Goal: Task Accomplishment & Management: Use online tool/utility

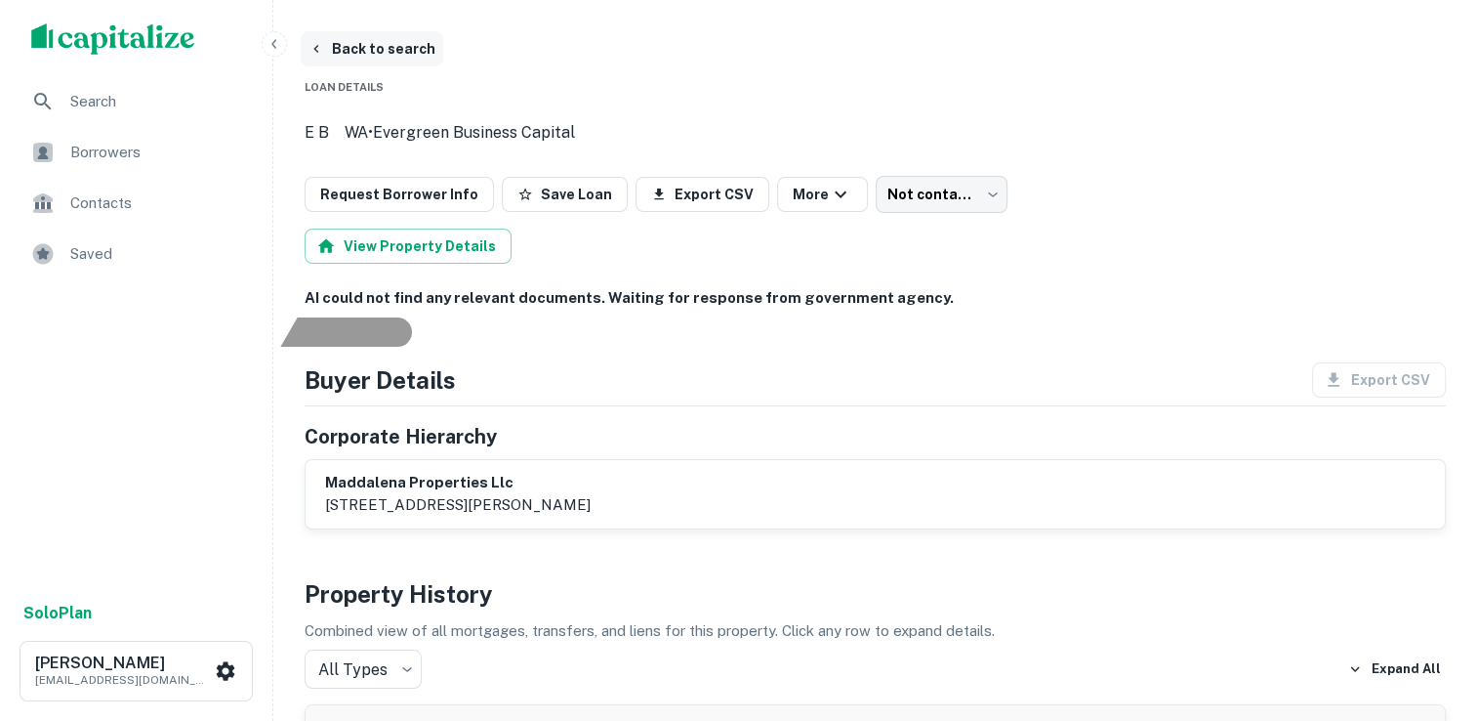
click at [369, 51] on button "Back to search" at bounding box center [372, 48] width 143 height 35
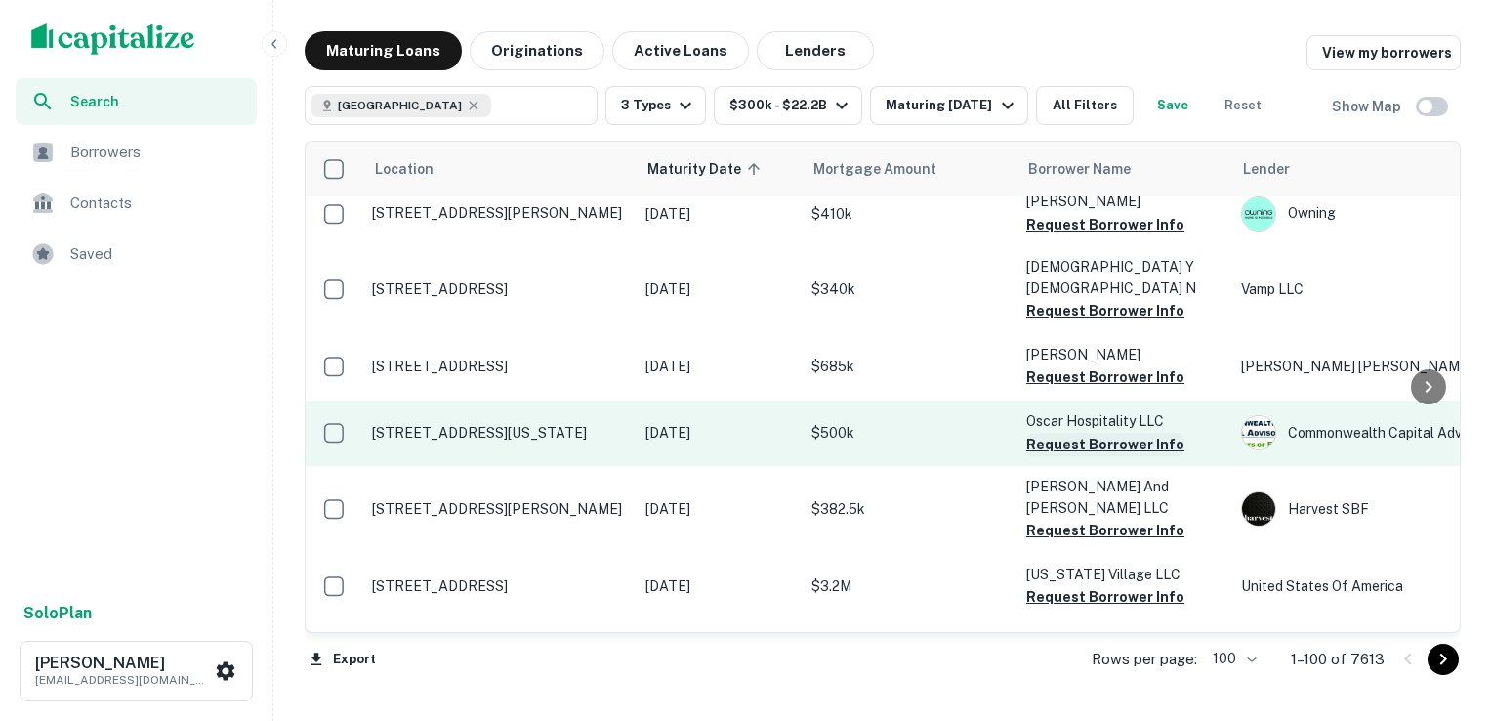
scroll to position [5837, 0]
click at [1082, 433] on button "Request Borrower Info" at bounding box center [1105, 444] width 158 height 23
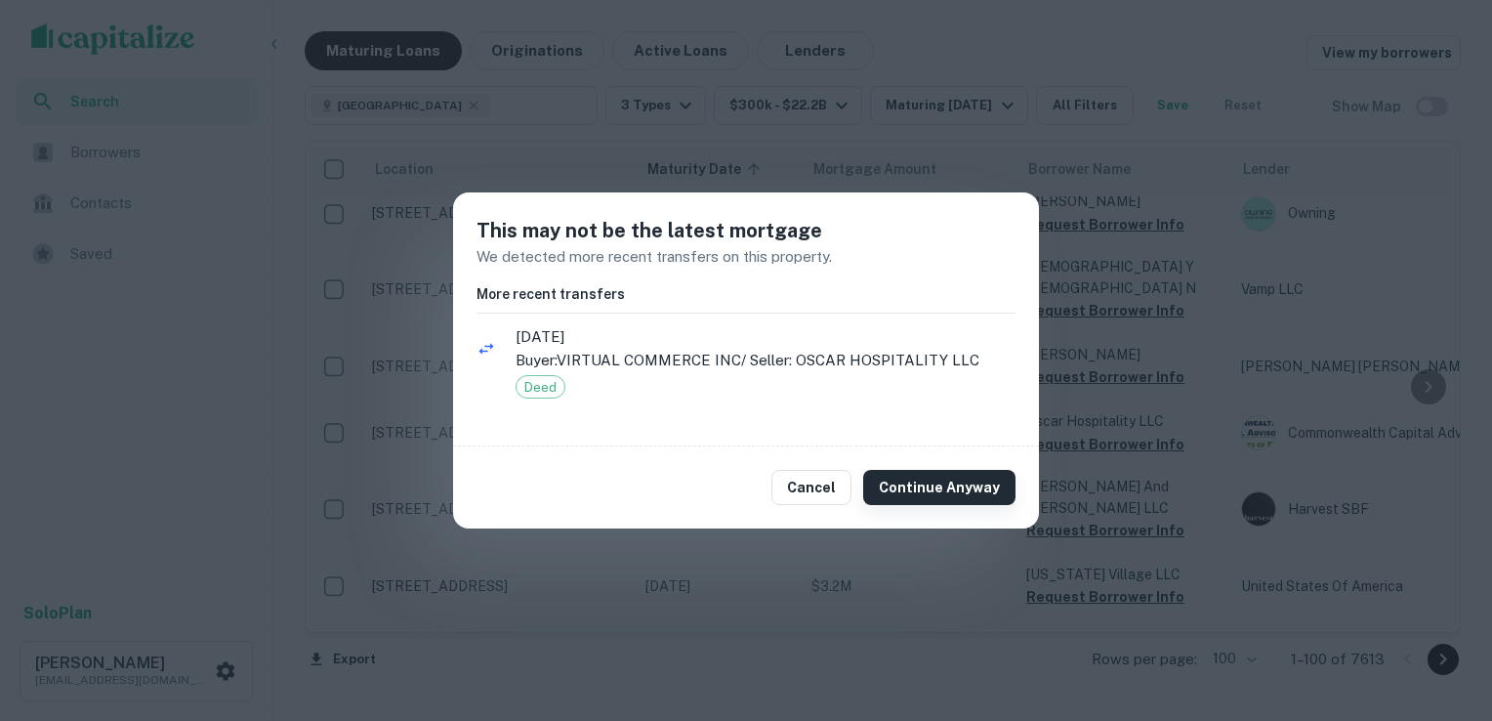
click at [953, 486] on button "Continue Anyway" at bounding box center [939, 487] width 152 height 35
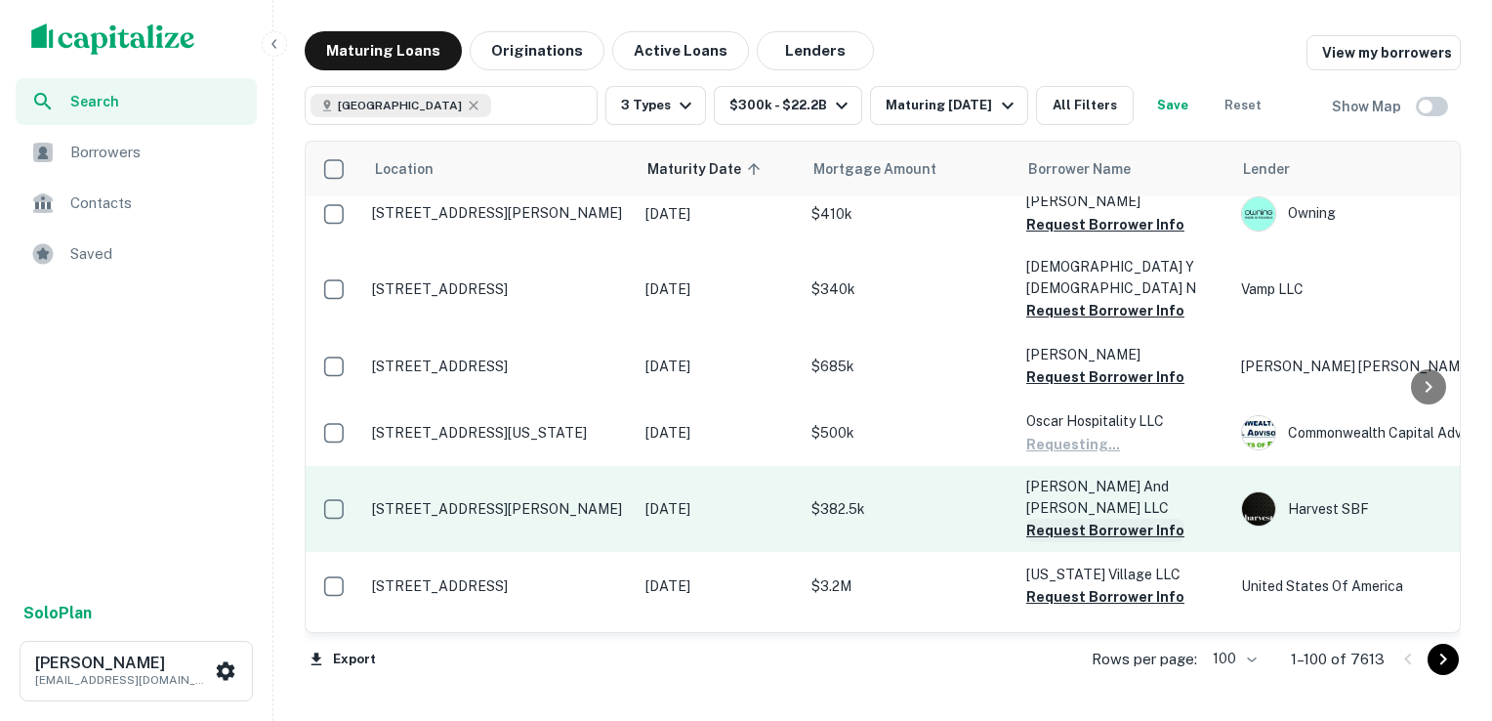
click at [1075, 519] on button "Request Borrower Info" at bounding box center [1105, 530] width 158 height 23
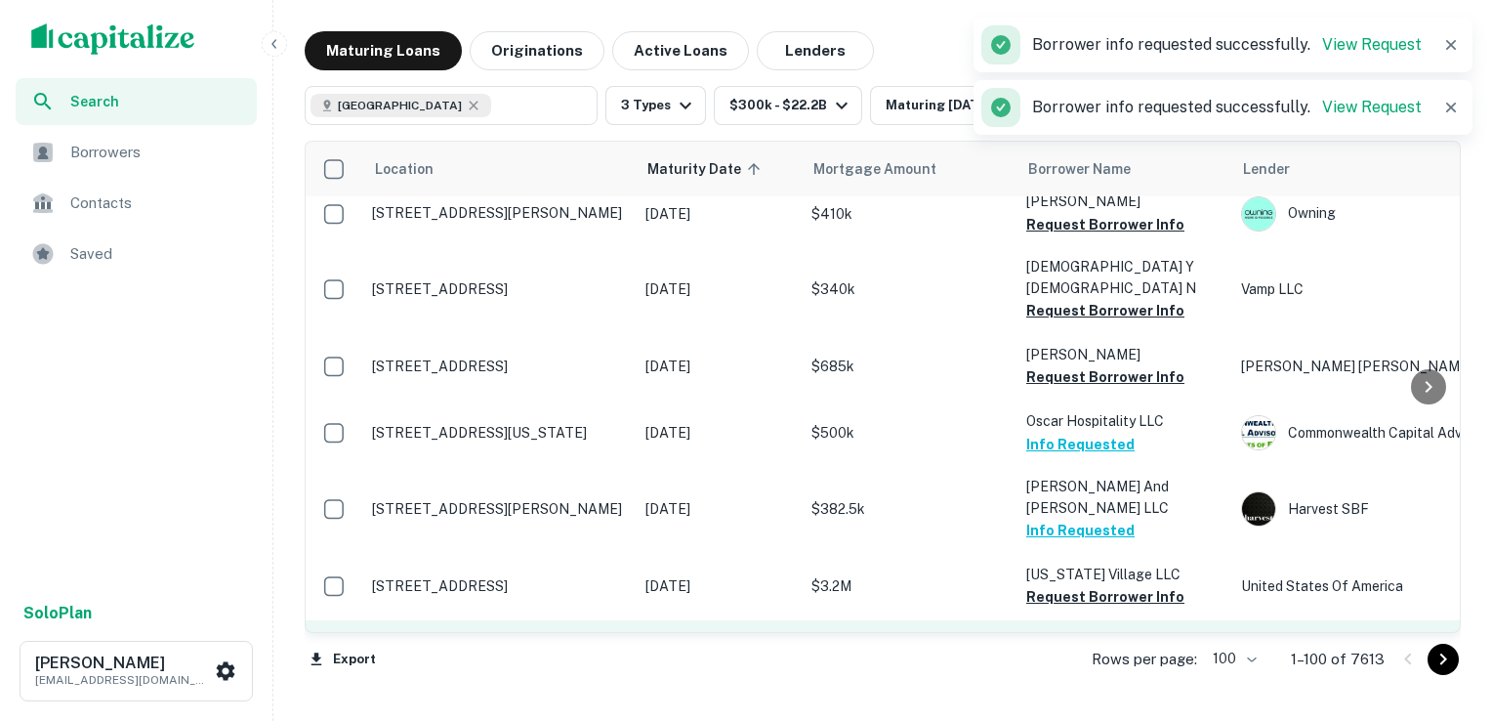
click at [1070, 673] on button "Request Borrower Info" at bounding box center [1105, 684] width 158 height 23
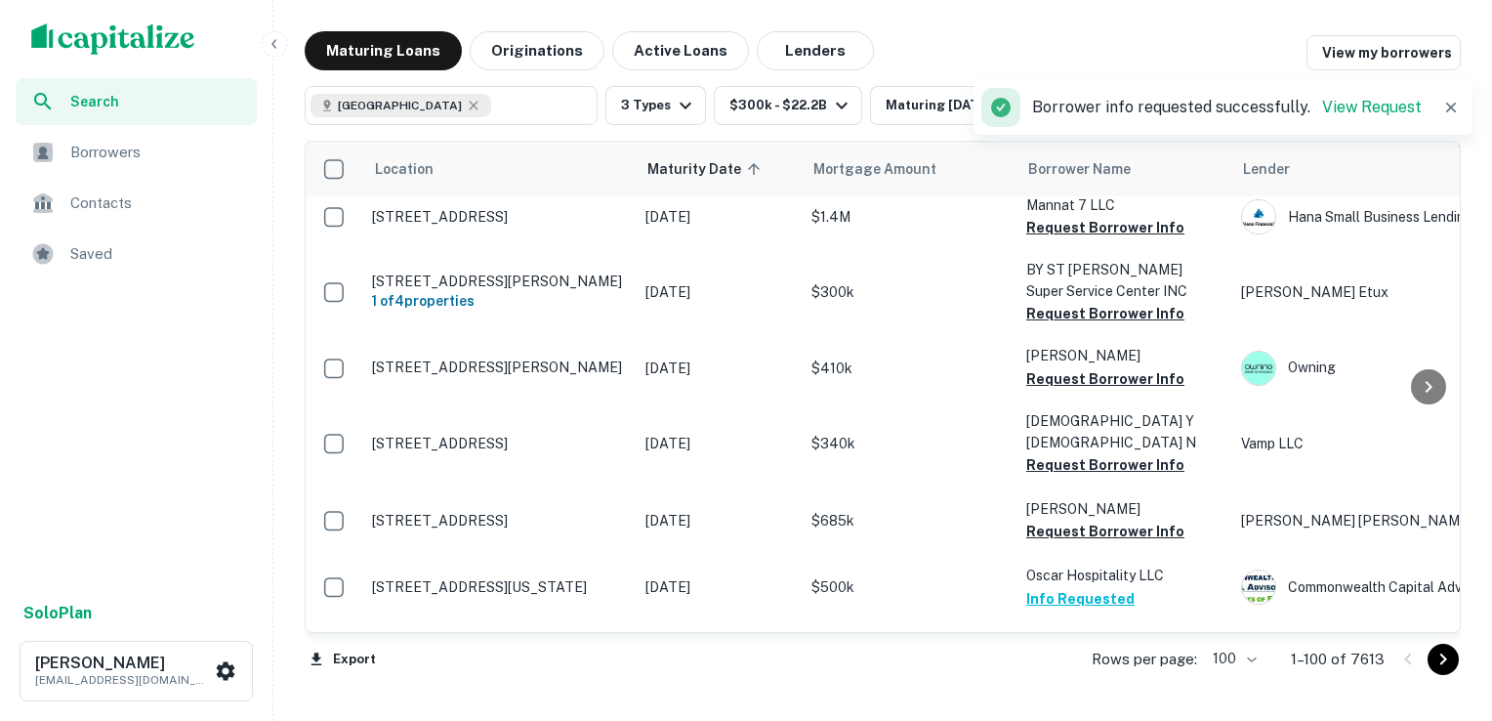
scroll to position [5654, 0]
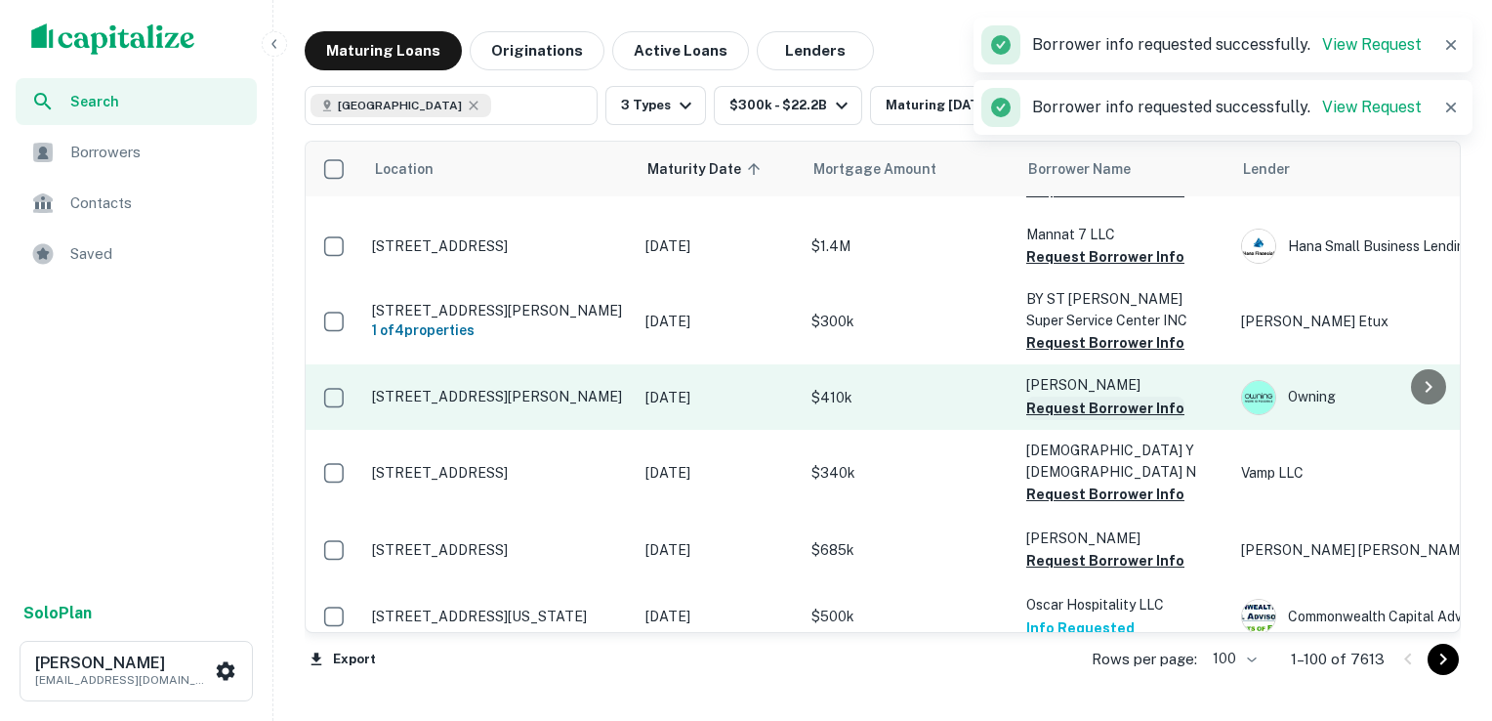
click at [1063, 482] on button "Request Borrower Info" at bounding box center [1105, 493] width 158 height 23
click at [1074, 396] on button "Request Borrower Info" at bounding box center [1105, 407] width 158 height 23
click at [1291, 380] on div "Owning" at bounding box center [1387, 397] width 293 height 35
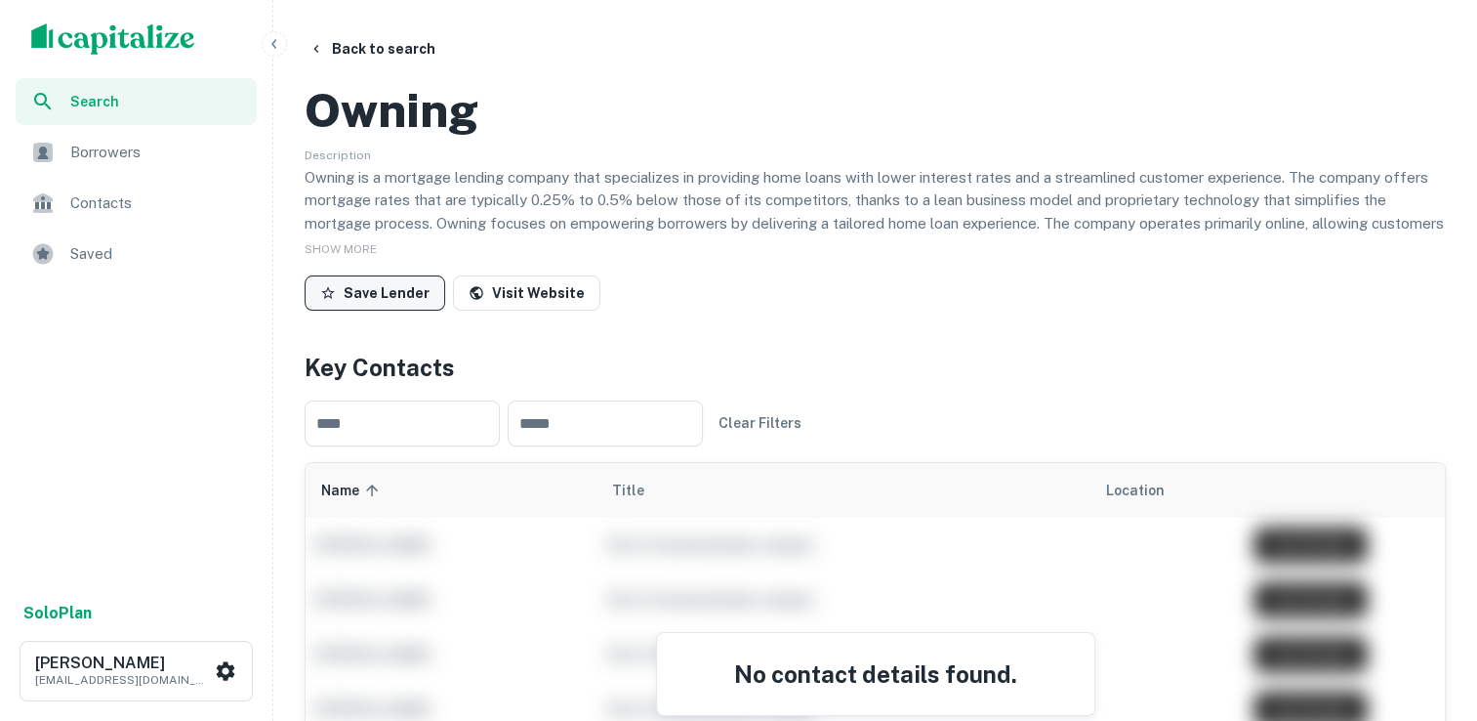
click at [372, 311] on button "Save Lender" at bounding box center [375, 292] width 141 height 35
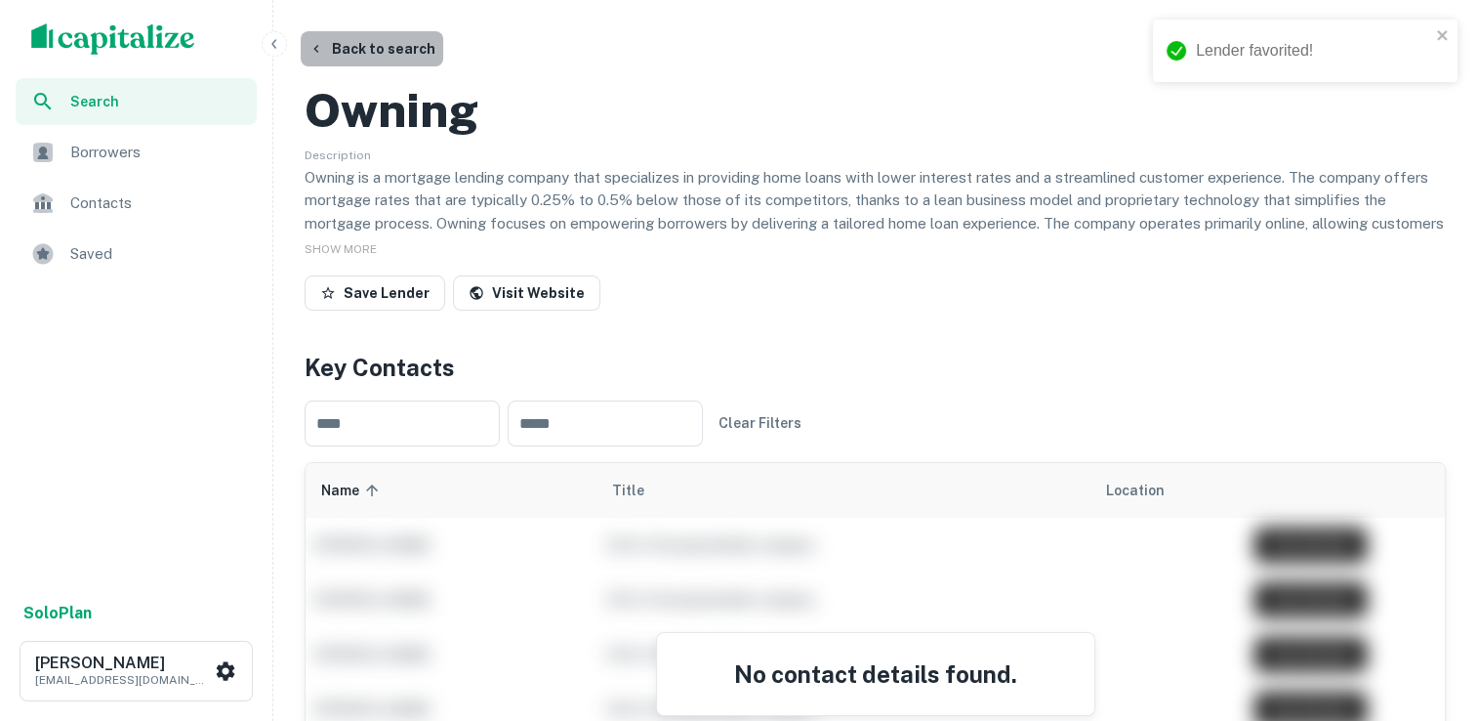
click at [385, 47] on button "Back to search" at bounding box center [372, 48] width 143 height 35
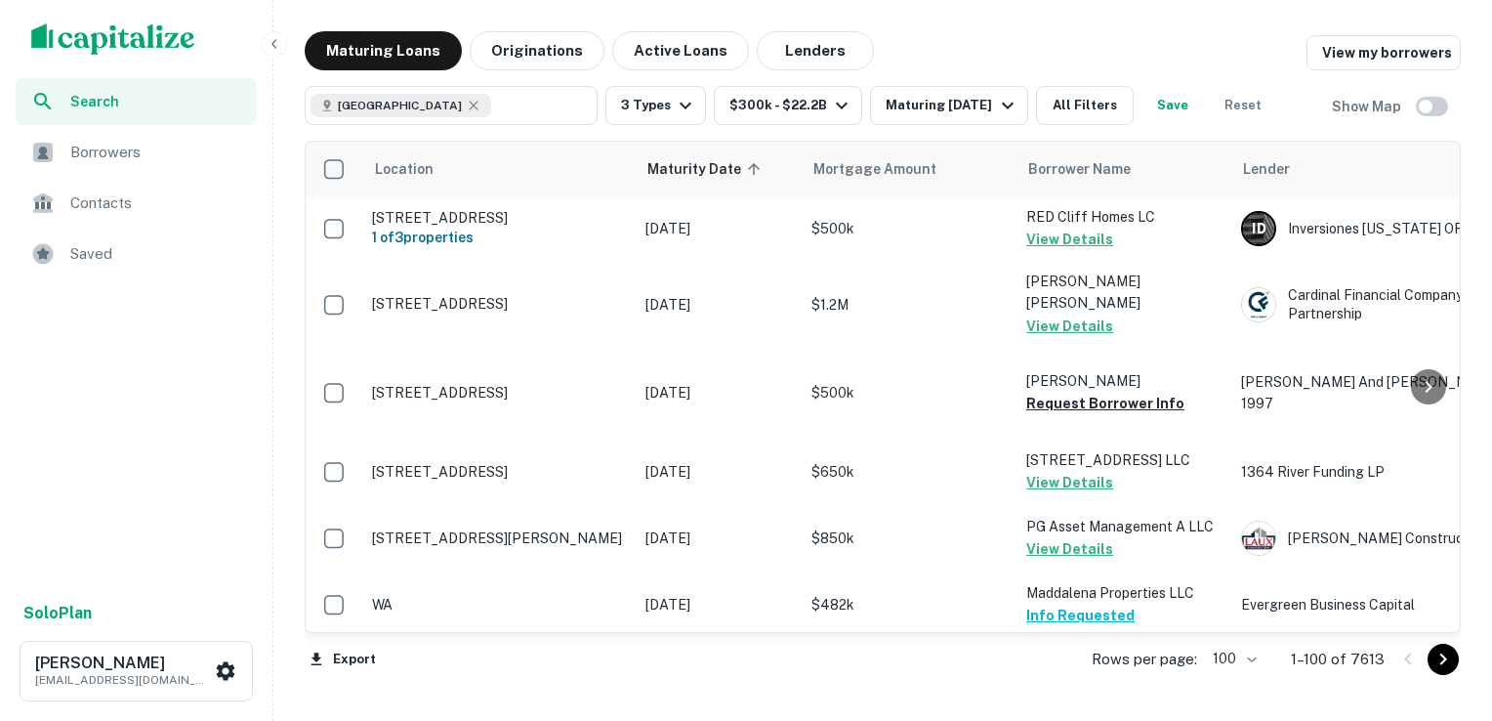
scroll to position [5654, 0]
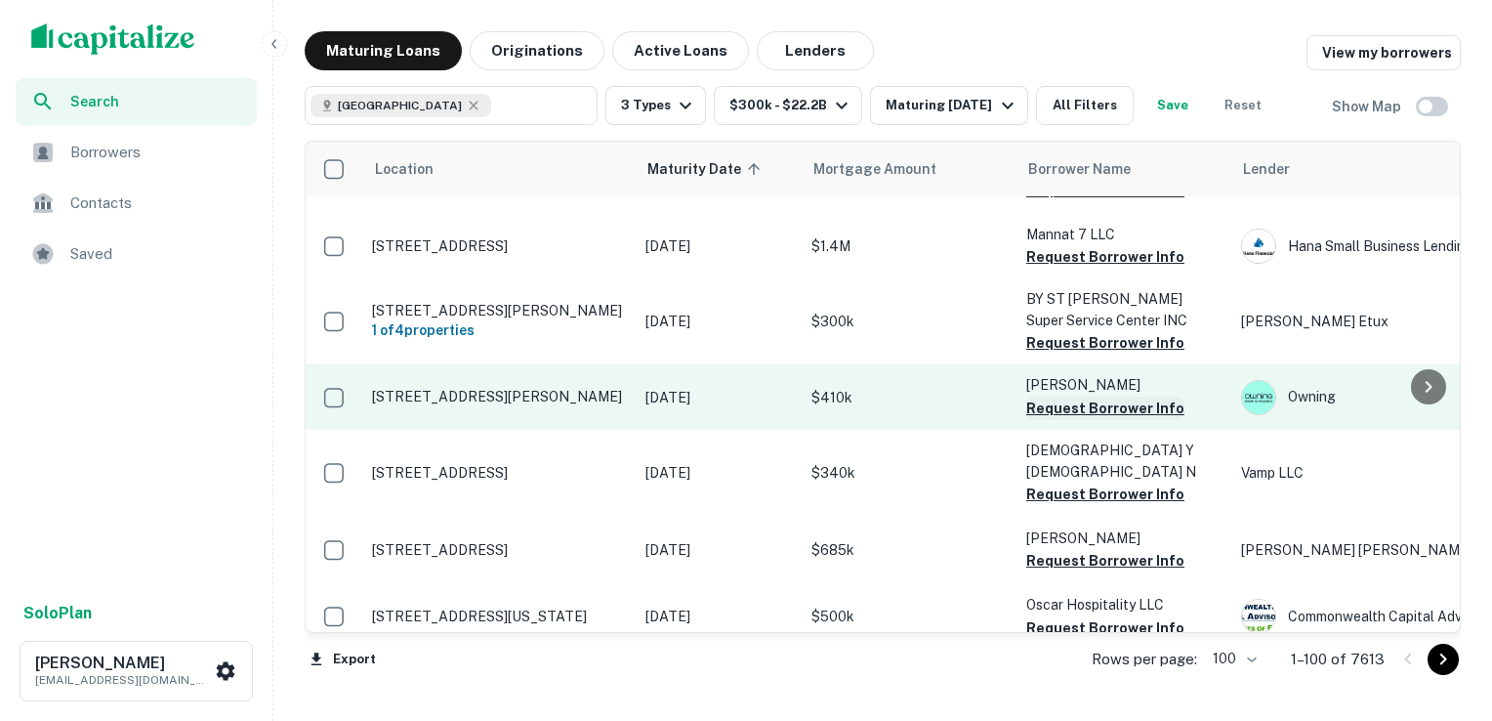
click at [1086, 396] on button "Request Borrower Info" at bounding box center [1105, 407] width 158 height 23
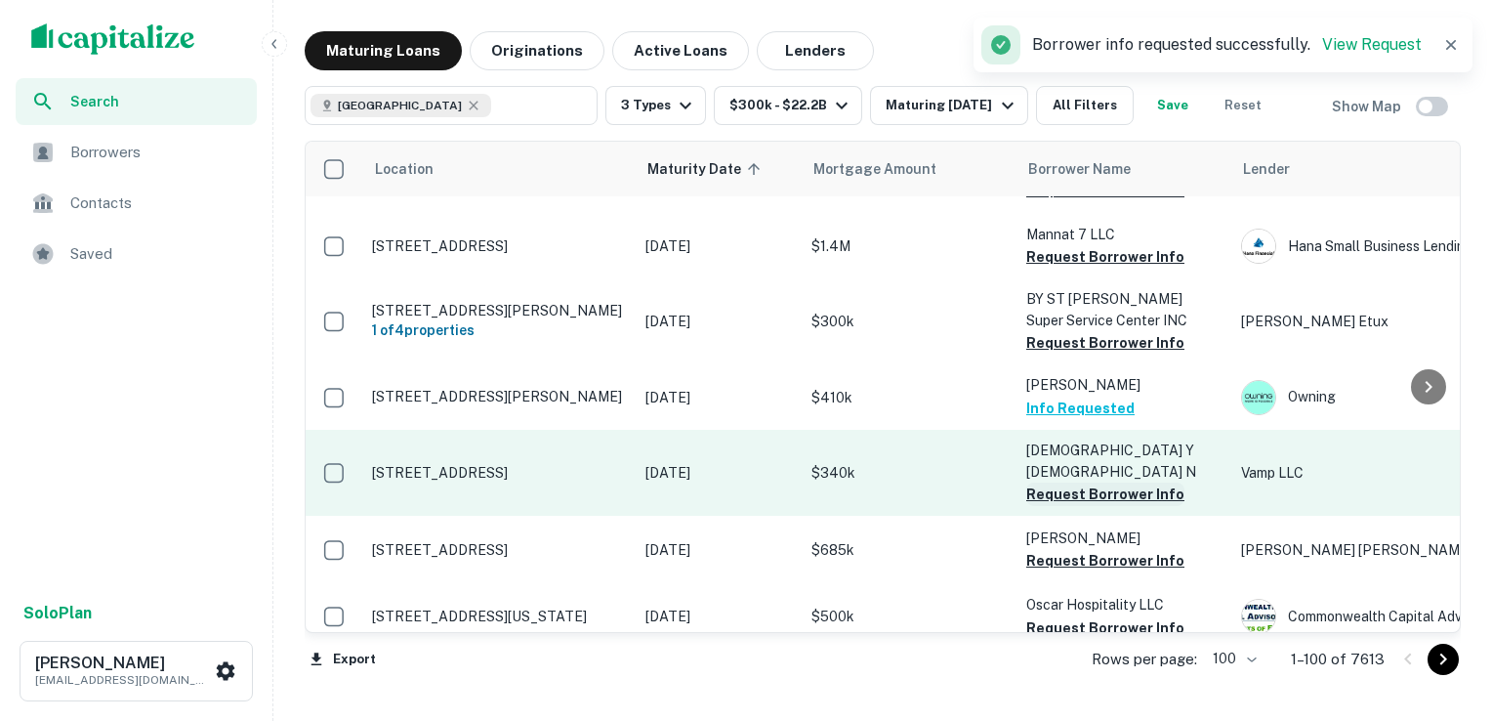
click at [1100, 482] on button "Request Borrower Info" at bounding box center [1105, 493] width 158 height 23
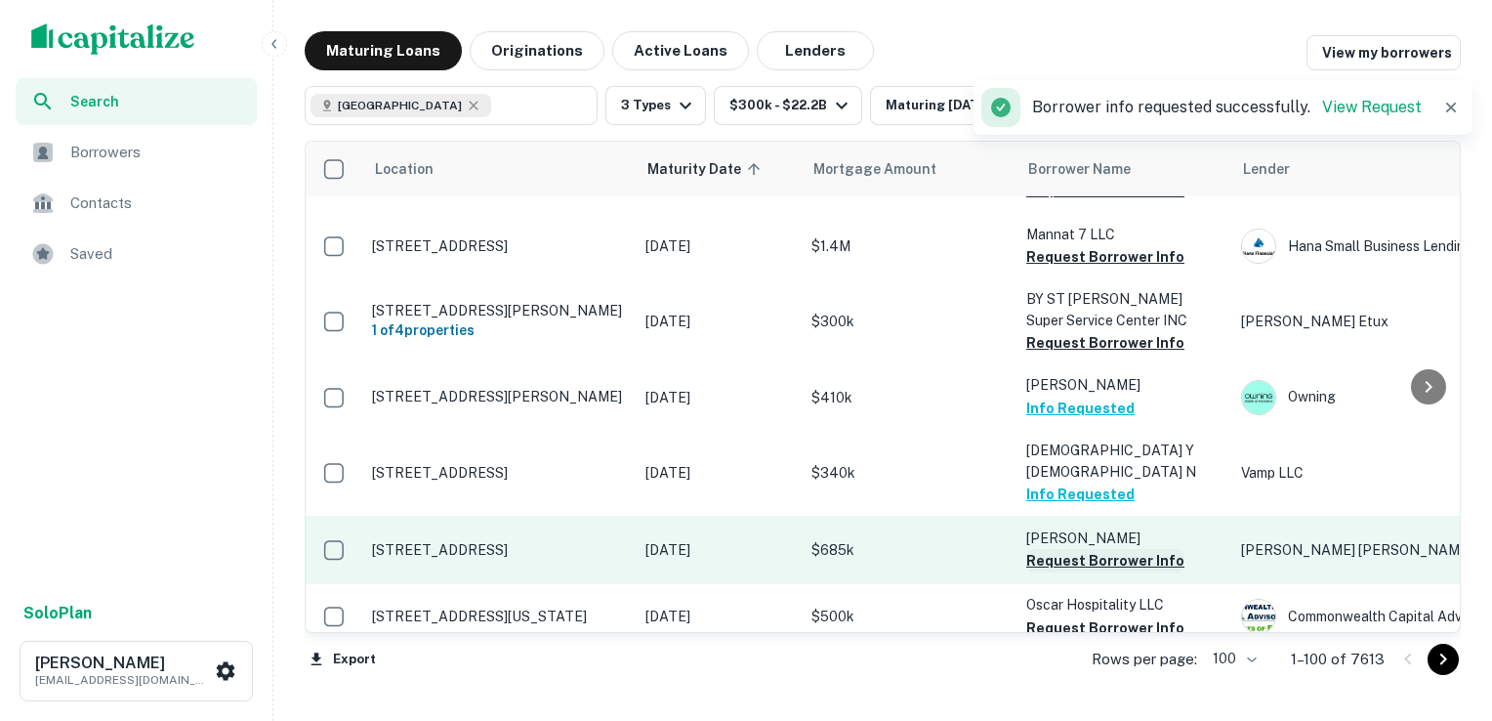
click at [1089, 549] on button "Request Borrower Info" at bounding box center [1105, 560] width 158 height 23
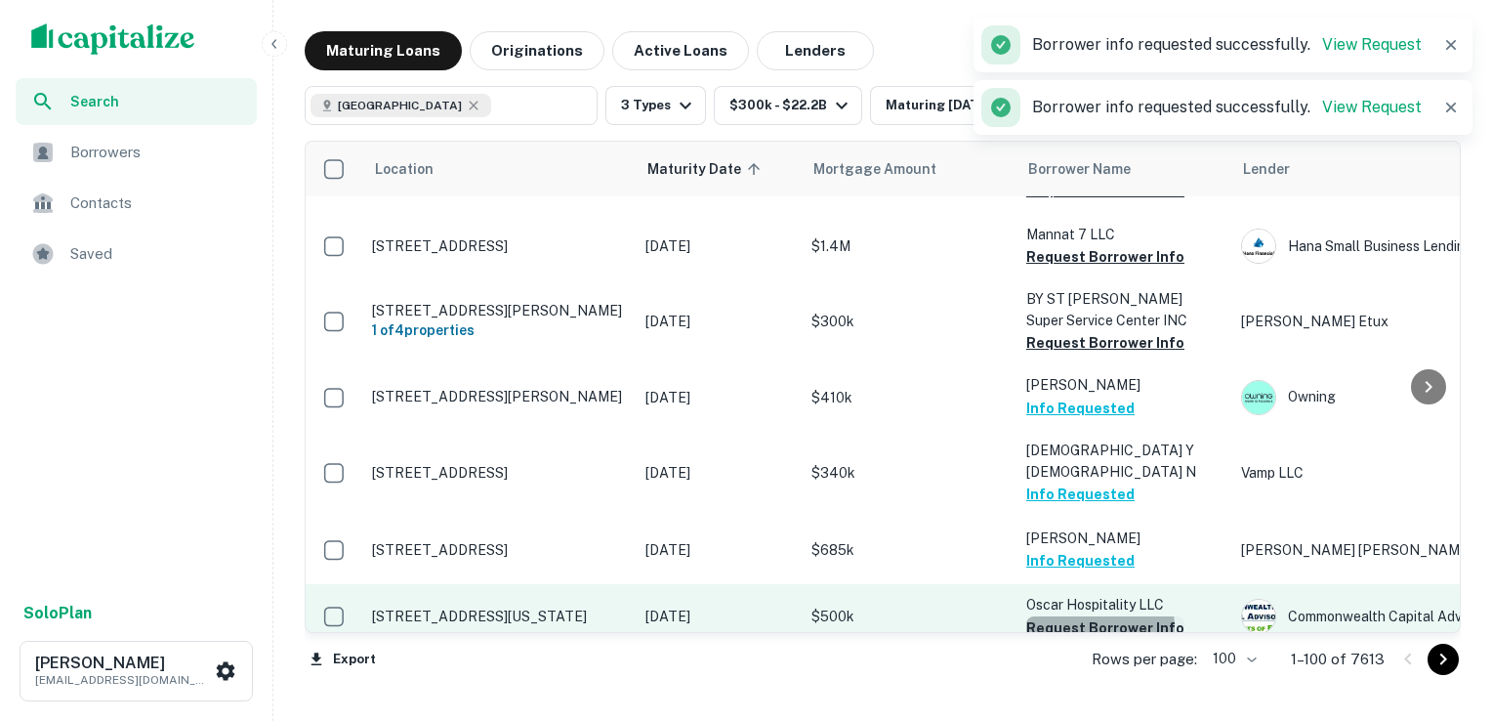
click at [1086, 616] on button "Request Borrower Info" at bounding box center [1105, 627] width 158 height 23
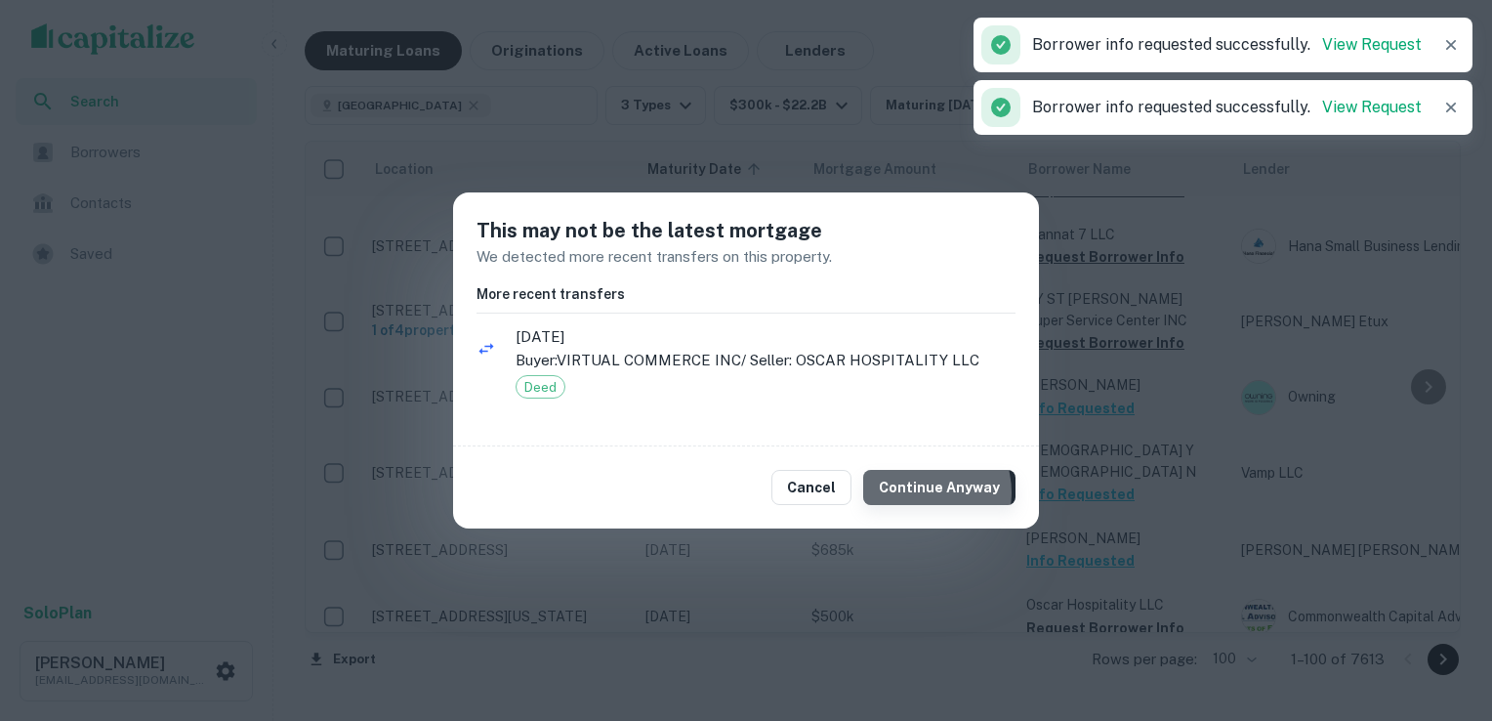
click at [927, 492] on button "Continue Anyway" at bounding box center [939, 487] width 152 height 35
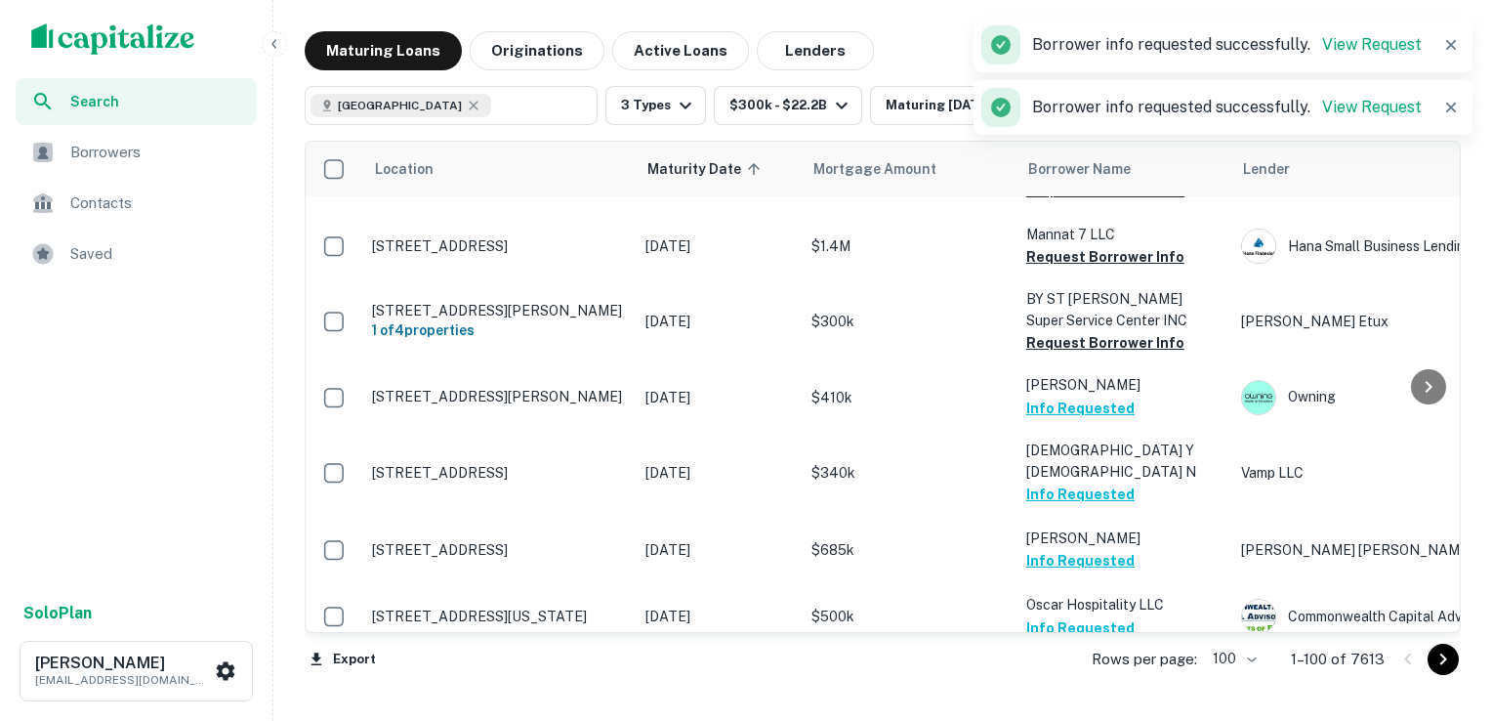
click at [1076, 702] on button "Request Borrower Info" at bounding box center [1105, 713] width 158 height 23
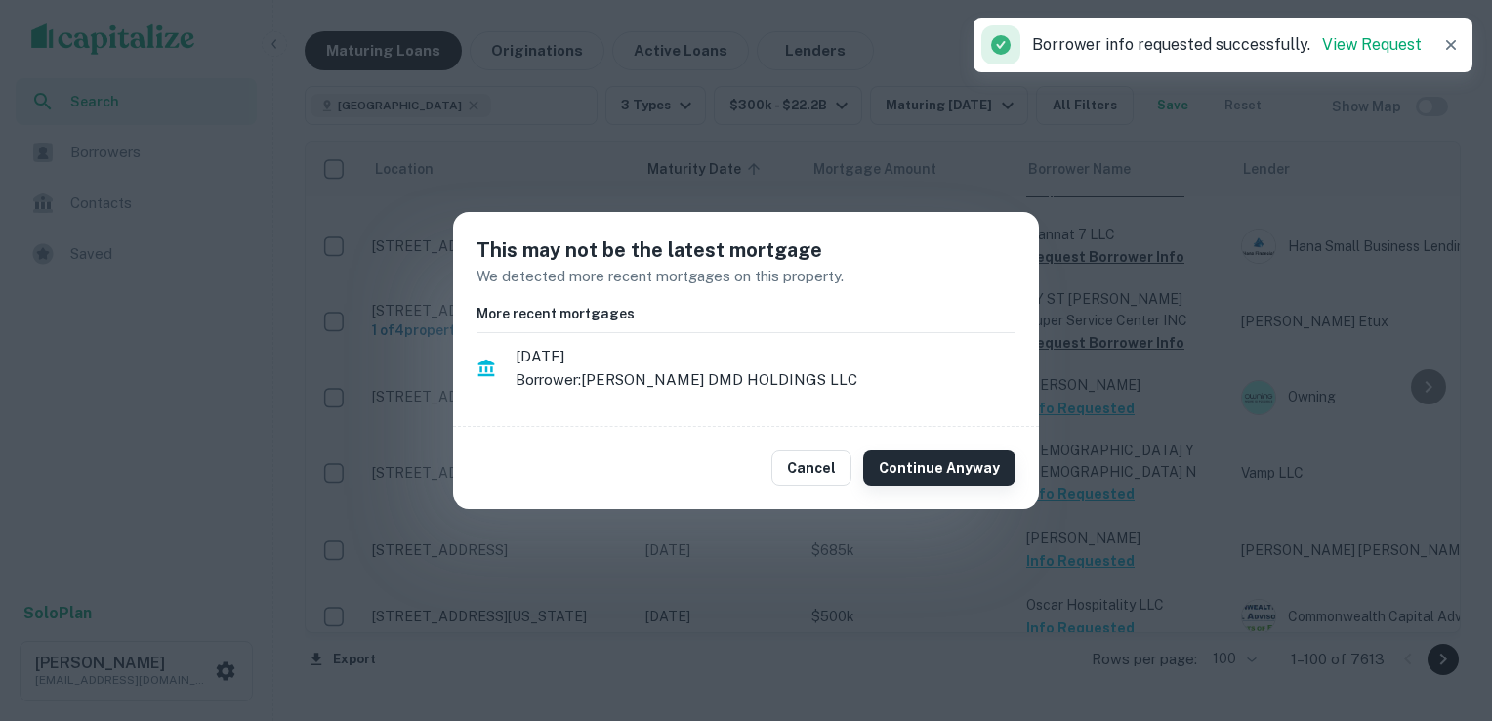
click at [924, 482] on button "Continue Anyway" at bounding box center [939, 467] width 152 height 35
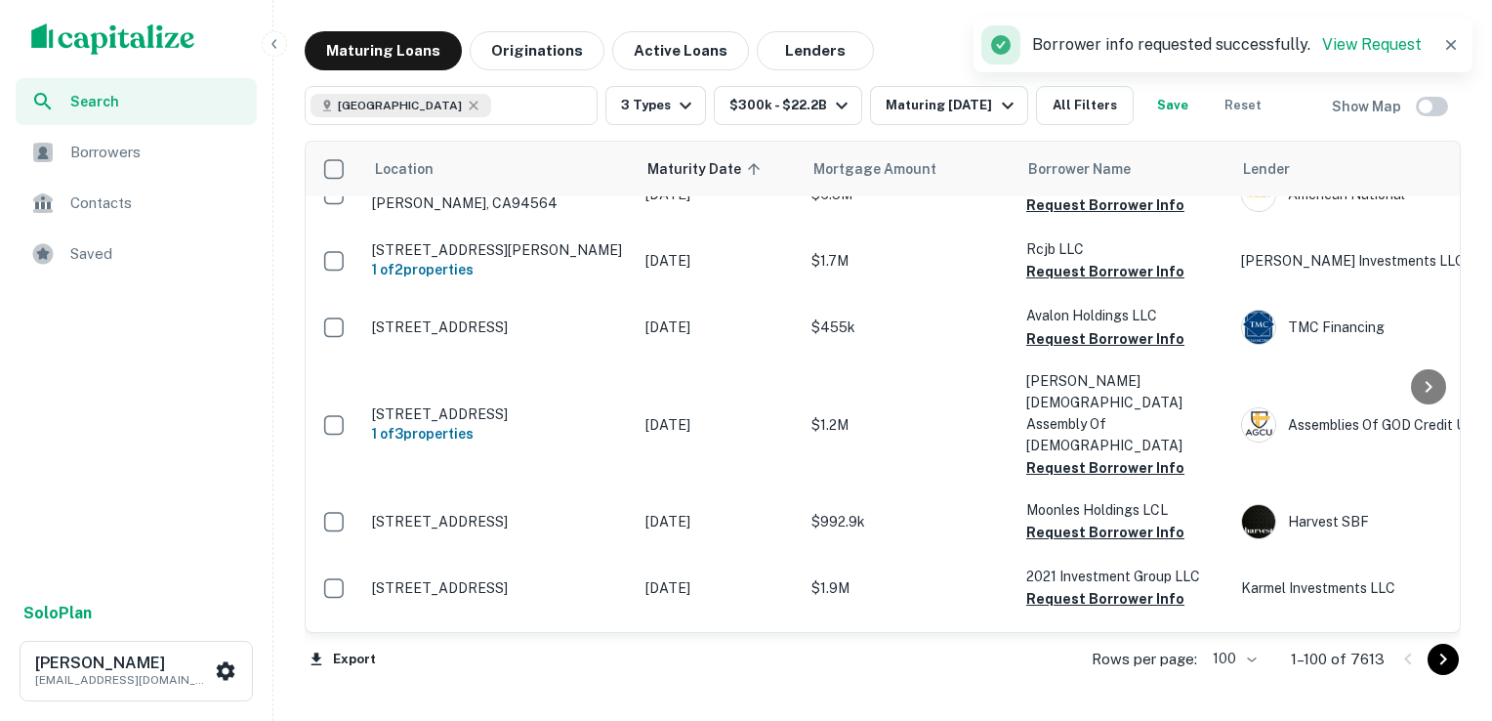
scroll to position [4974, 0]
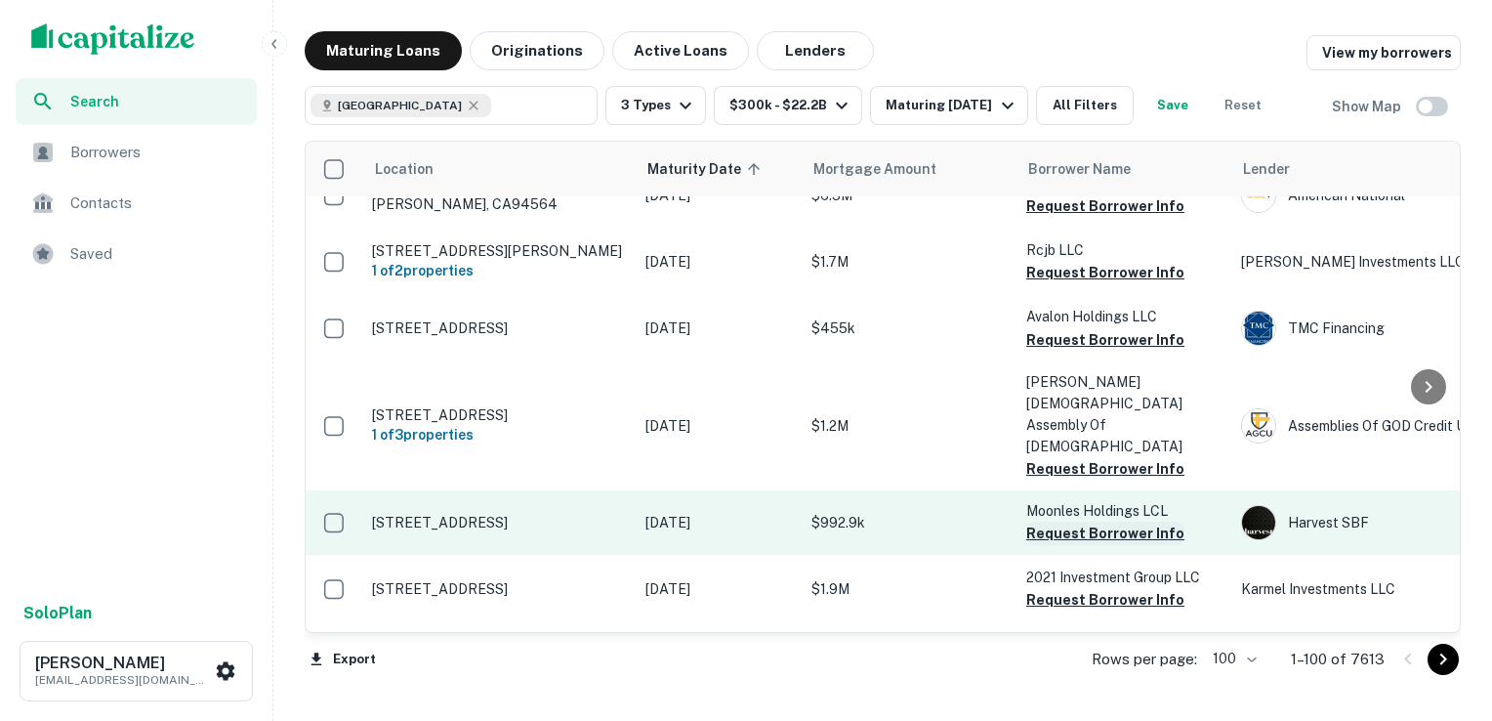
click at [1078, 521] on button "Request Borrower Info" at bounding box center [1105, 532] width 158 height 23
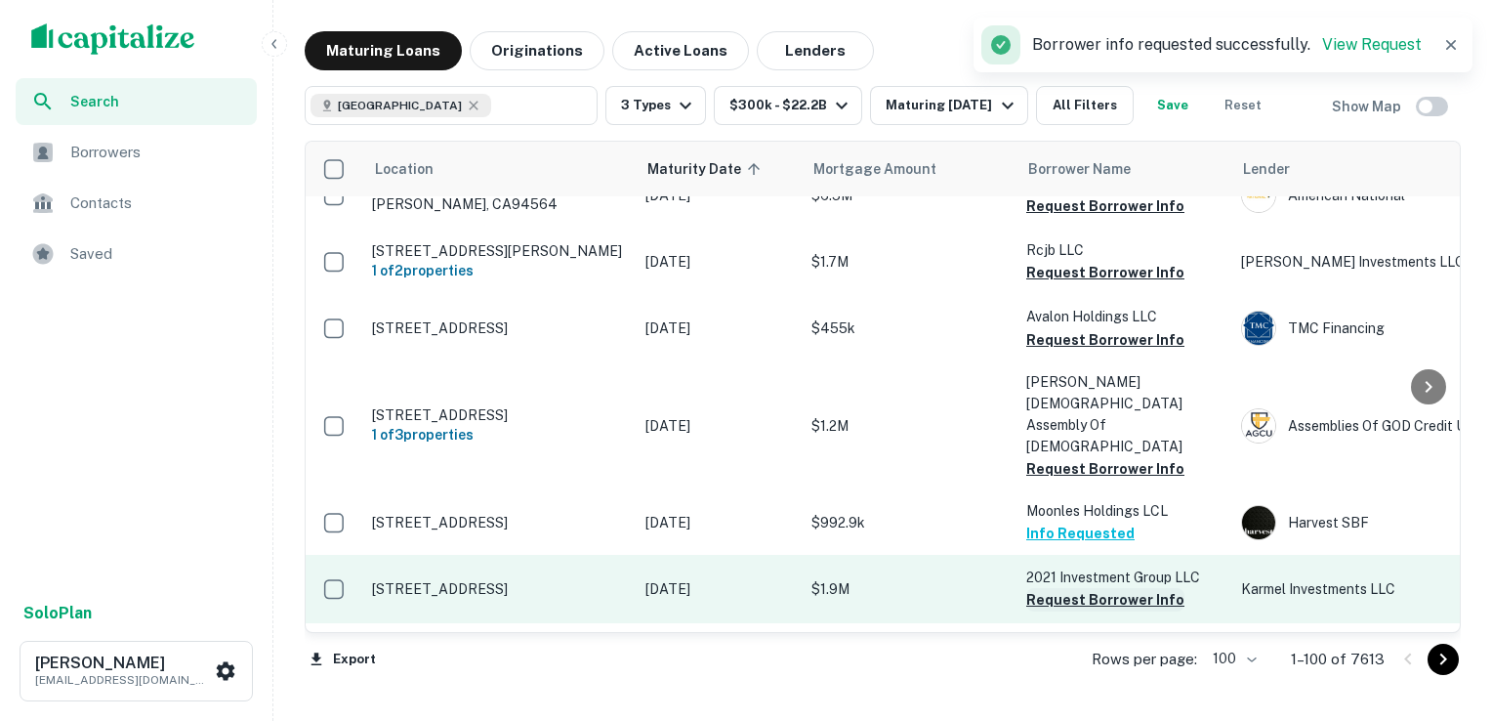
click at [1075, 588] on button "Request Borrower Info" at bounding box center [1105, 599] width 158 height 23
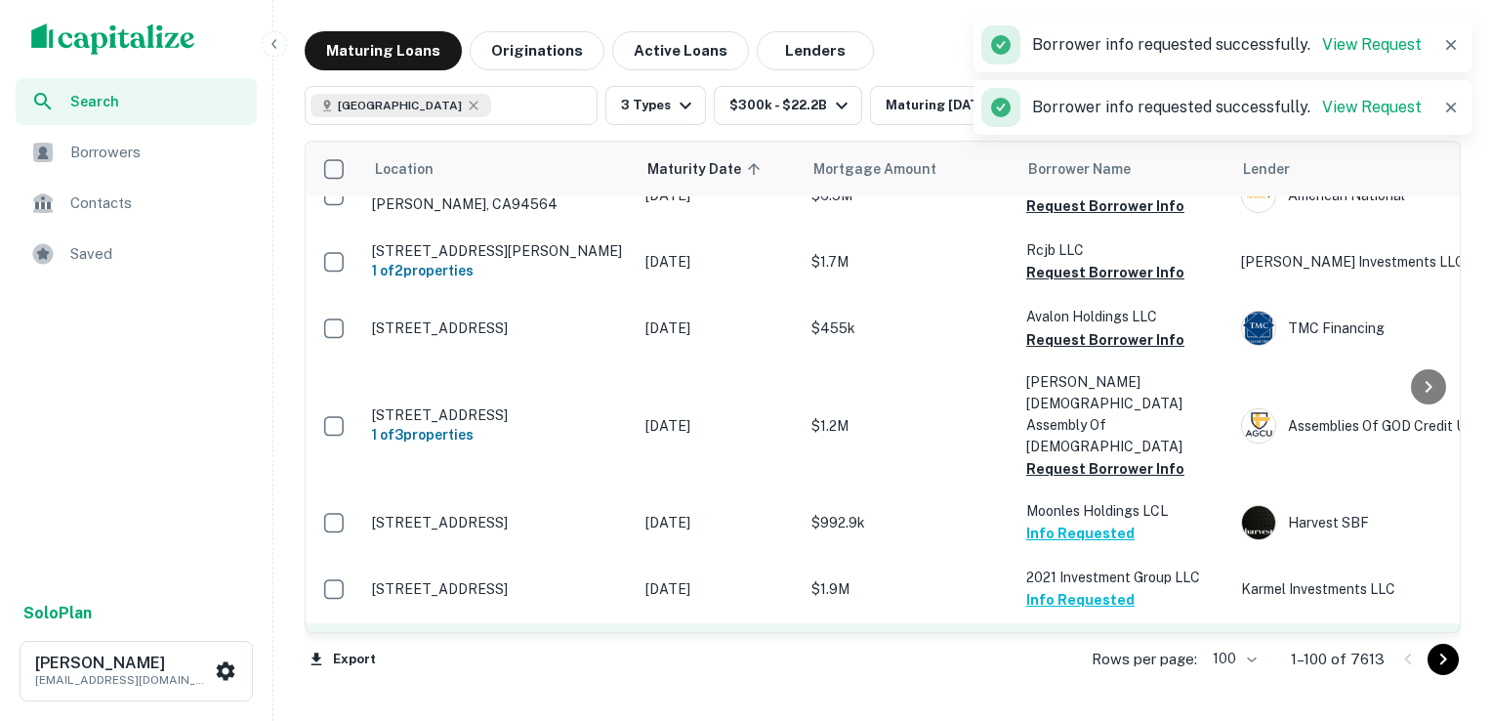
click at [1094, 655] on button "Request Borrower Info" at bounding box center [1105, 666] width 158 height 23
click at [1092, 720] on button "Request Borrower Info" at bounding box center [1105, 733] width 158 height 23
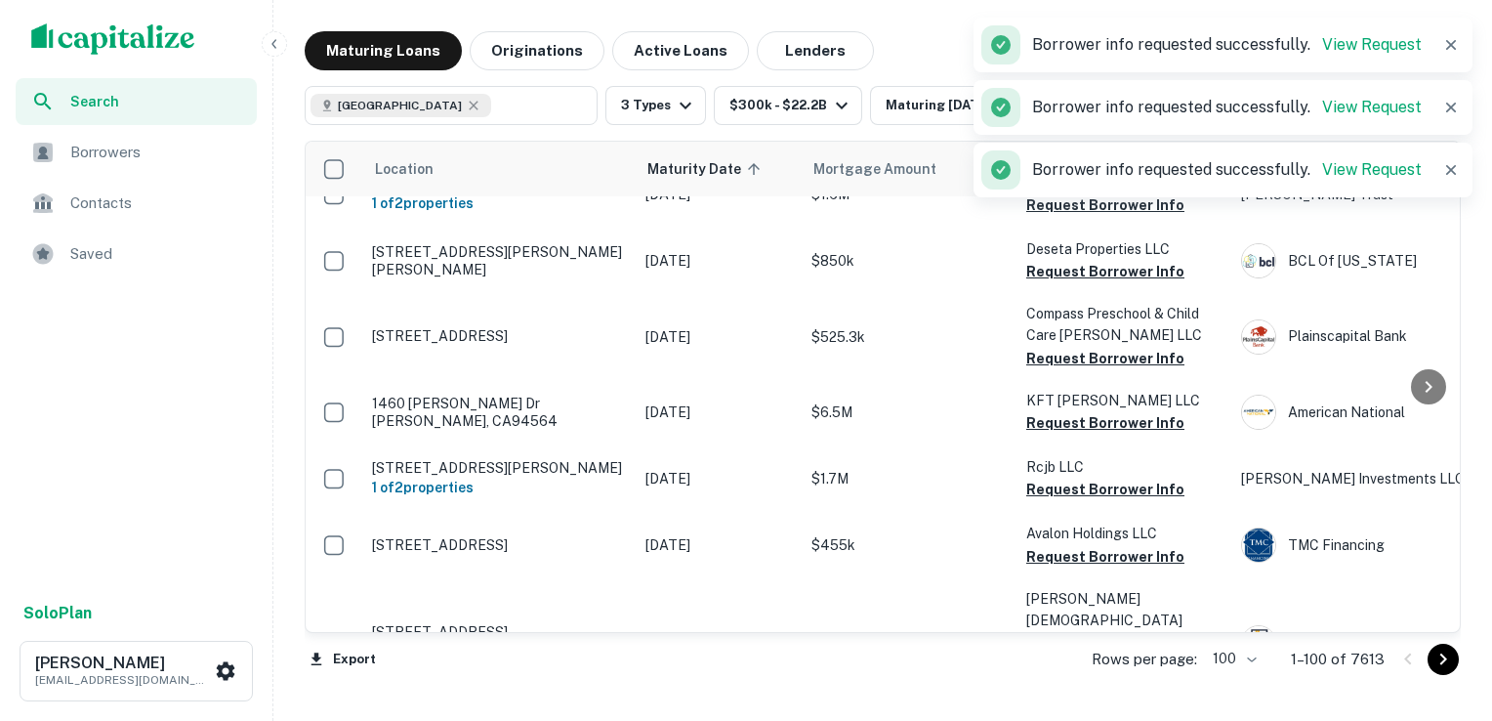
scroll to position [4755, 0]
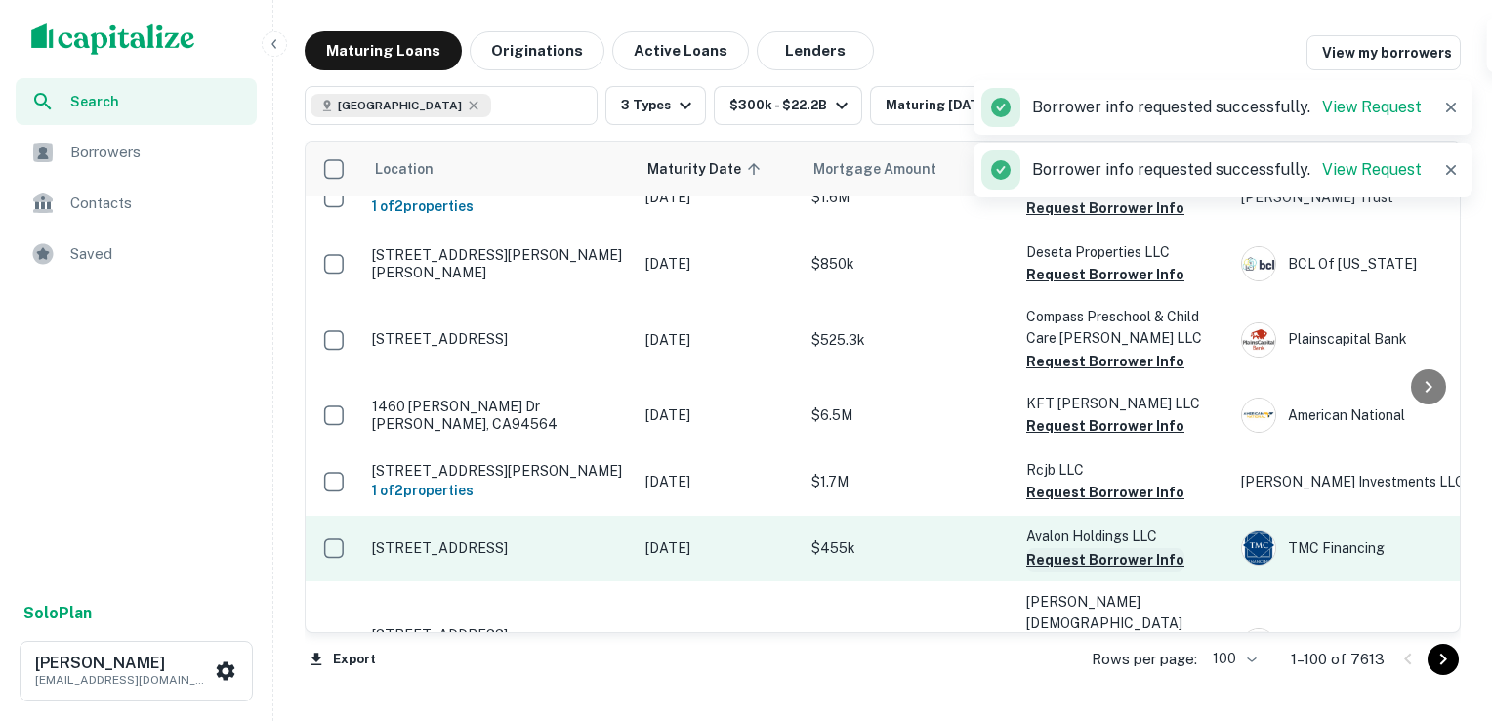
click at [1074, 548] on button "Request Borrower Info" at bounding box center [1105, 559] width 158 height 23
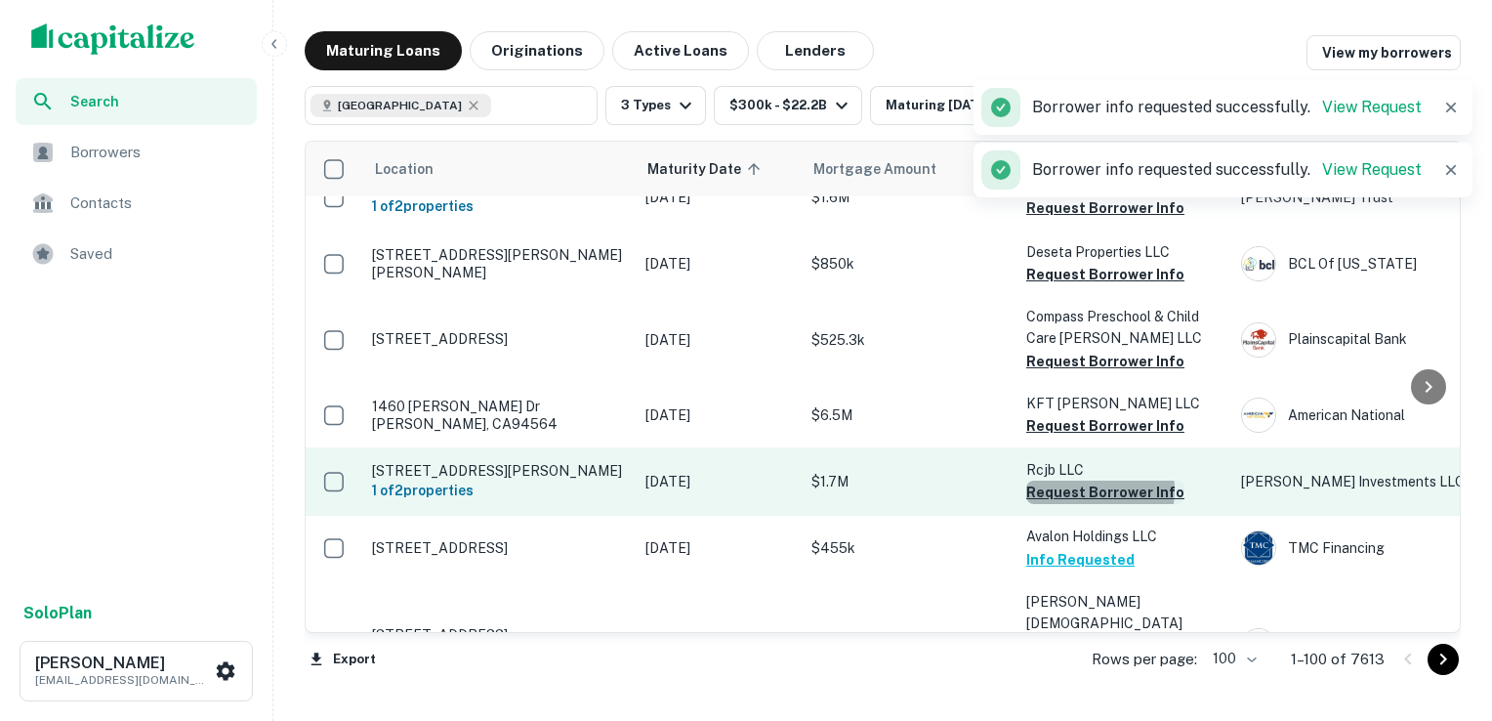
click at [1090, 480] on button "Request Borrower Info" at bounding box center [1105, 491] width 158 height 23
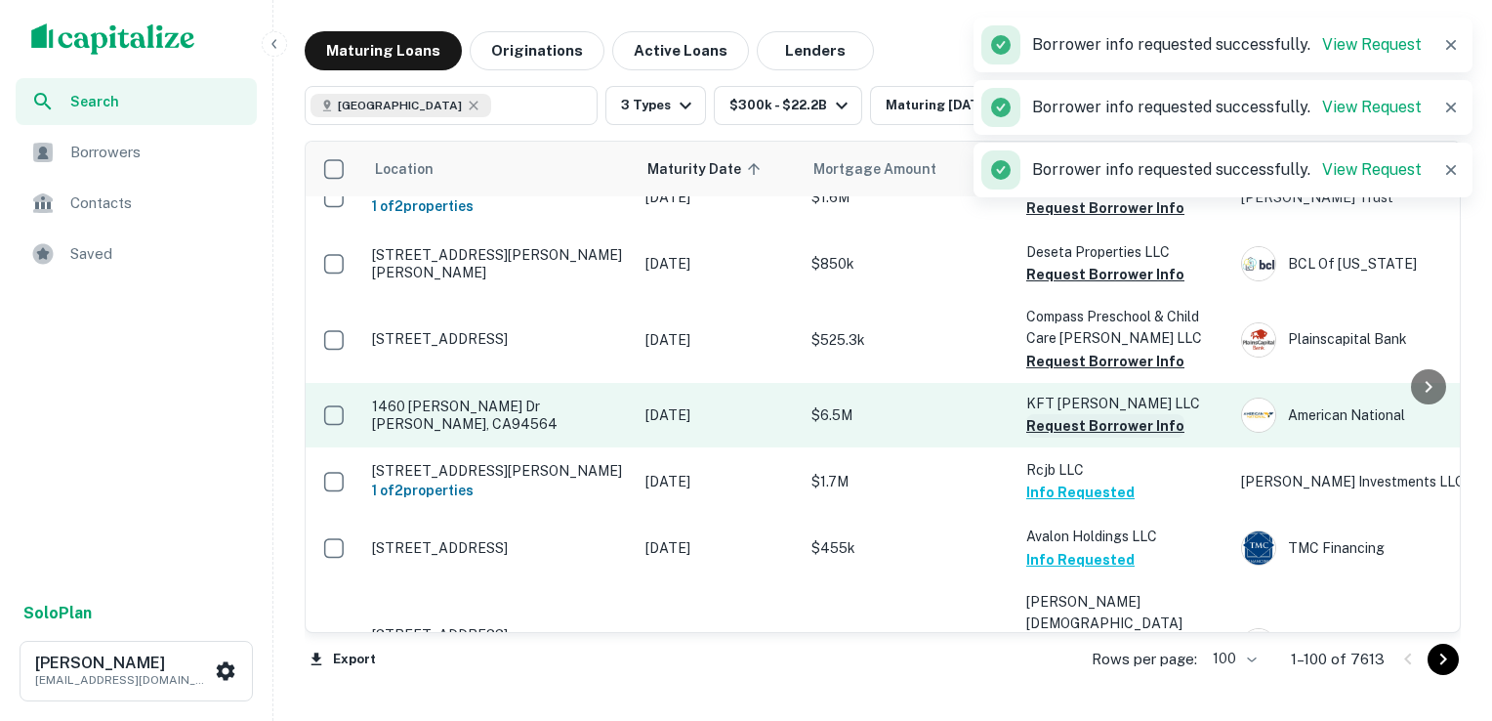
click at [1086, 414] on button "Request Borrower Info" at bounding box center [1105, 425] width 158 height 23
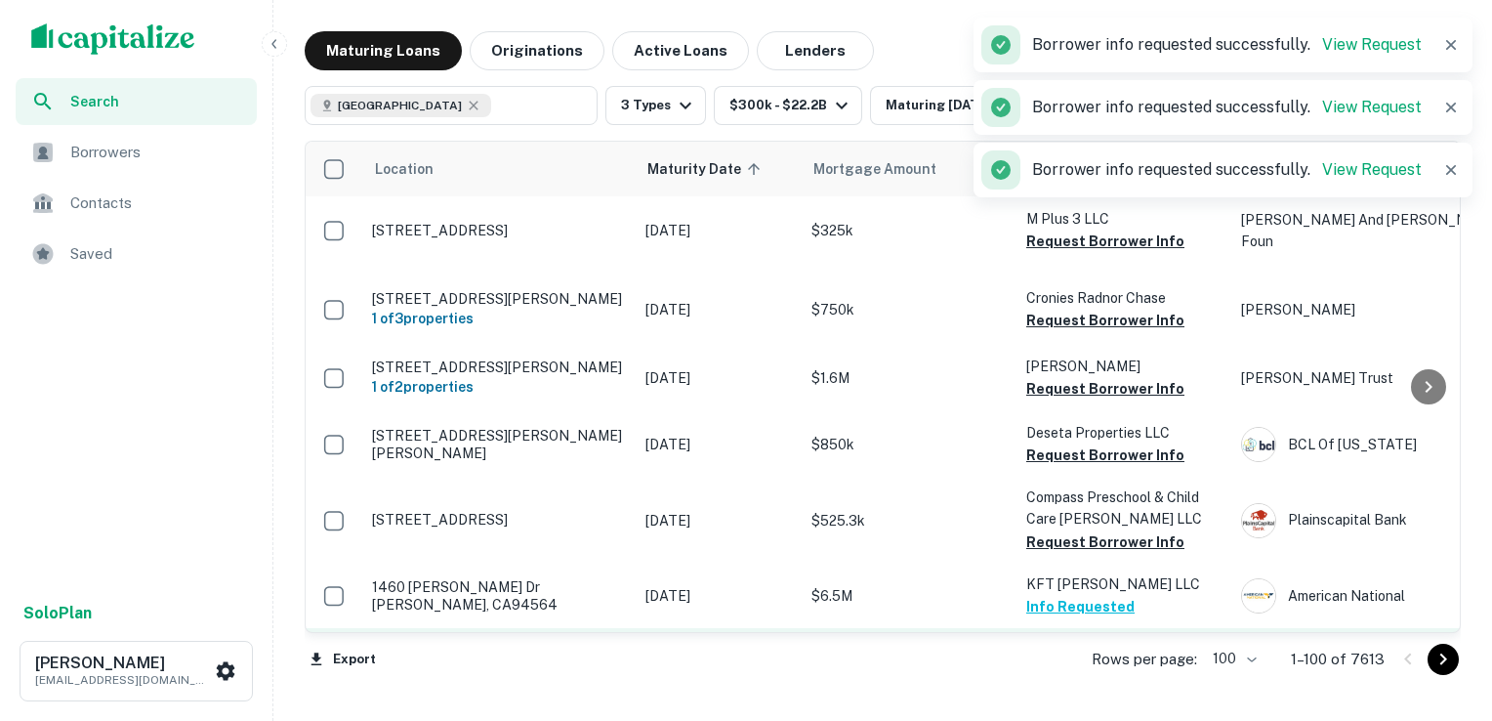
scroll to position [4563, 0]
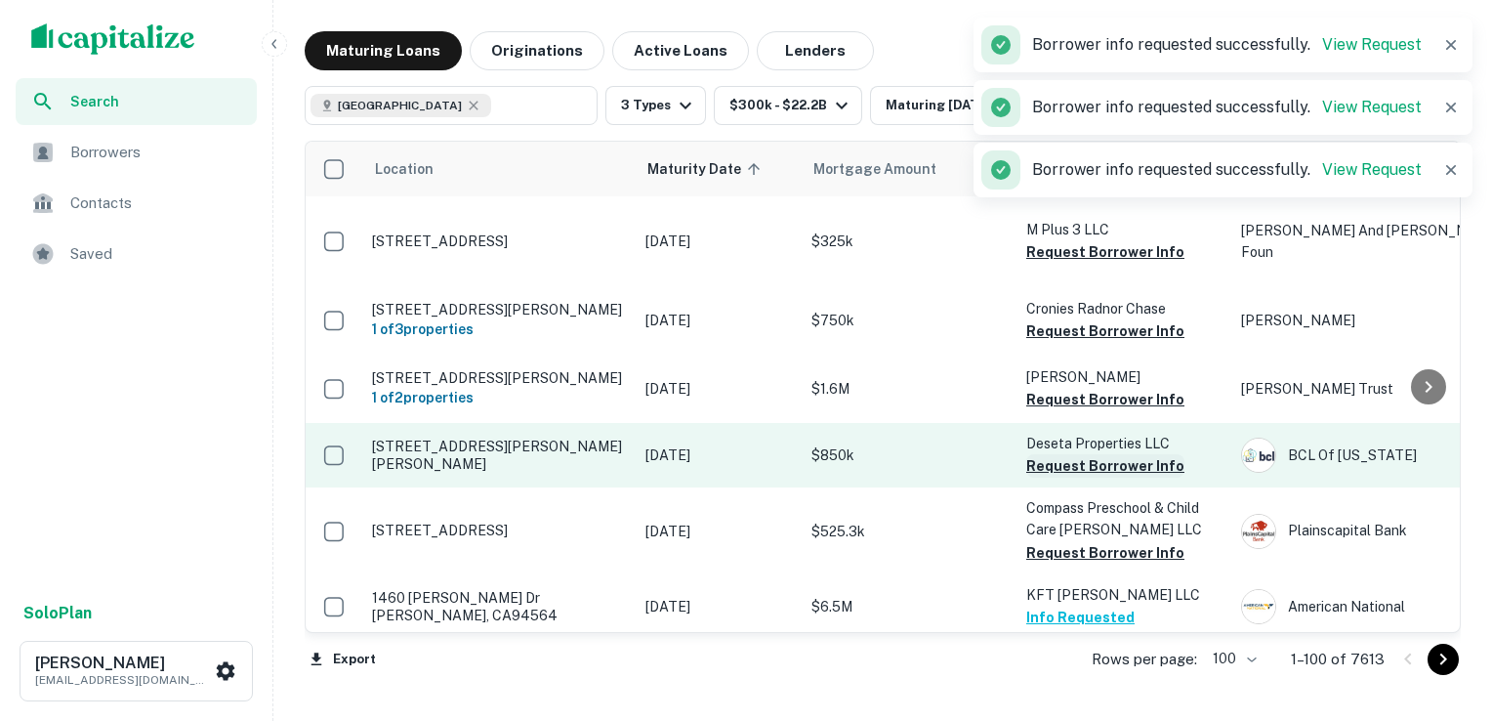
click at [1071, 454] on button "Request Borrower Info" at bounding box center [1105, 465] width 158 height 23
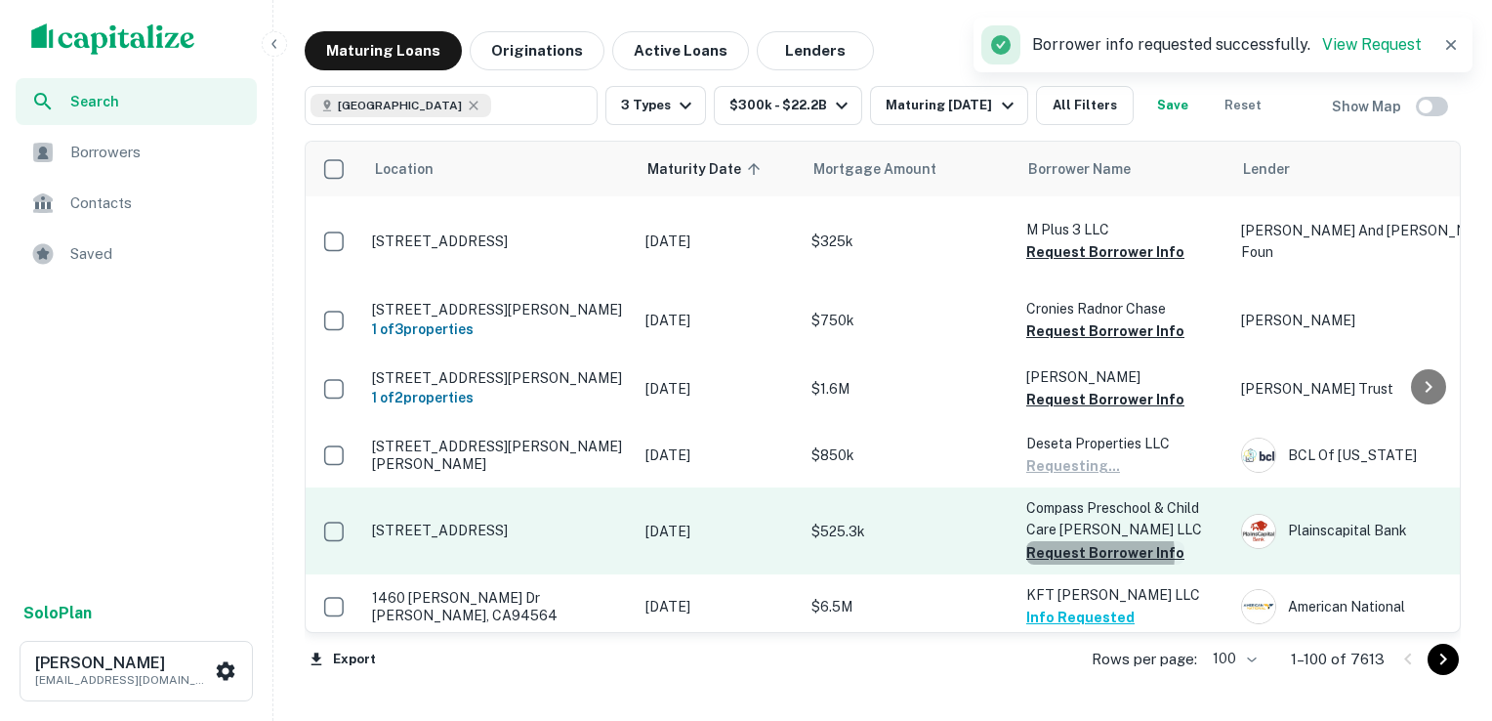
click at [1074, 541] on button "Request Borrower Info" at bounding box center [1105, 552] width 158 height 23
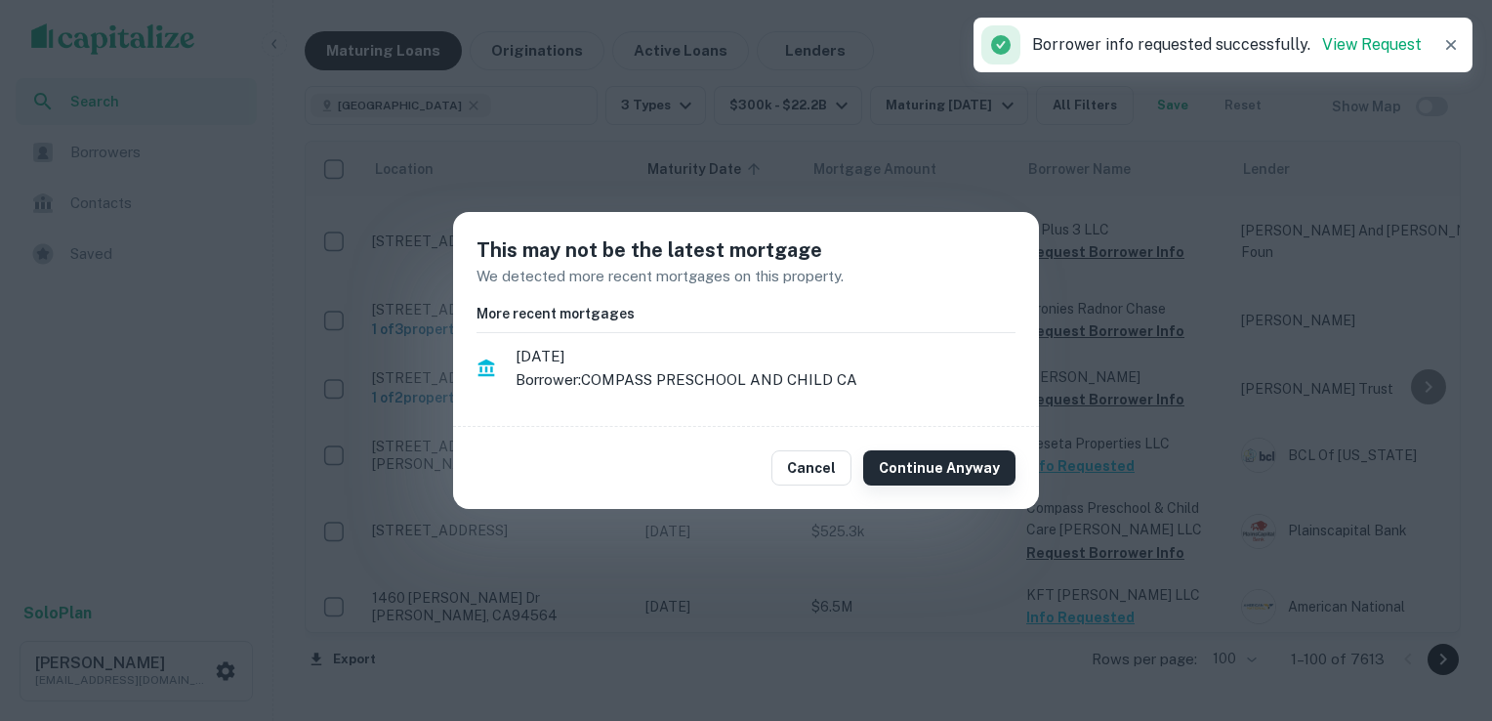
click at [965, 468] on button "Continue Anyway" at bounding box center [939, 467] width 152 height 35
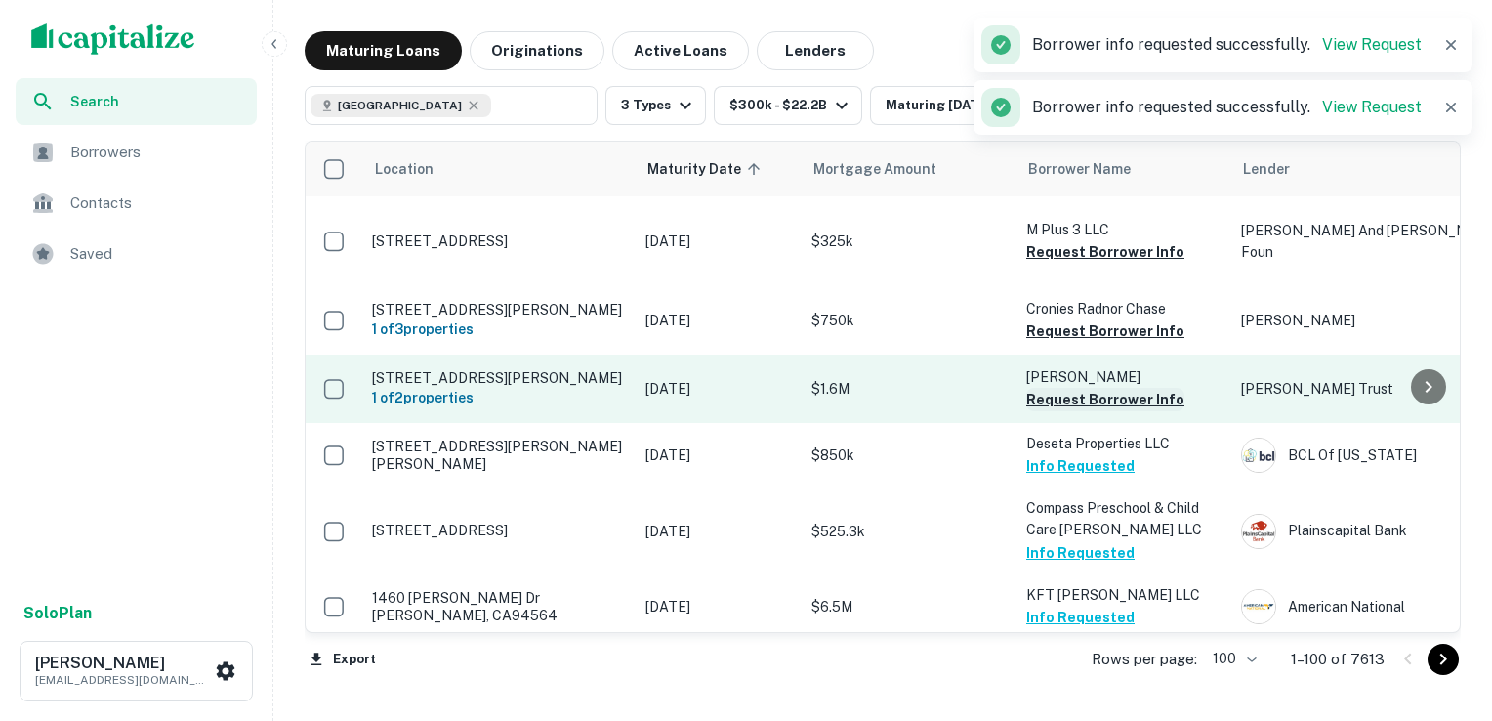
click at [1101, 388] on button "Request Borrower Info" at bounding box center [1105, 399] width 158 height 23
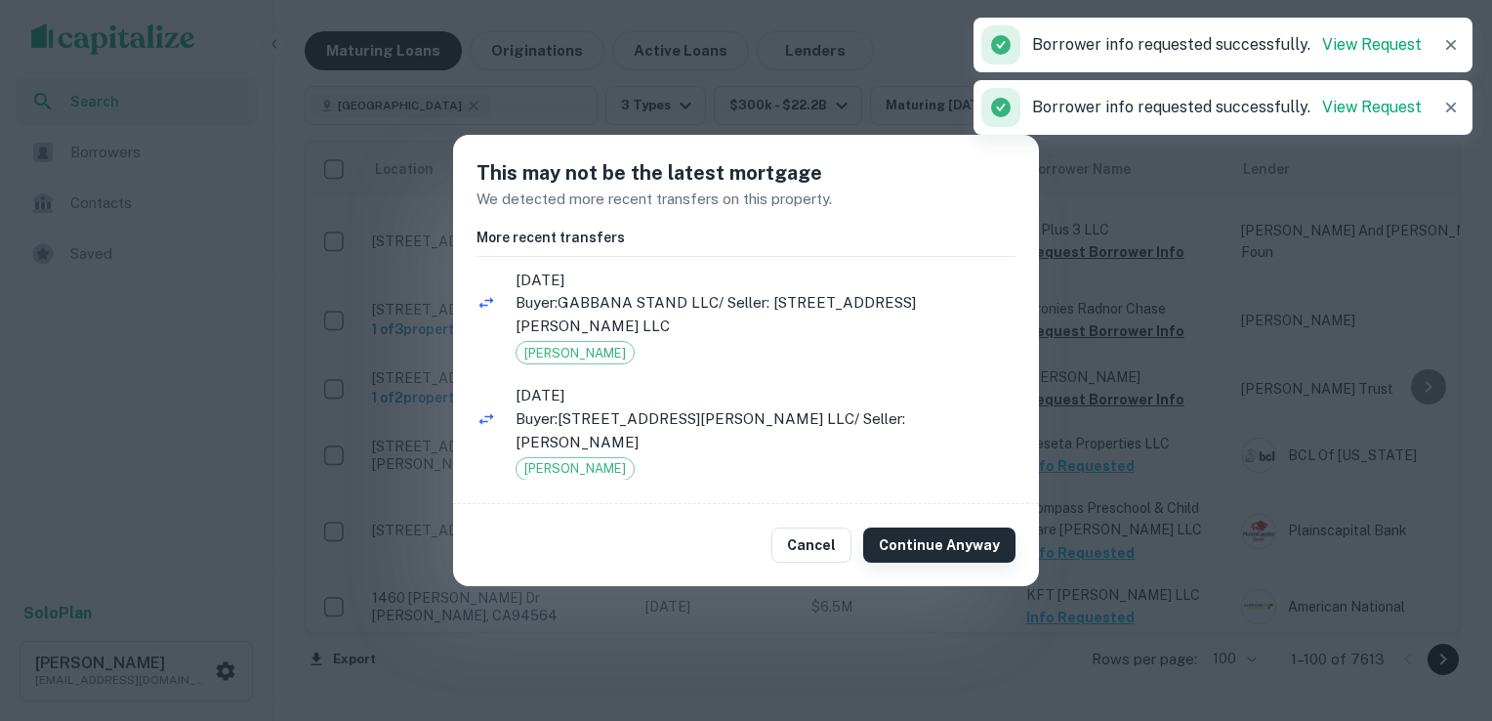
click at [930, 527] on button "Continue Anyway" at bounding box center [939, 544] width 152 height 35
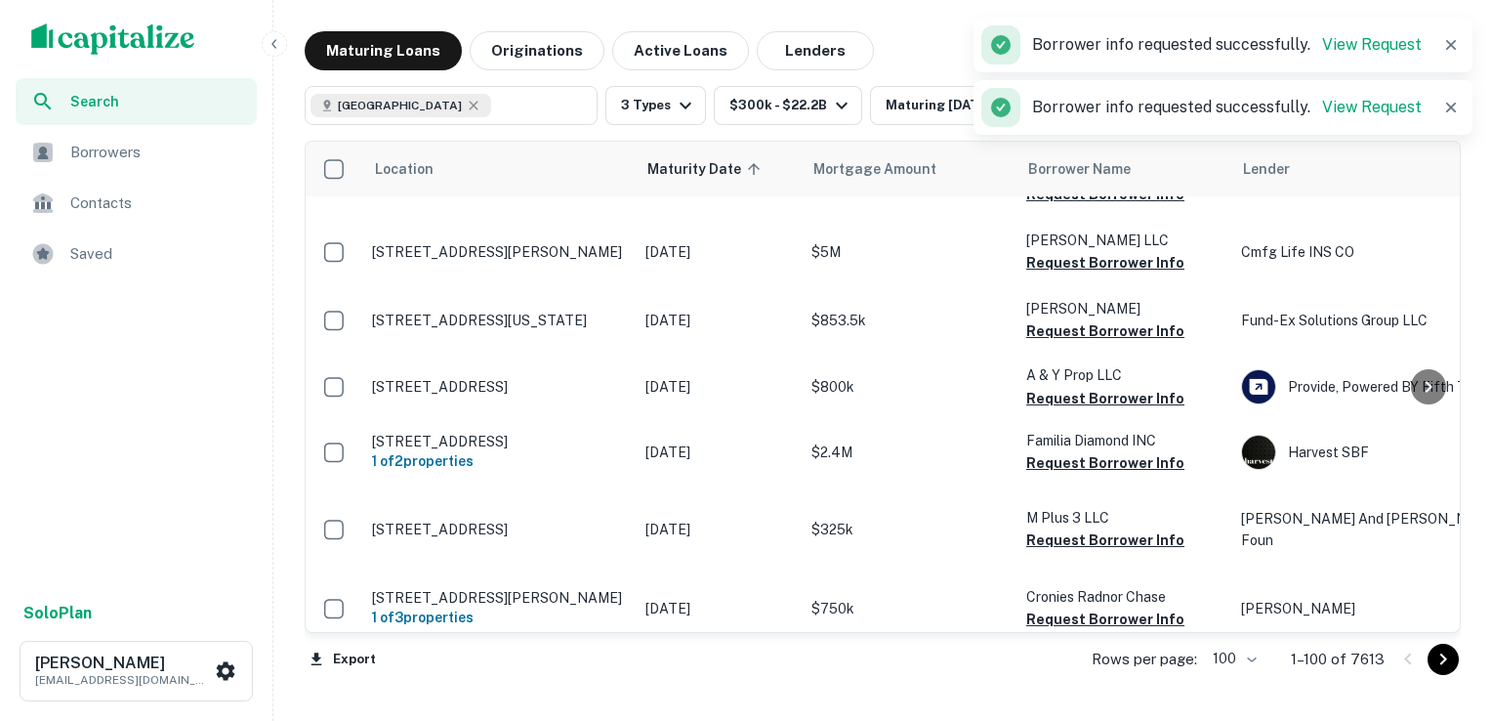
scroll to position [4257, 0]
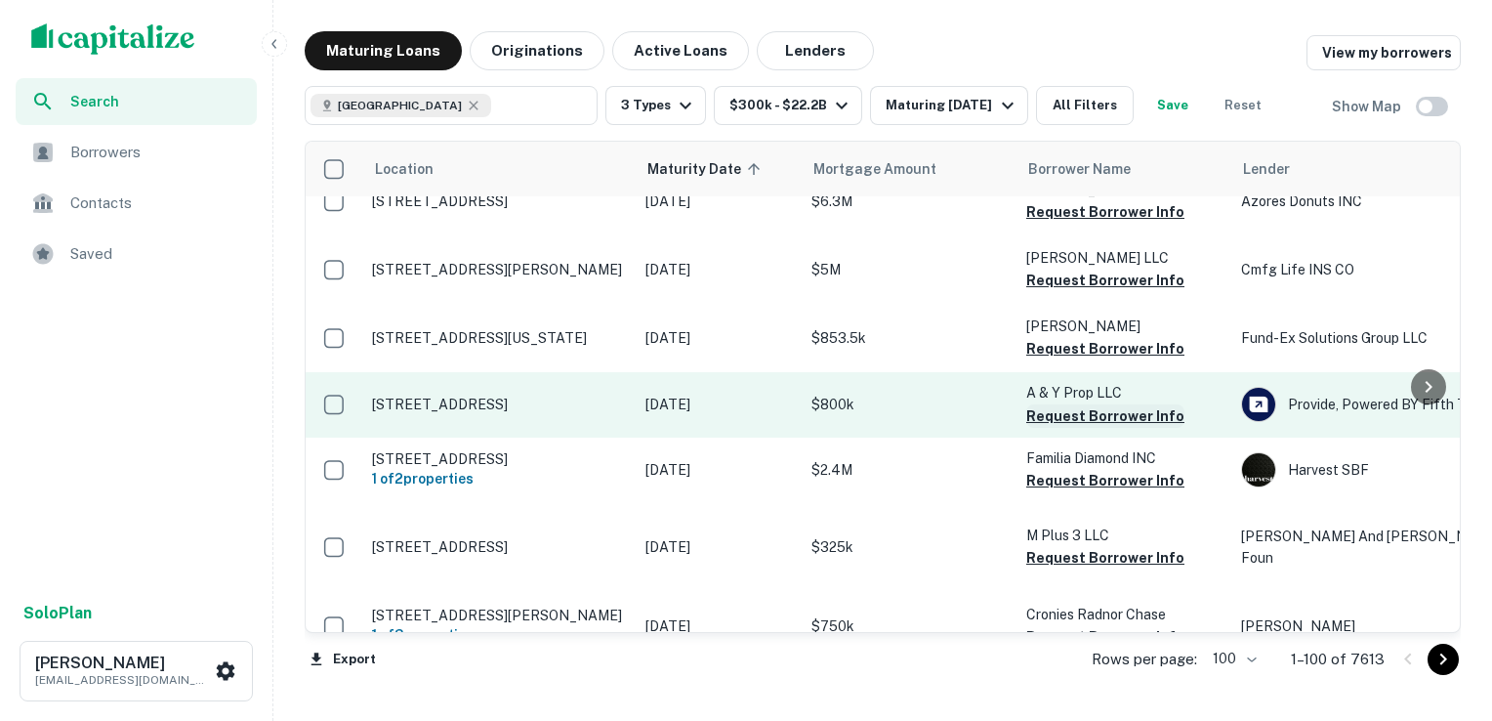
click at [1101, 404] on button "Request Borrower Info" at bounding box center [1105, 415] width 158 height 23
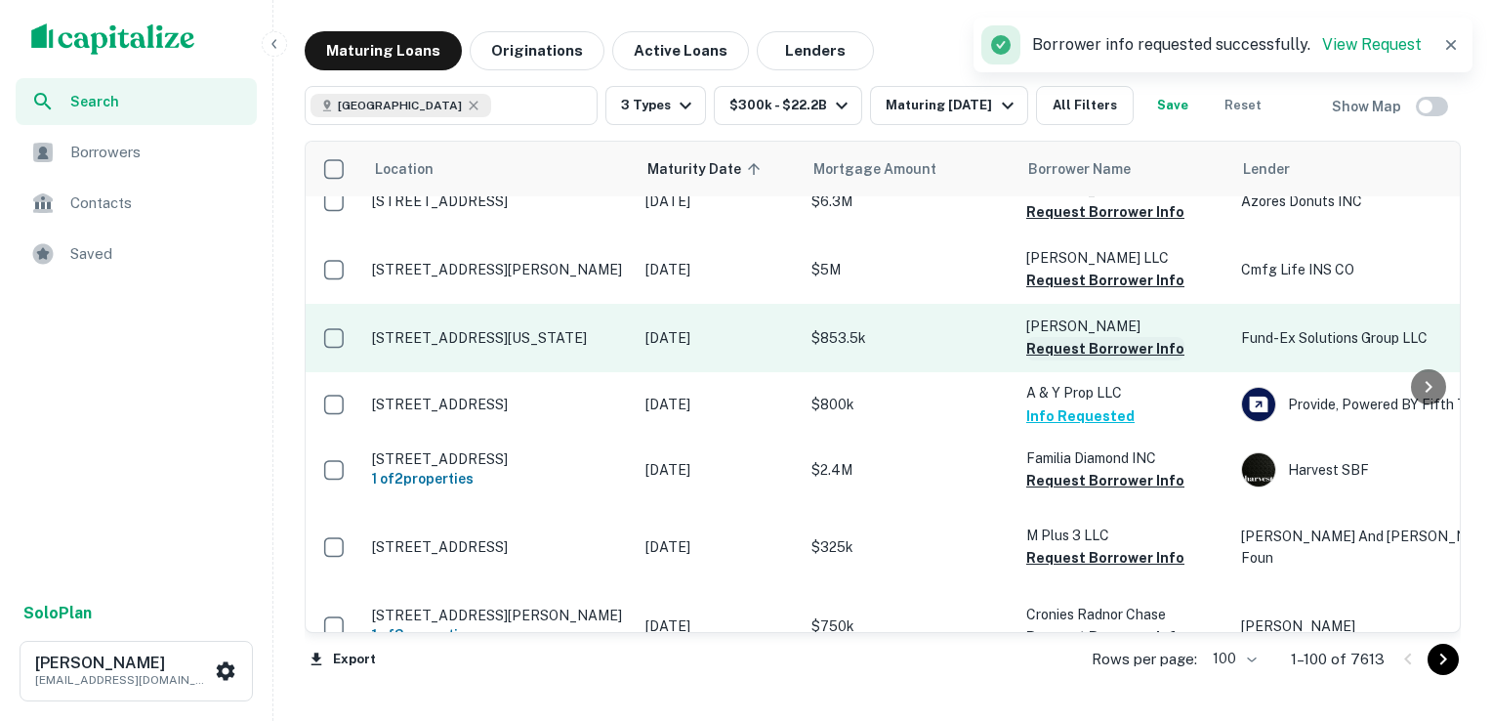
click at [1094, 337] on button "Request Borrower Info" at bounding box center [1105, 348] width 158 height 23
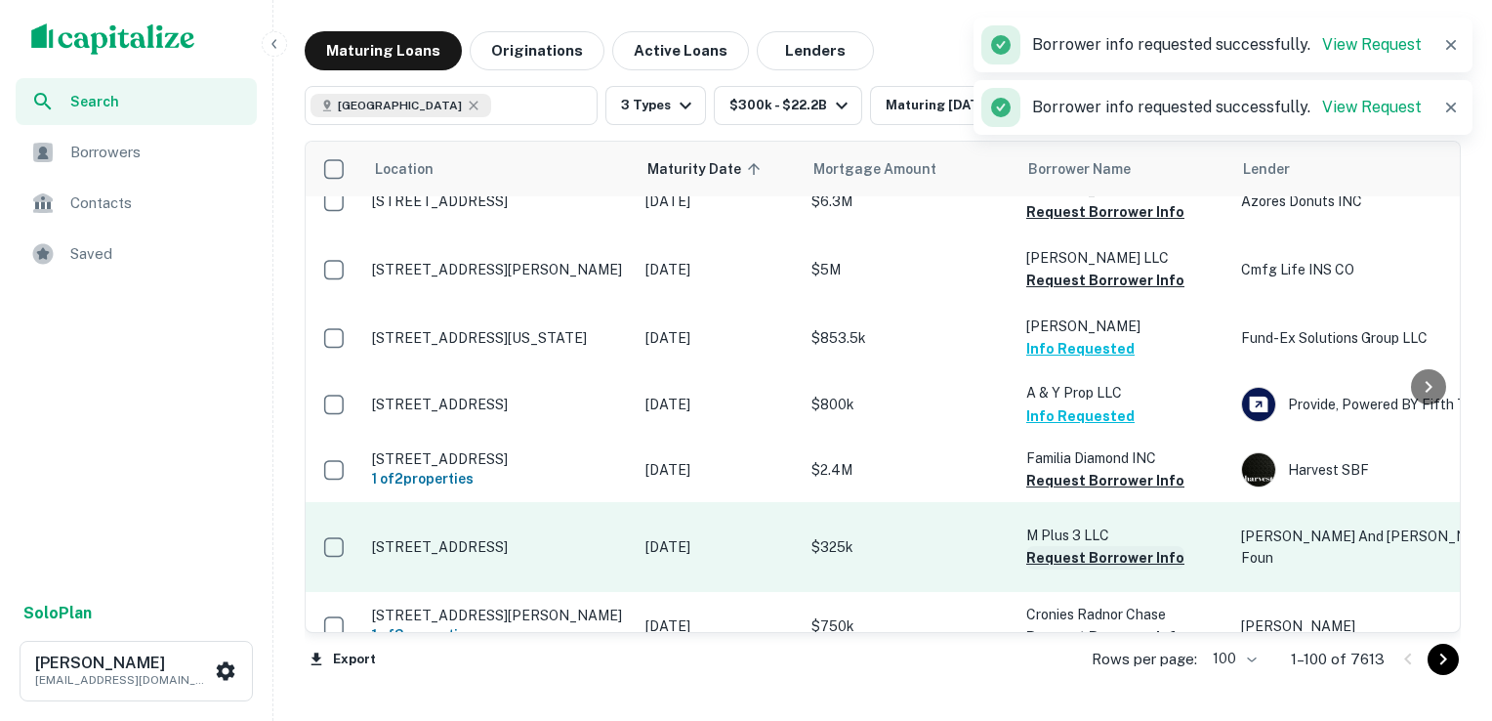
click at [1094, 546] on button "Request Borrower Info" at bounding box center [1105, 557] width 158 height 23
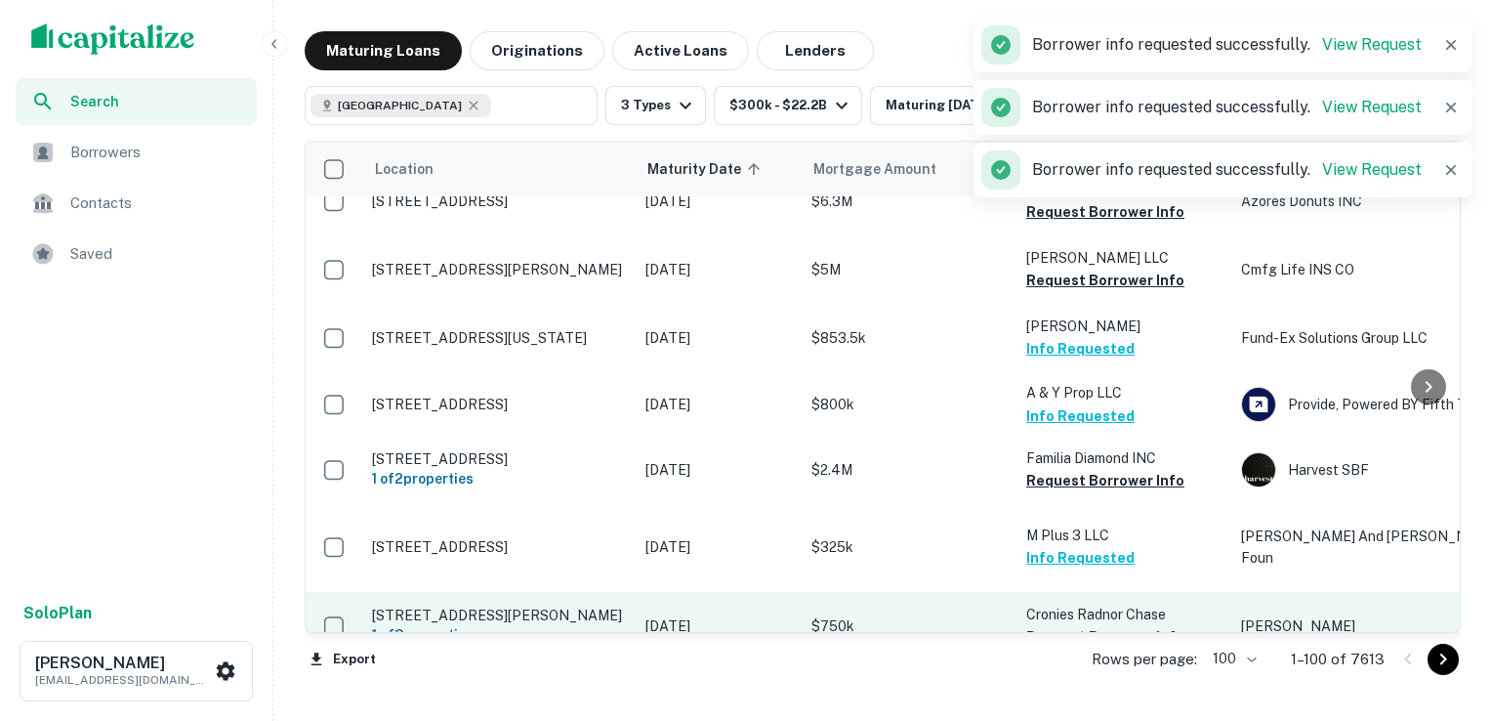
click at [1078, 592] on td "Cronies Radnor Chase Request Borrower Info" at bounding box center [1124, 626] width 215 height 68
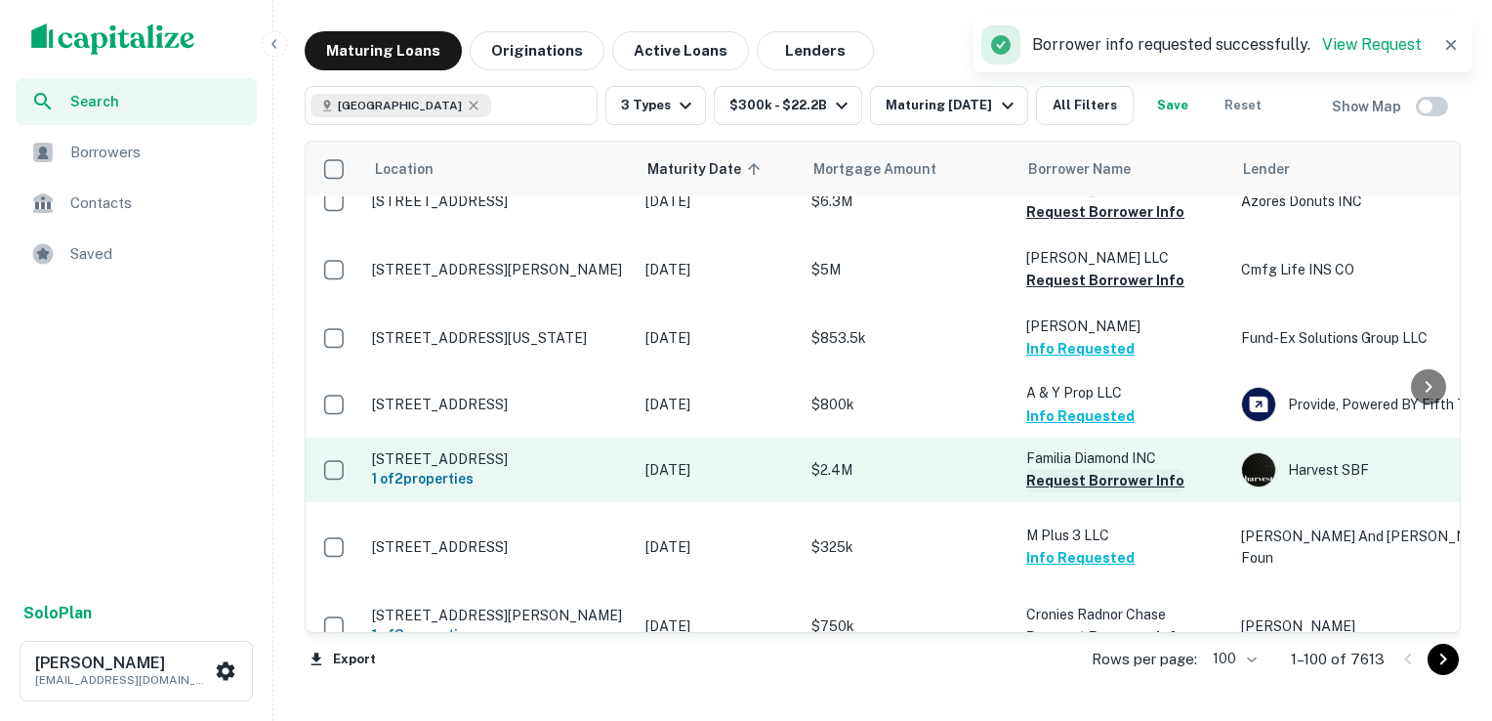
click at [1081, 469] on button "Request Borrower Info" at bounding box center [1105, 480] width 158 height 23
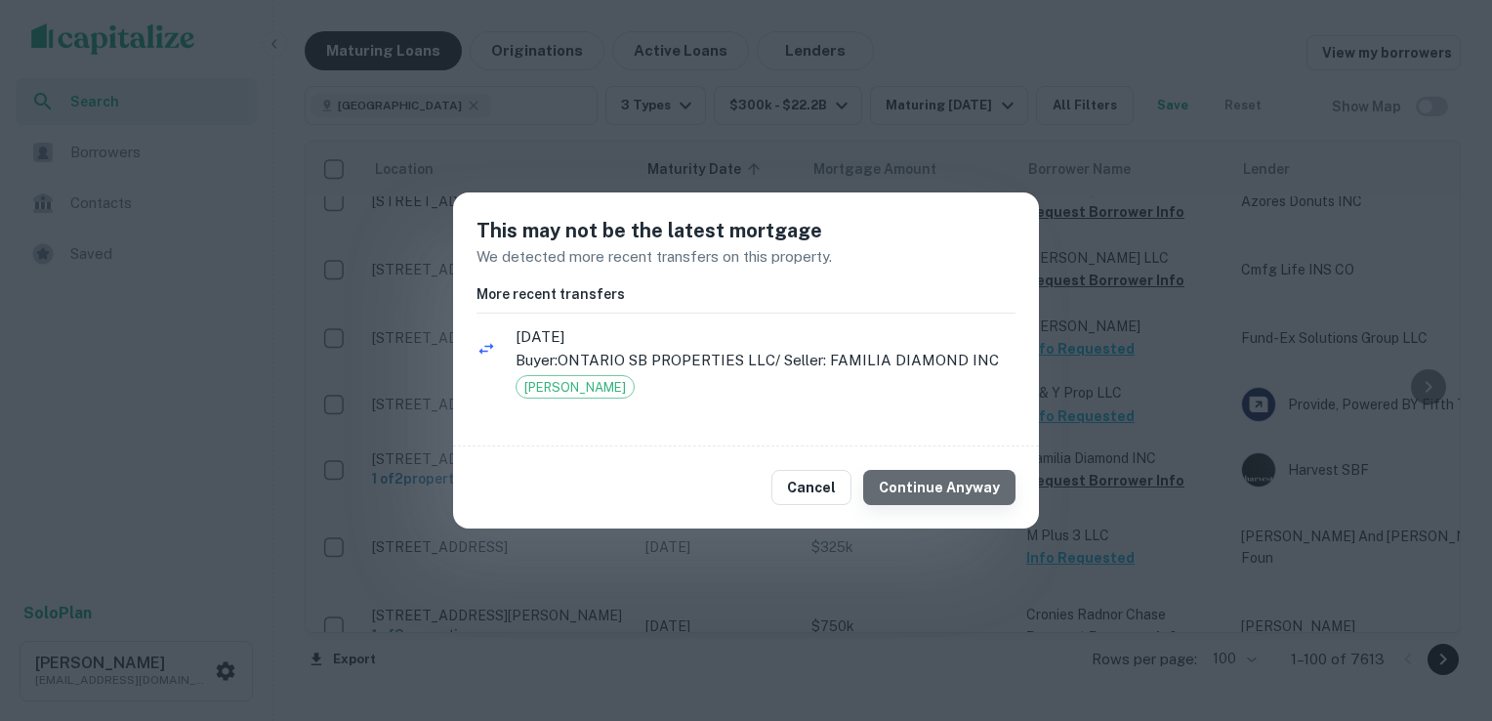
click at [965, 484] on button "Continue Anyway" at bounding box center [939, 487] width 152 height 35
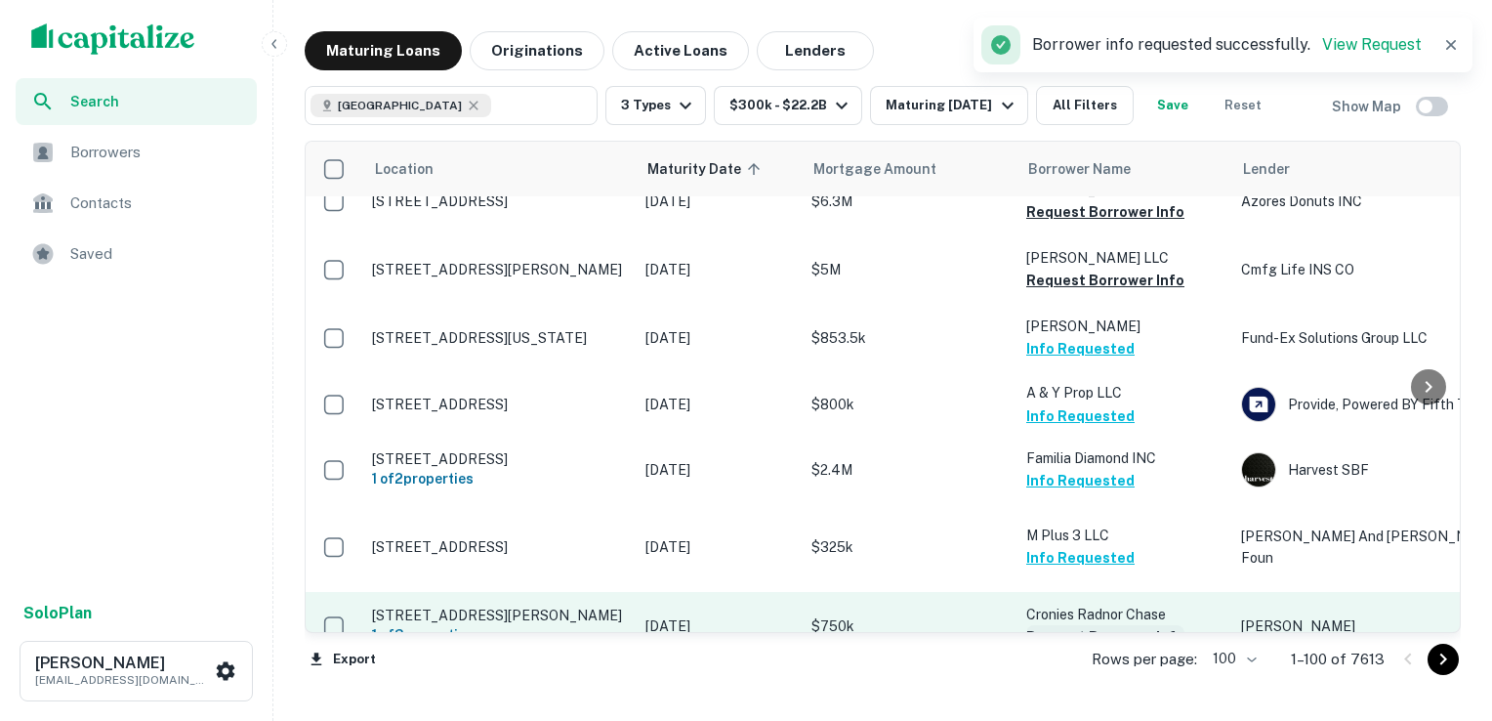
click at [1094, 625] on button "Request Borrower Info" at bounding box center [1105, 636] width 158 height 23
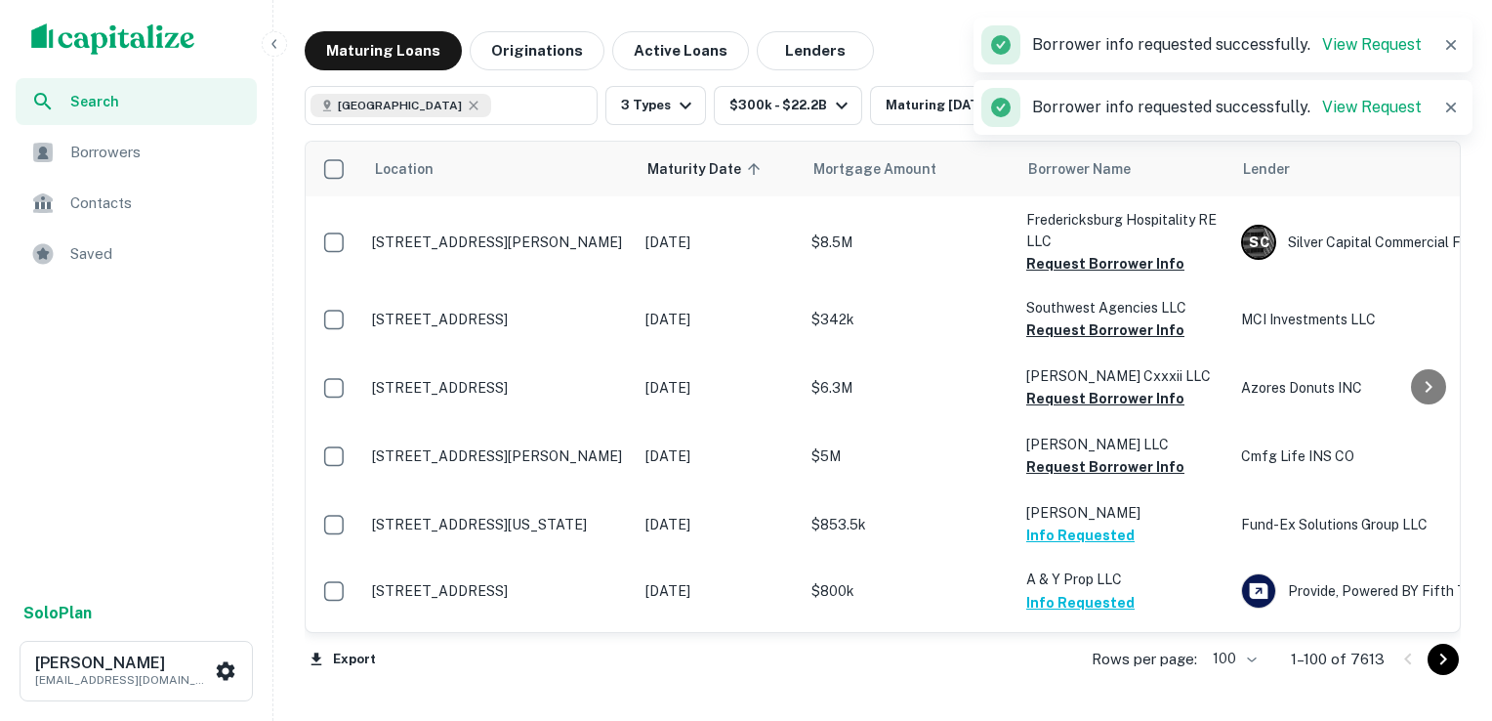
scroll to position [4070, 0]
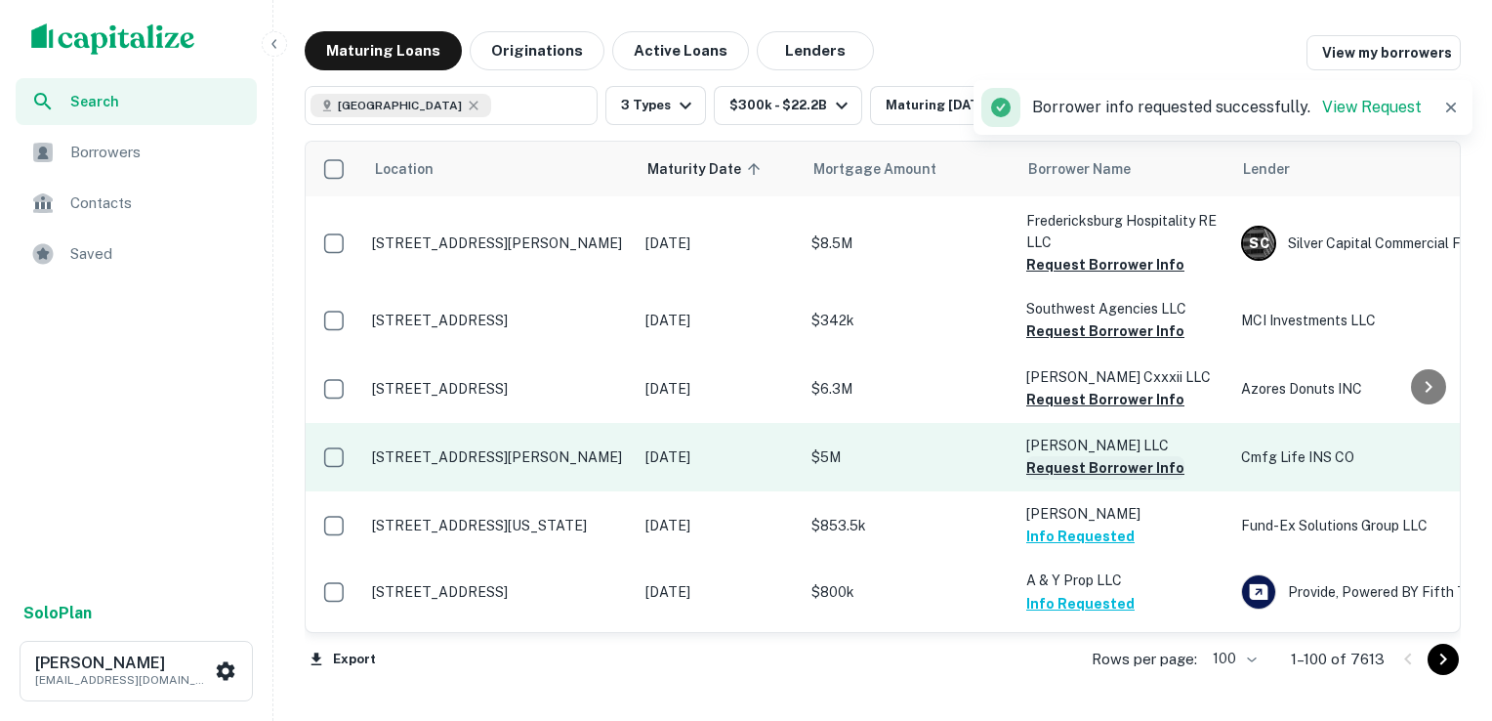
click at [1094, 456] on button "Request Borrower Info" at bounding box center [1105, 467] width 158 height 23
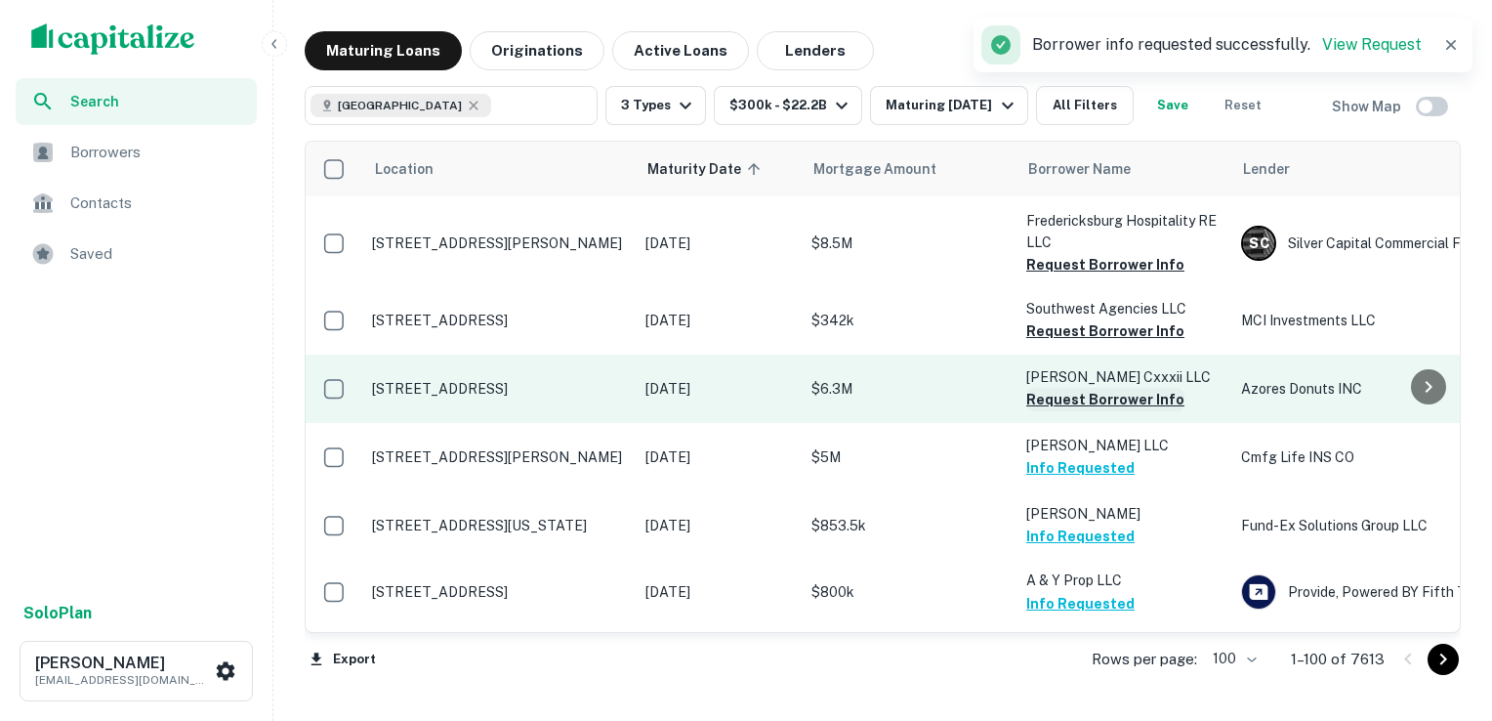
click at [1076, 388] on button "Request Borrower Info" at bounding box center [1105, 399] width 158 height 23
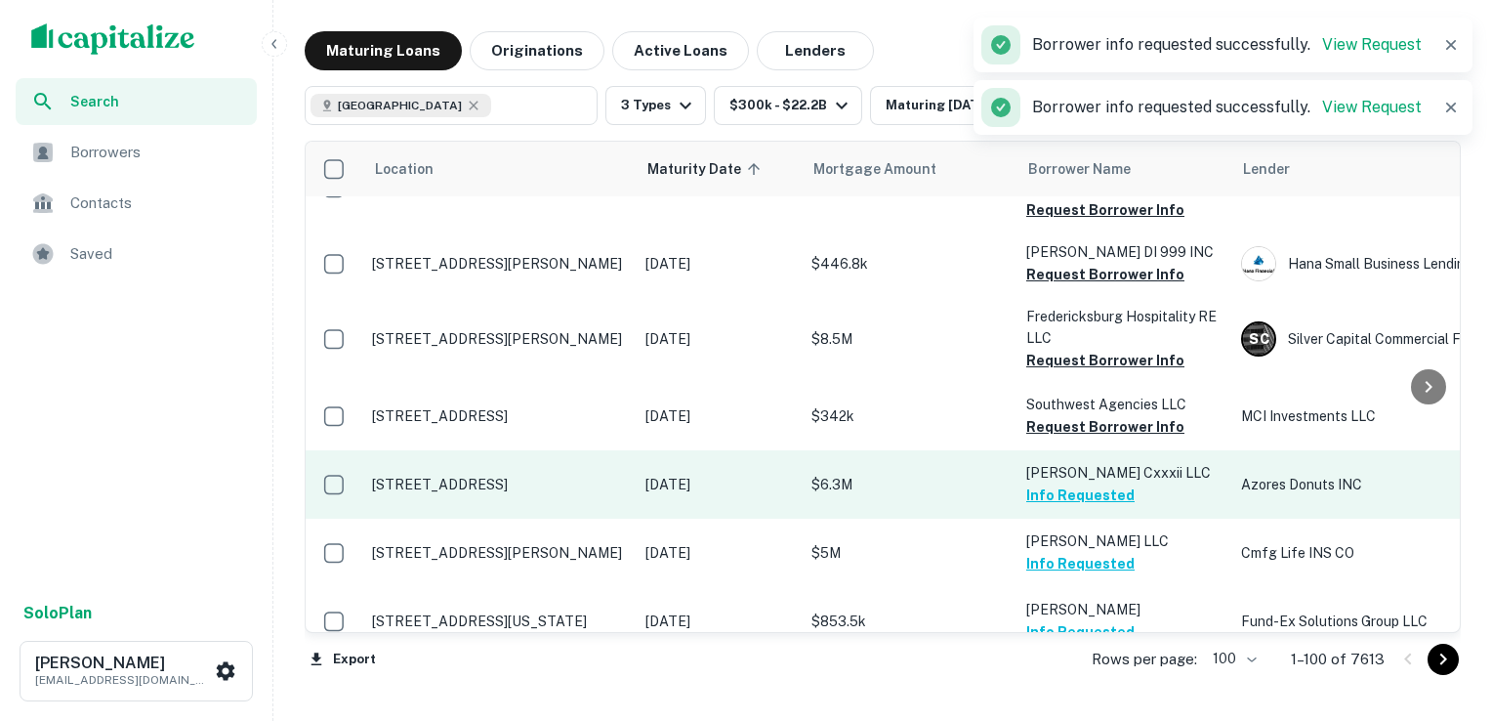
scroll to position [3964, 0]
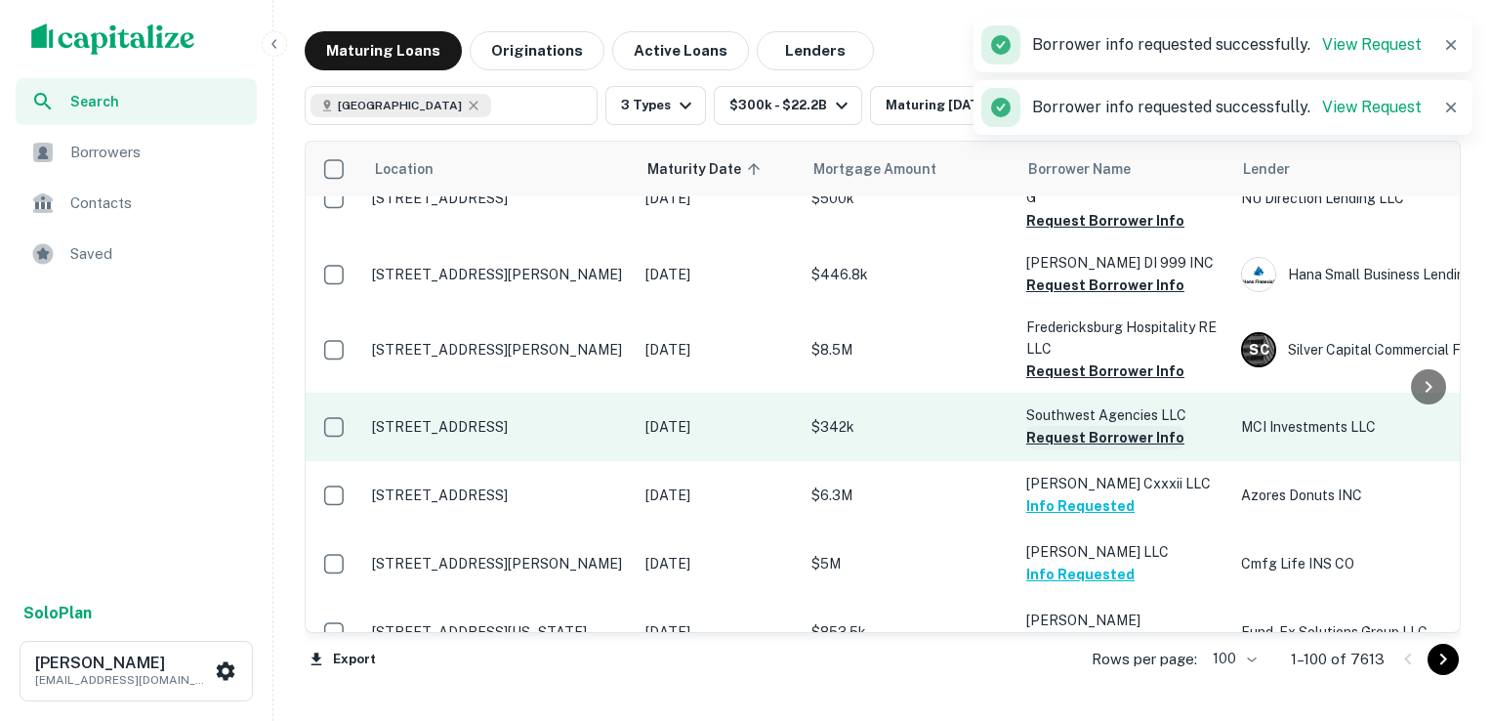
click at [1082, 426] on button "Request Borrower Info" at bounding box center [1105, 437] width 158 height 23
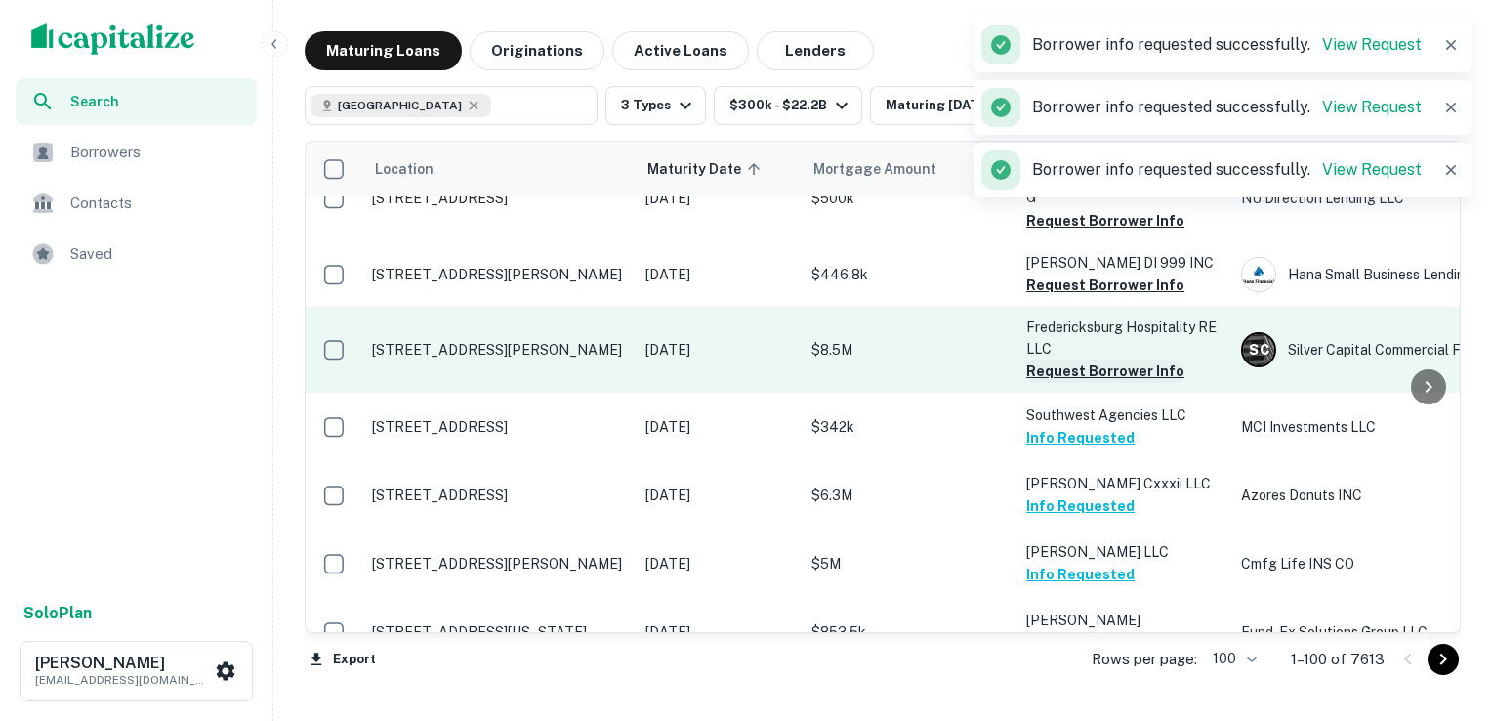
click at [1078, 359] on button "Request Borrower Info" at bounding box center [1105, 370] width 158 height 23
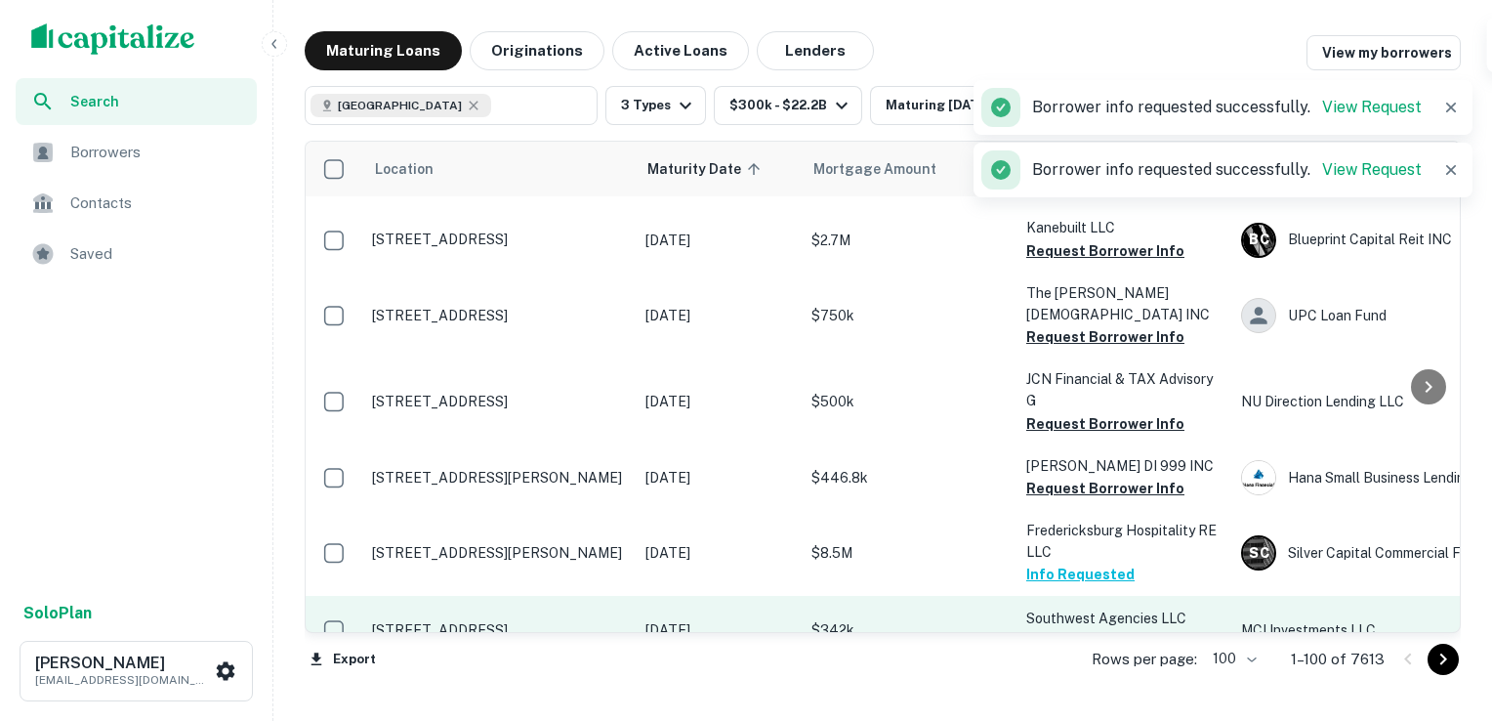
scroll to position [3759, 0]
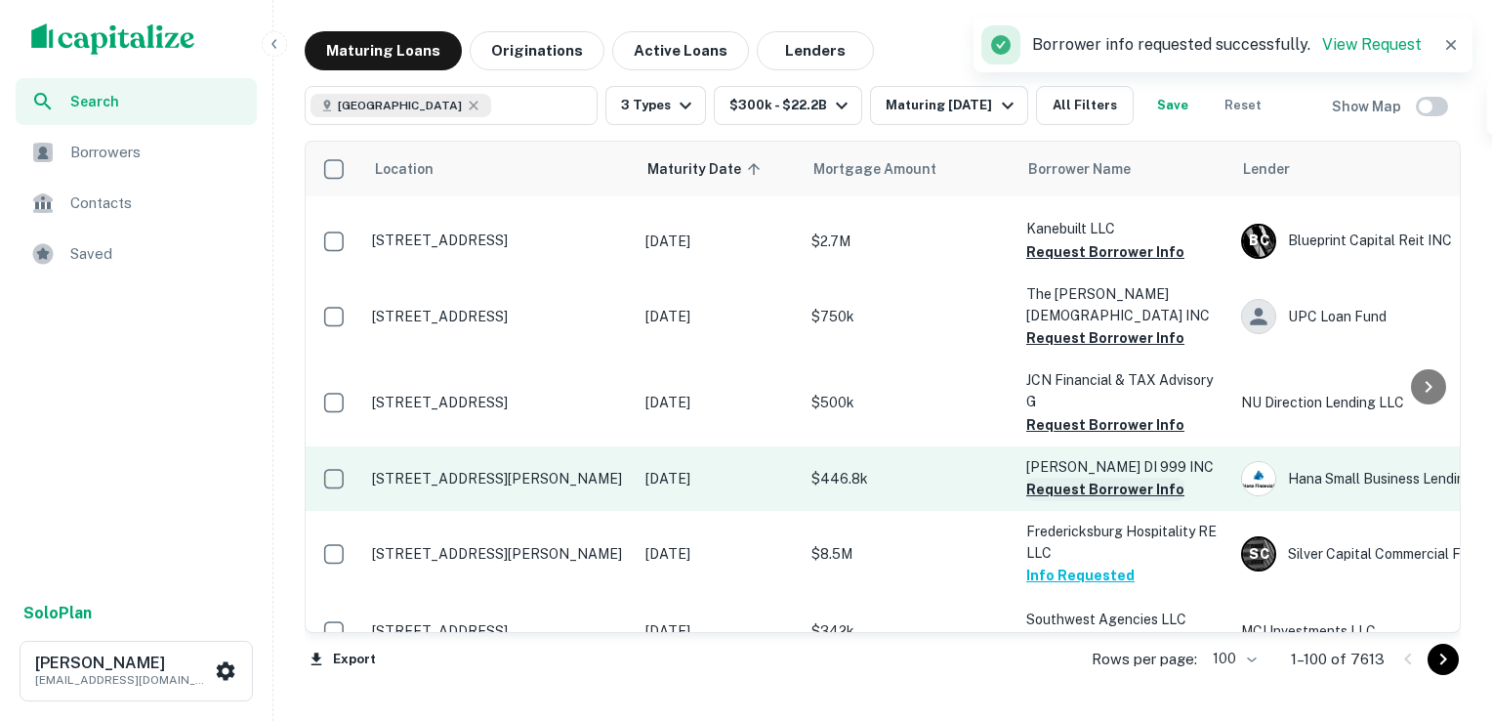
click at [1086, 478] on button "Request Borrower Info" at bounding box center [1105, 489] width 158 height 23
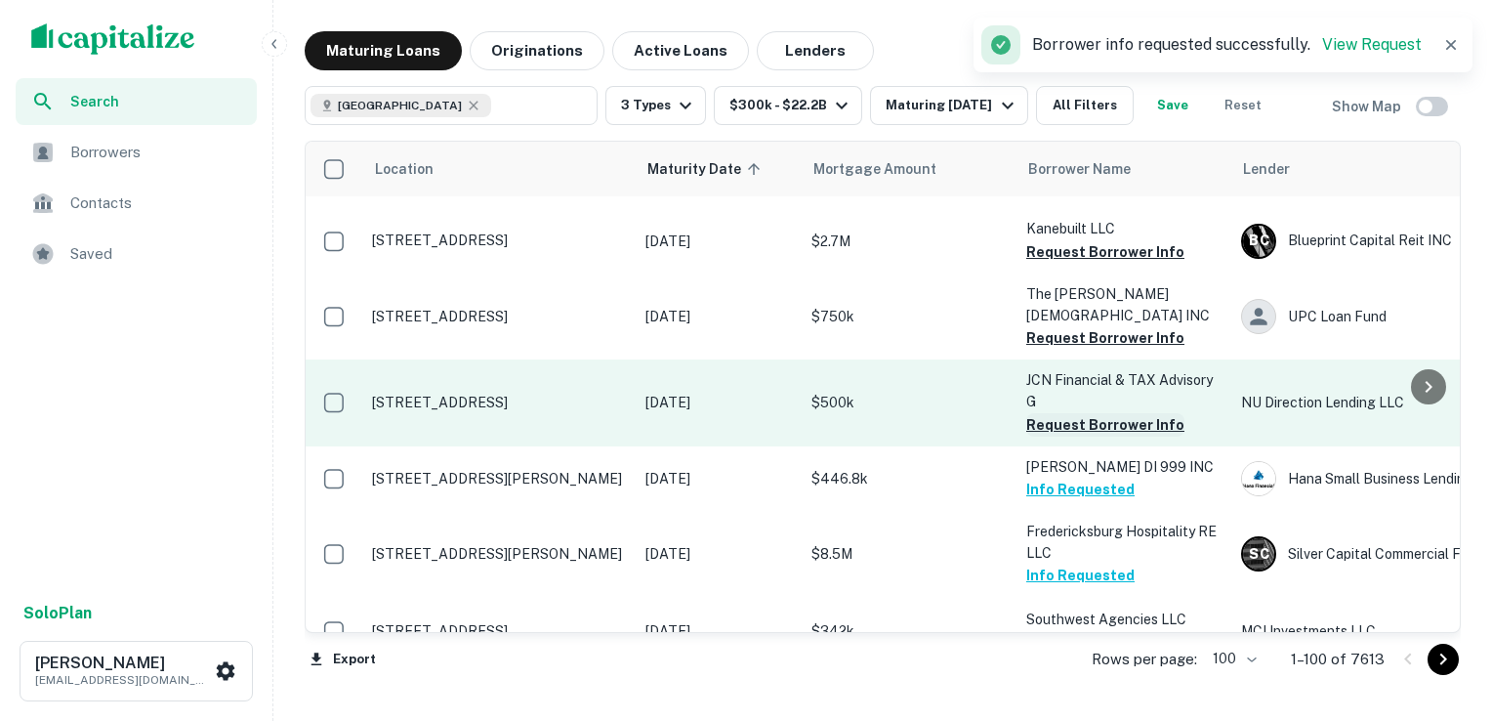
click at [1088, 413] on button "Request Borrower Info" at bounding box center [1105, 424] width 158 height 23
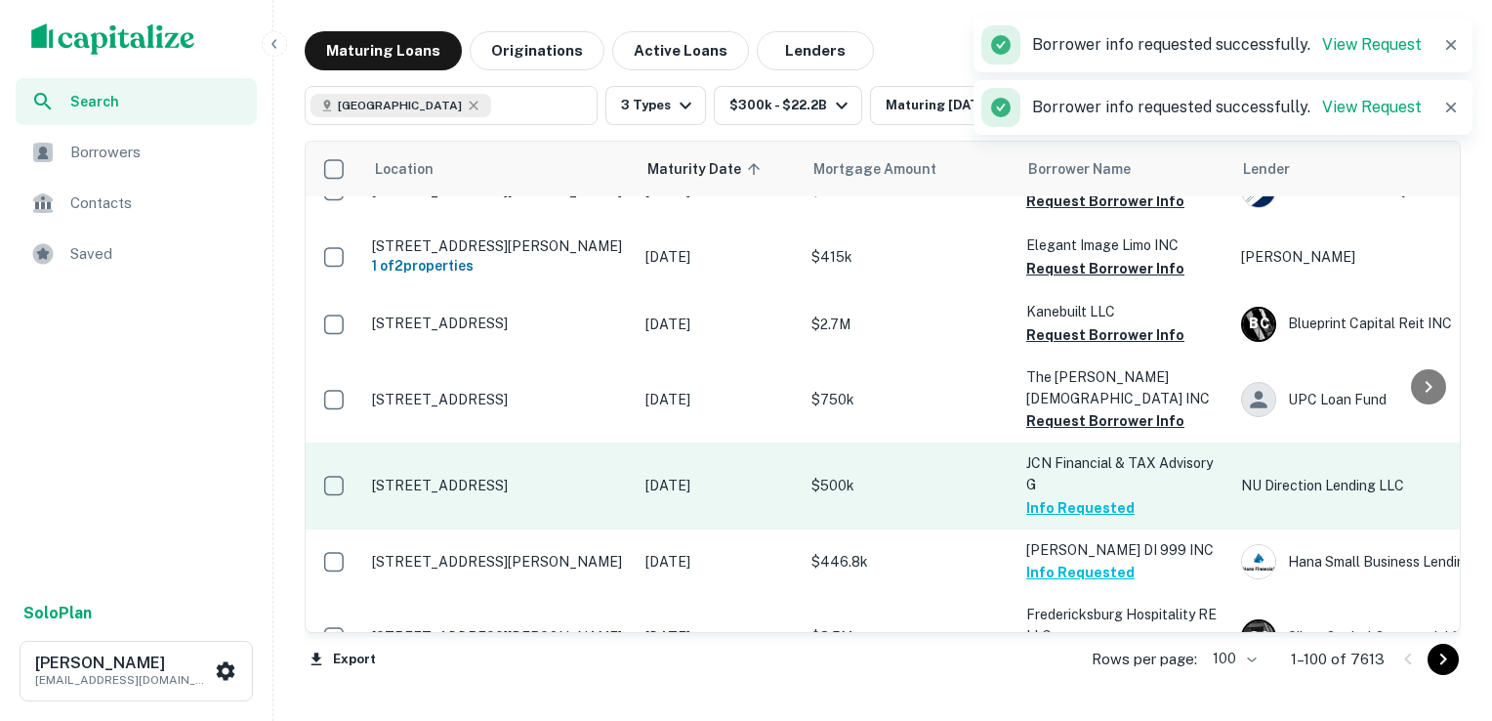
scroll to position [3657, 0]
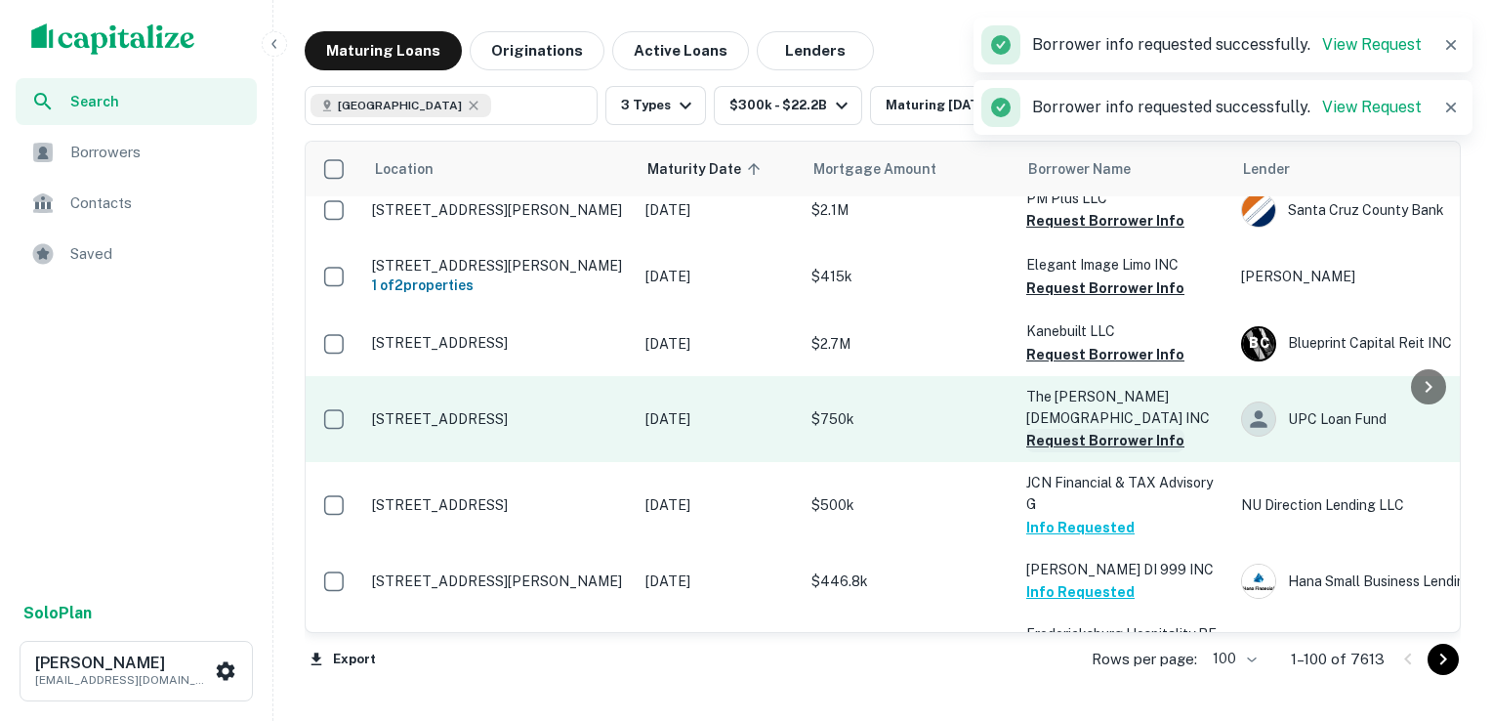
click at [1087, 429] on button "Request Borrower Info" at bounding box center [1105, 440] width 158 height 23
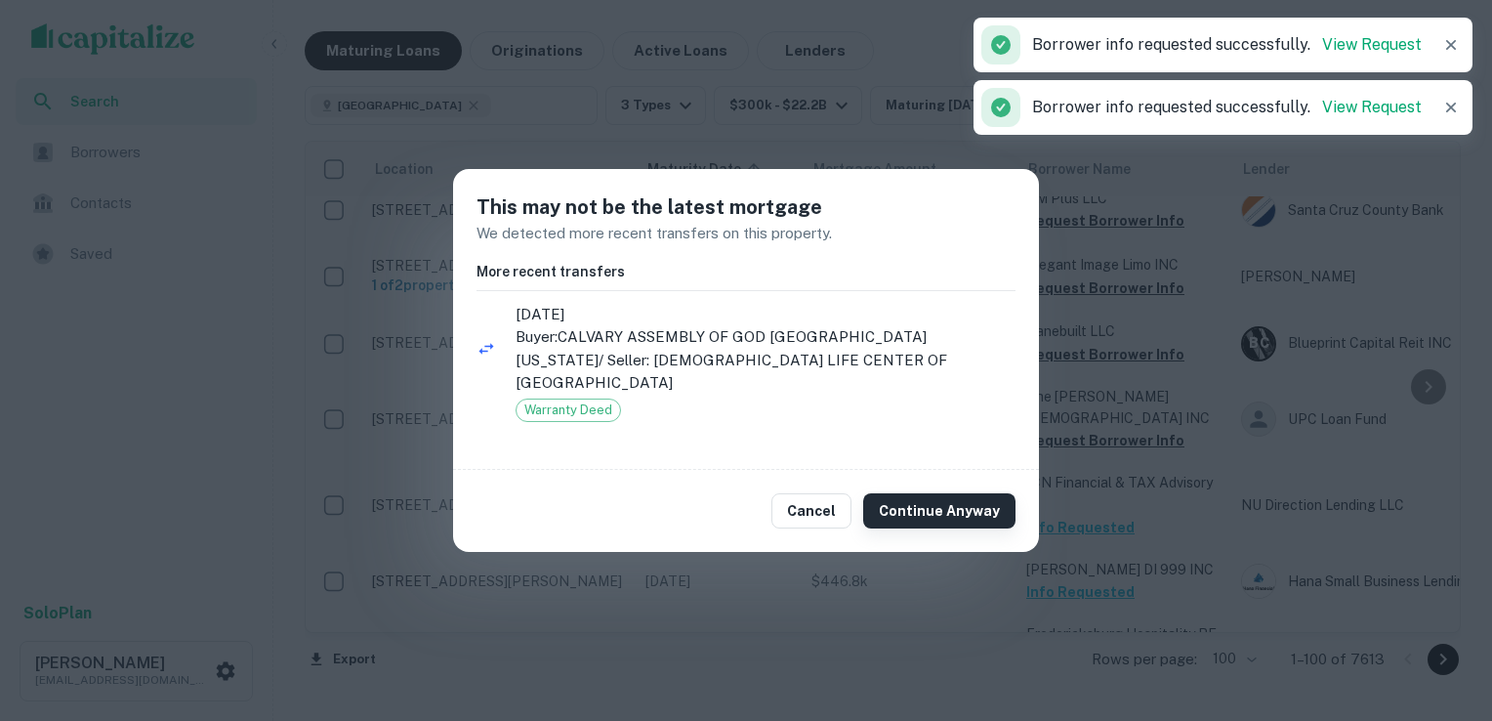
click at [945, 498] on button "Continue Anyway" at bounding box center [939, 510] width 152 height 35
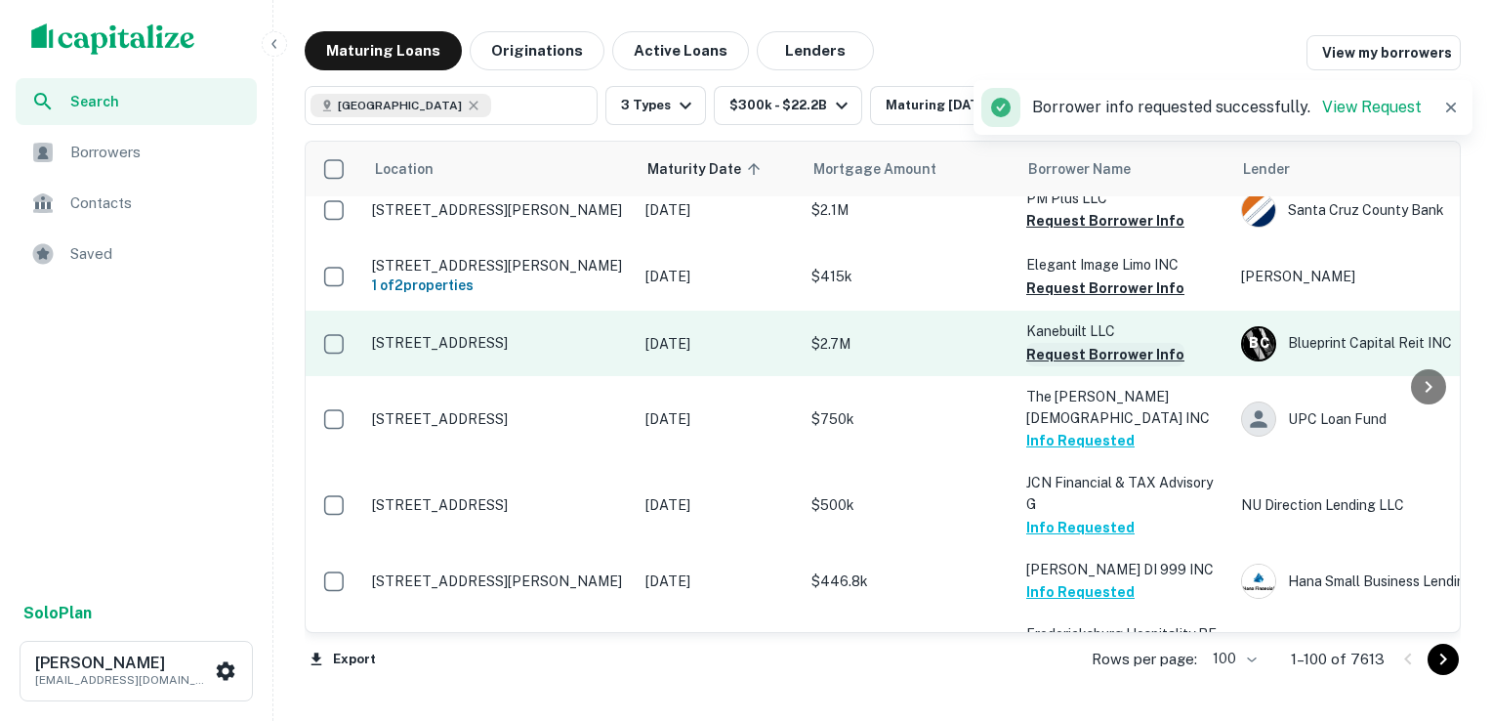
click at [1077, 343] on button "Request Borrower Info" at bounding box center [1105, 354] width 158 height 23
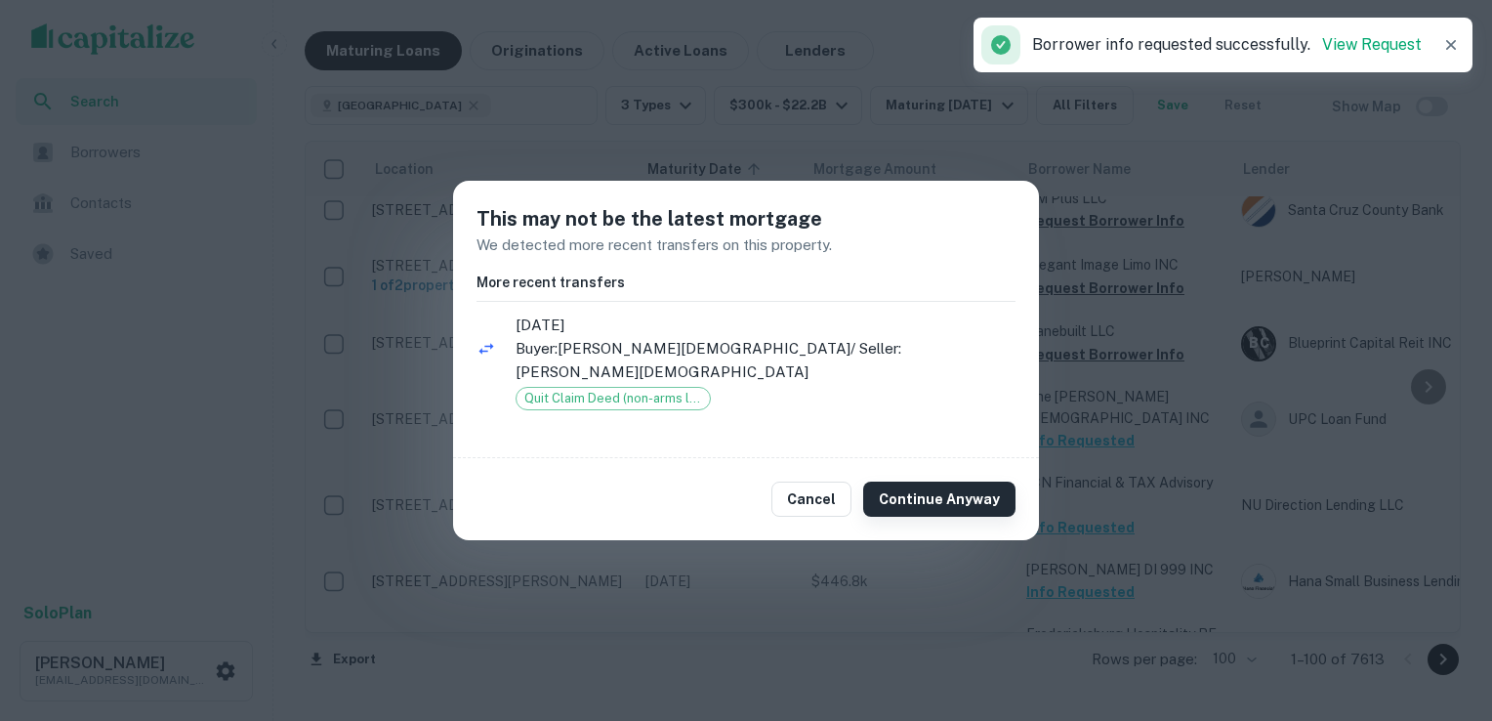
click at [965, 481] on button "Continue Anyway" at bounding box center [939, 498] width 152 height 35
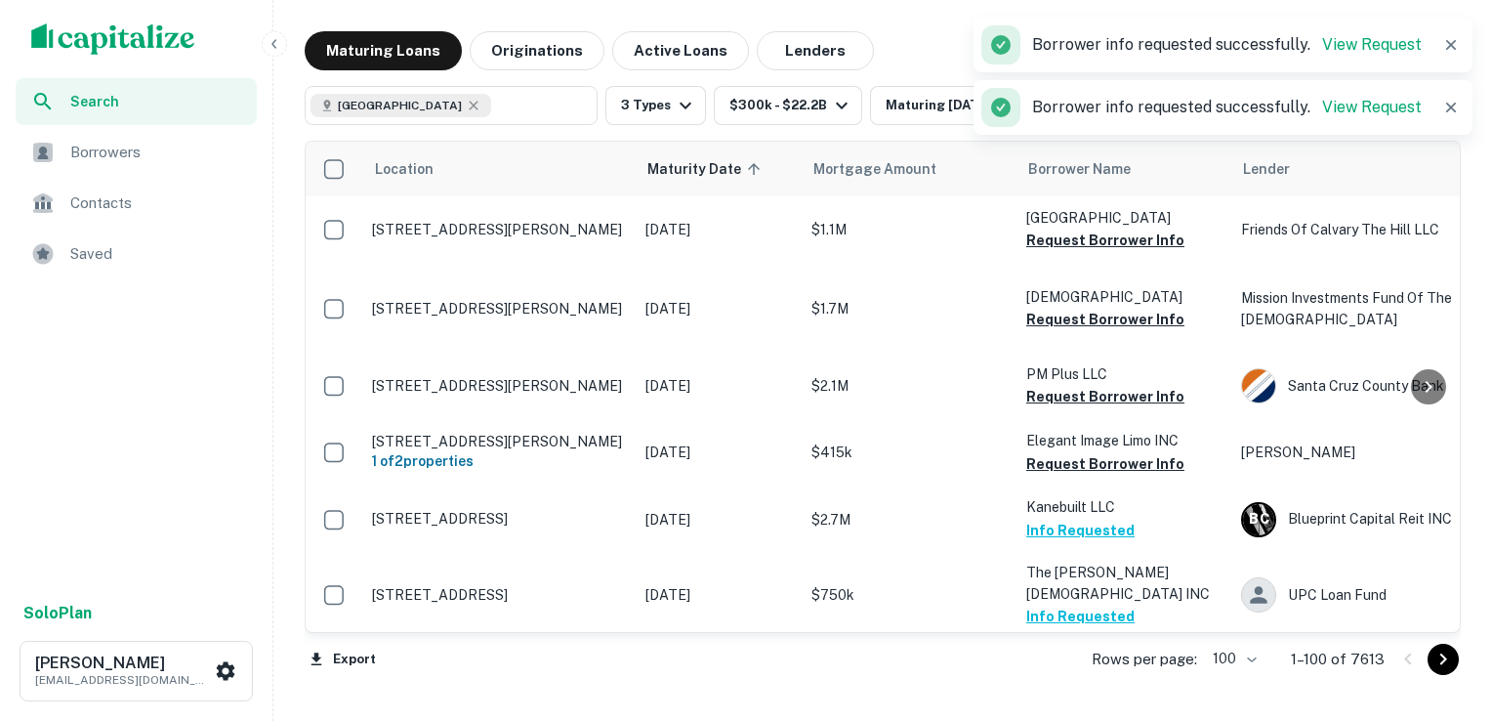
scroll to position [3468, 0]
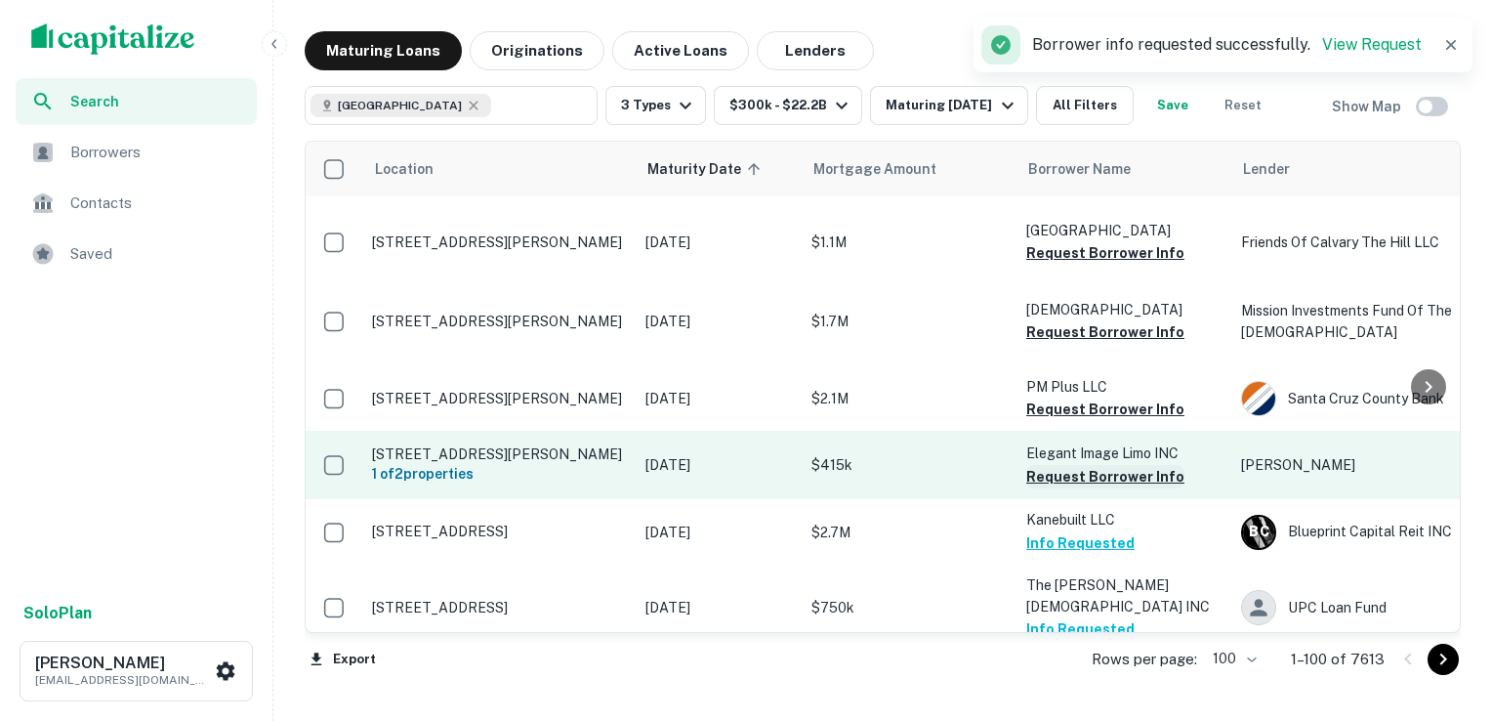
click at [1109, 465] on button "Request Borrower Info" at bounding box center [1105, 476] width 158 height 23
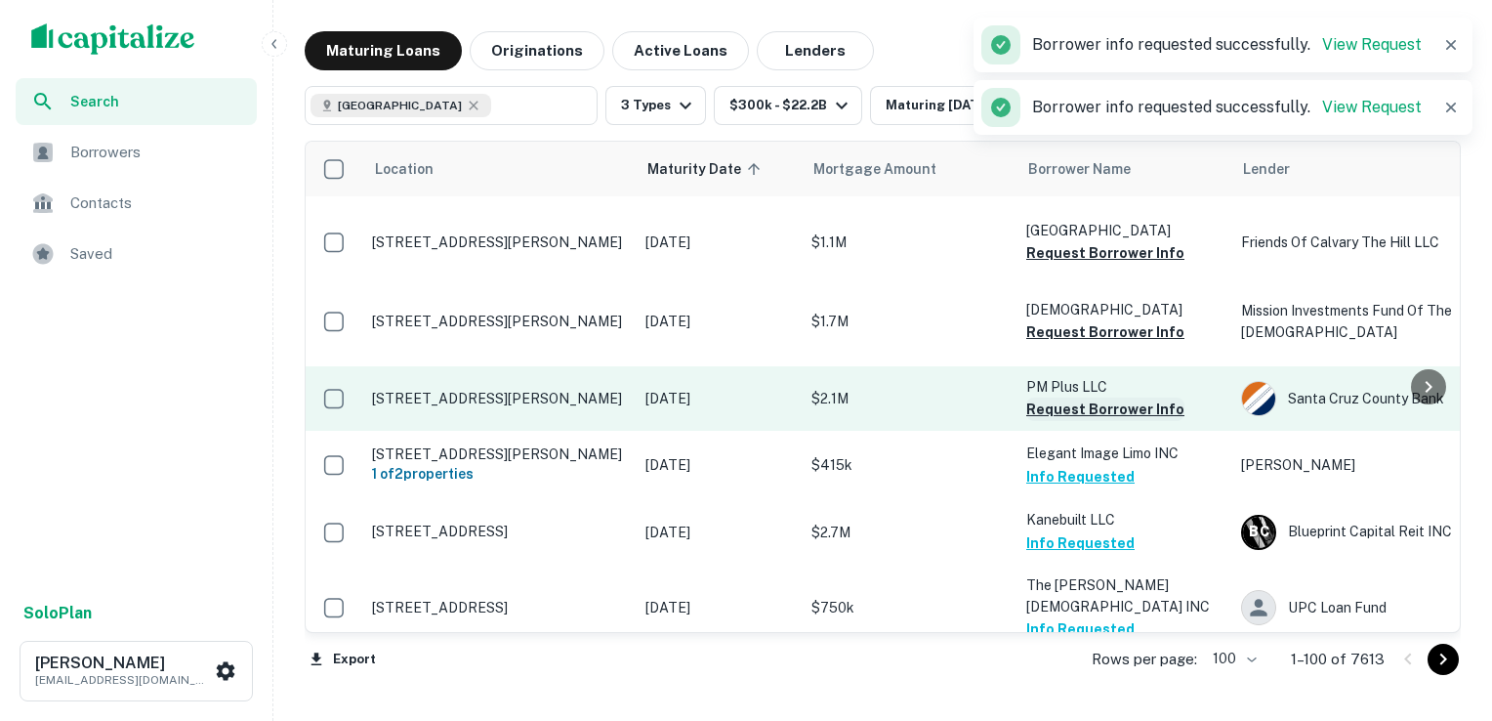
click at [1095, 397] on button "Request Borrower Info" at bounding box center [1105, 408] width 158 height 23
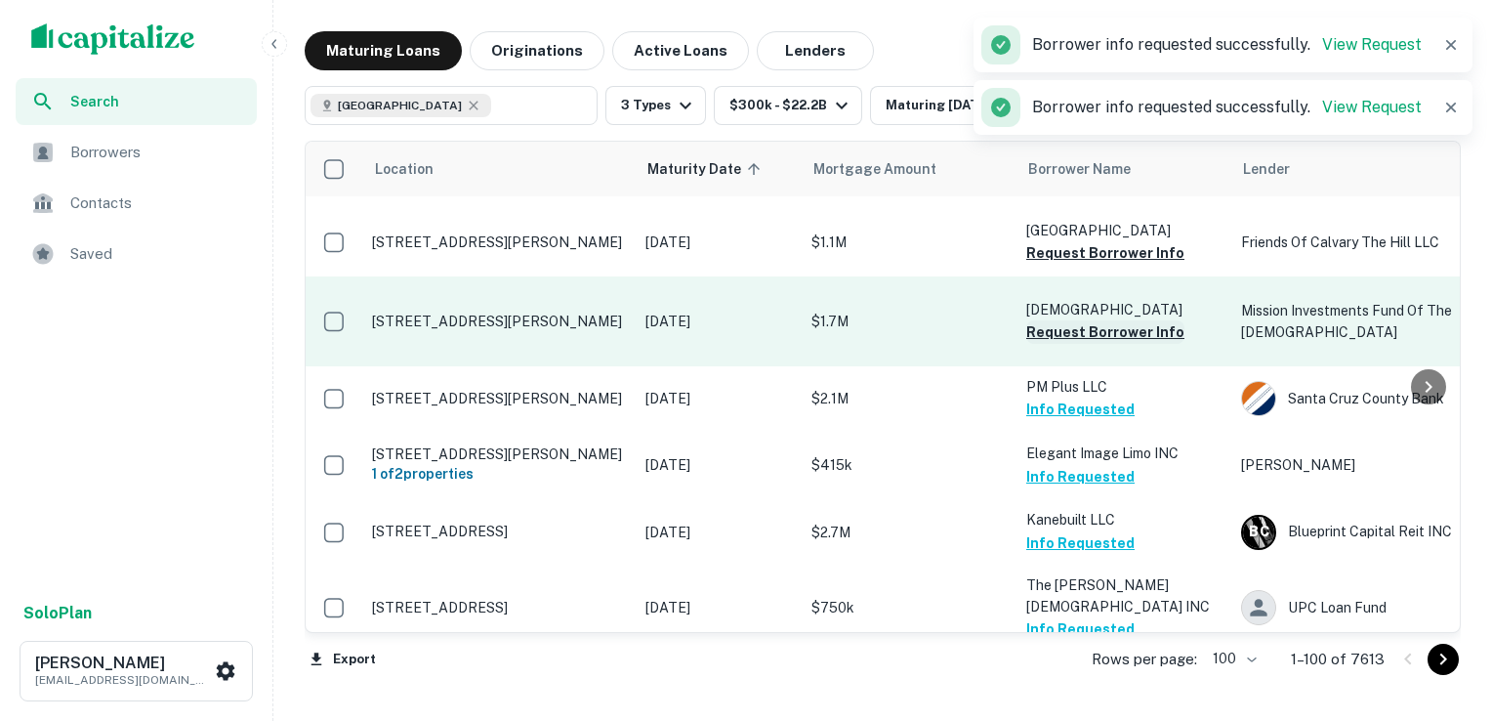
click at [1099, 320] on button "Request Borrower Info" at bounding box center [1105, 331] width 158 height 23
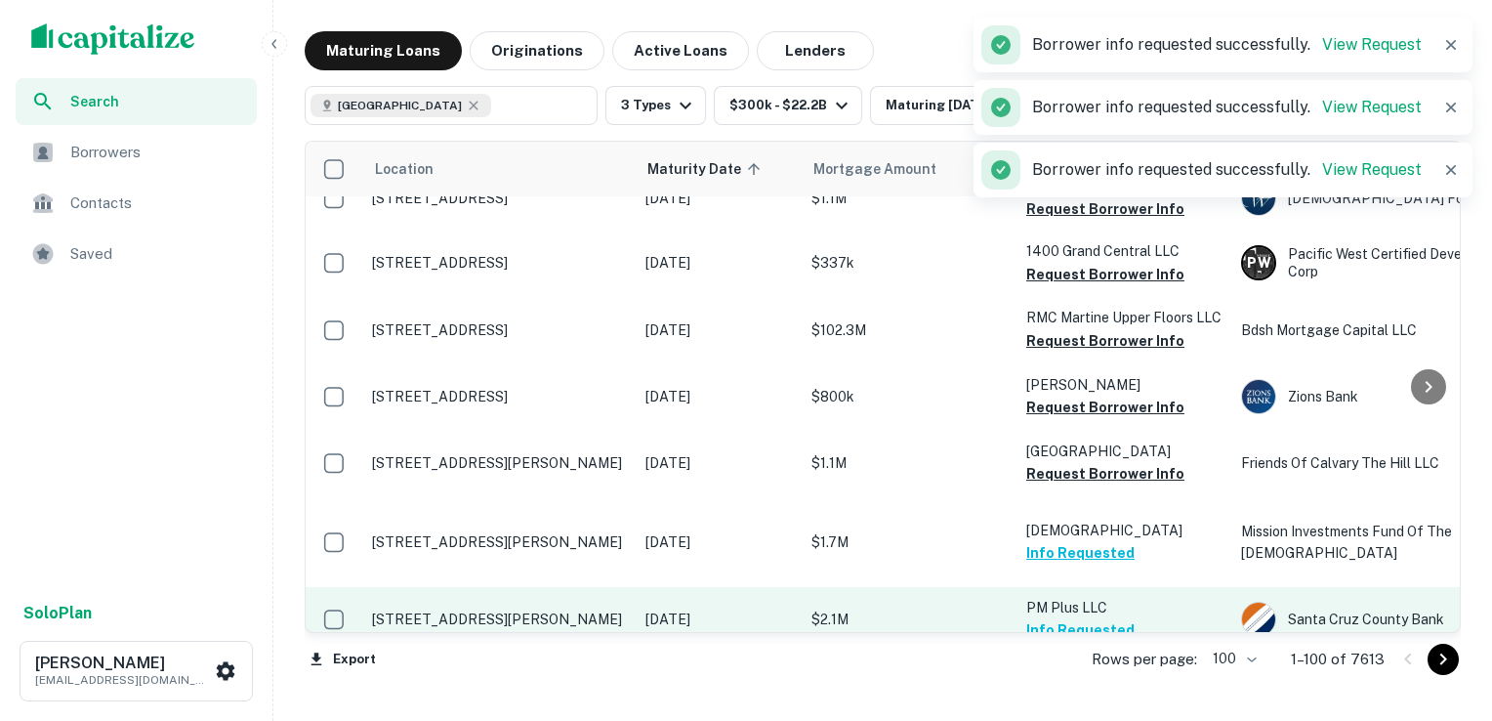
scroll to position [3244, 0]
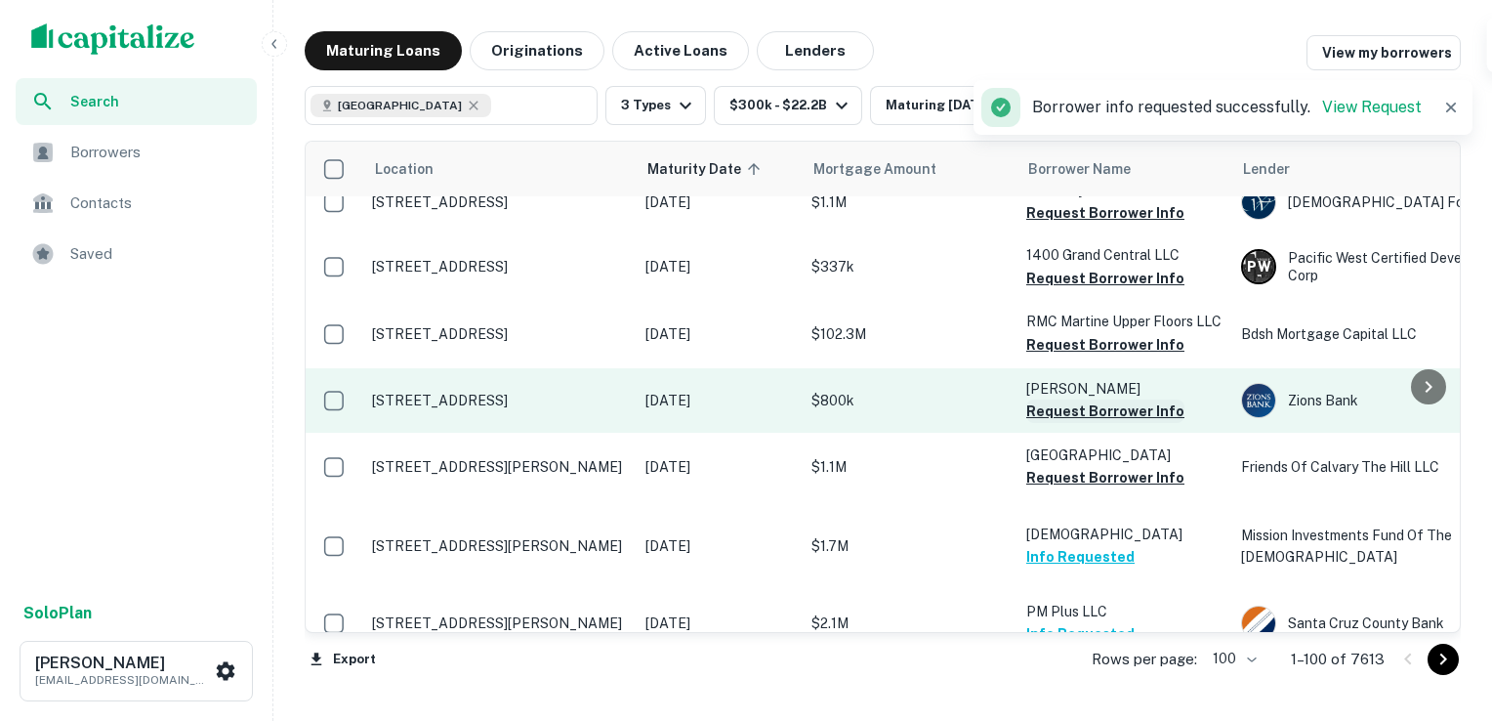
click at [1101, 399] on button "Request Borrower Info" at bounding box center [1105, 410] width 158 height 23
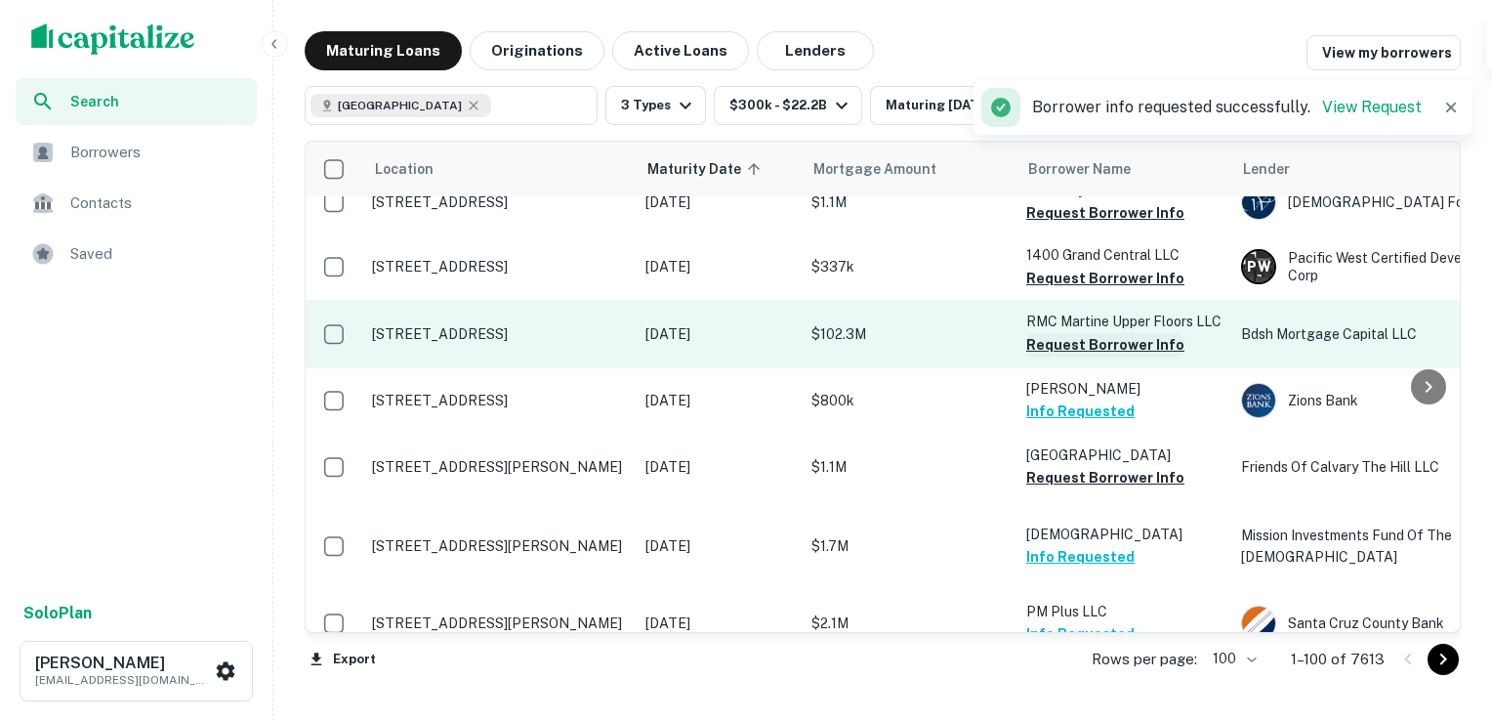
click at [1086, 333] on button "Request Borrower Info" at bounding box center [1105, 344] width 158 height 23
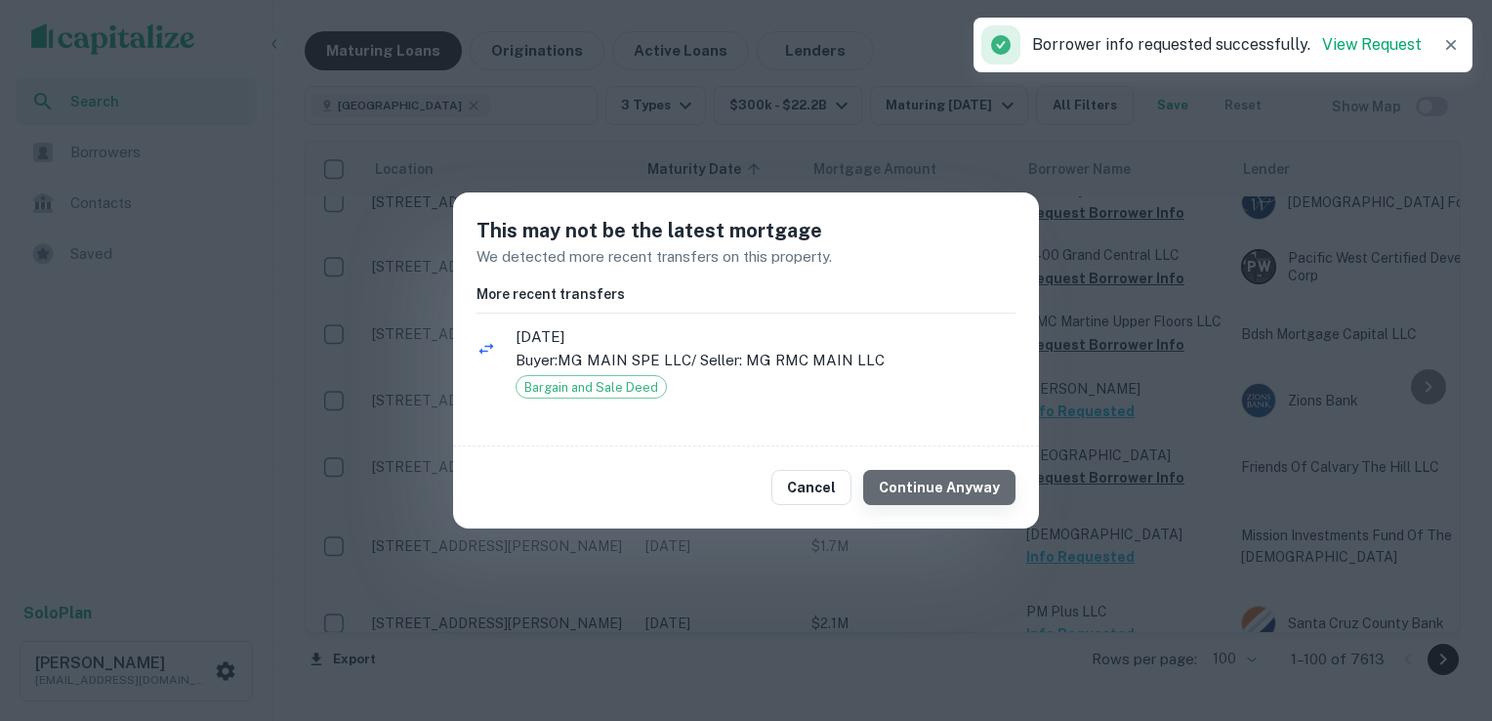
click at [946, 486] on button "Continue Anyway" at bounding box center [939, 487] width 152 height 35
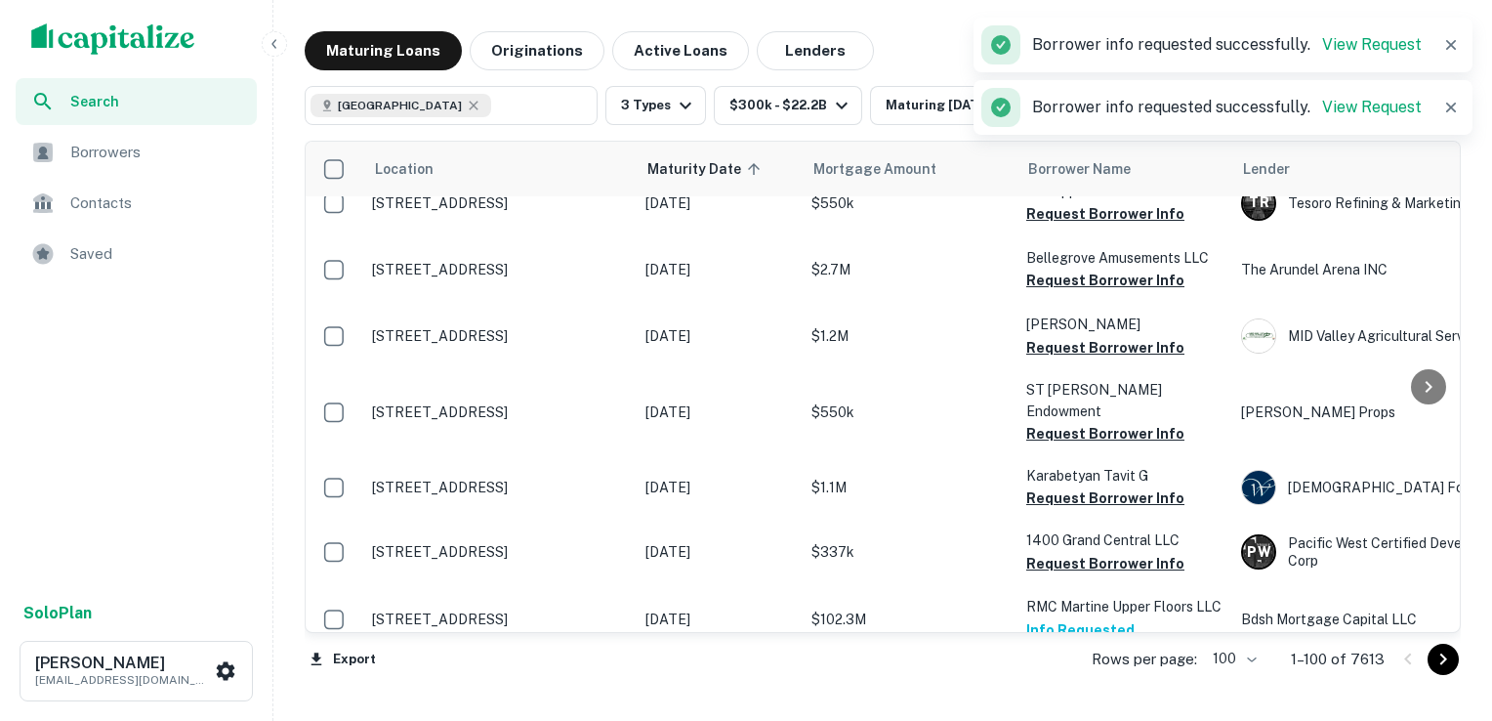
scroll to position [2956, 0]
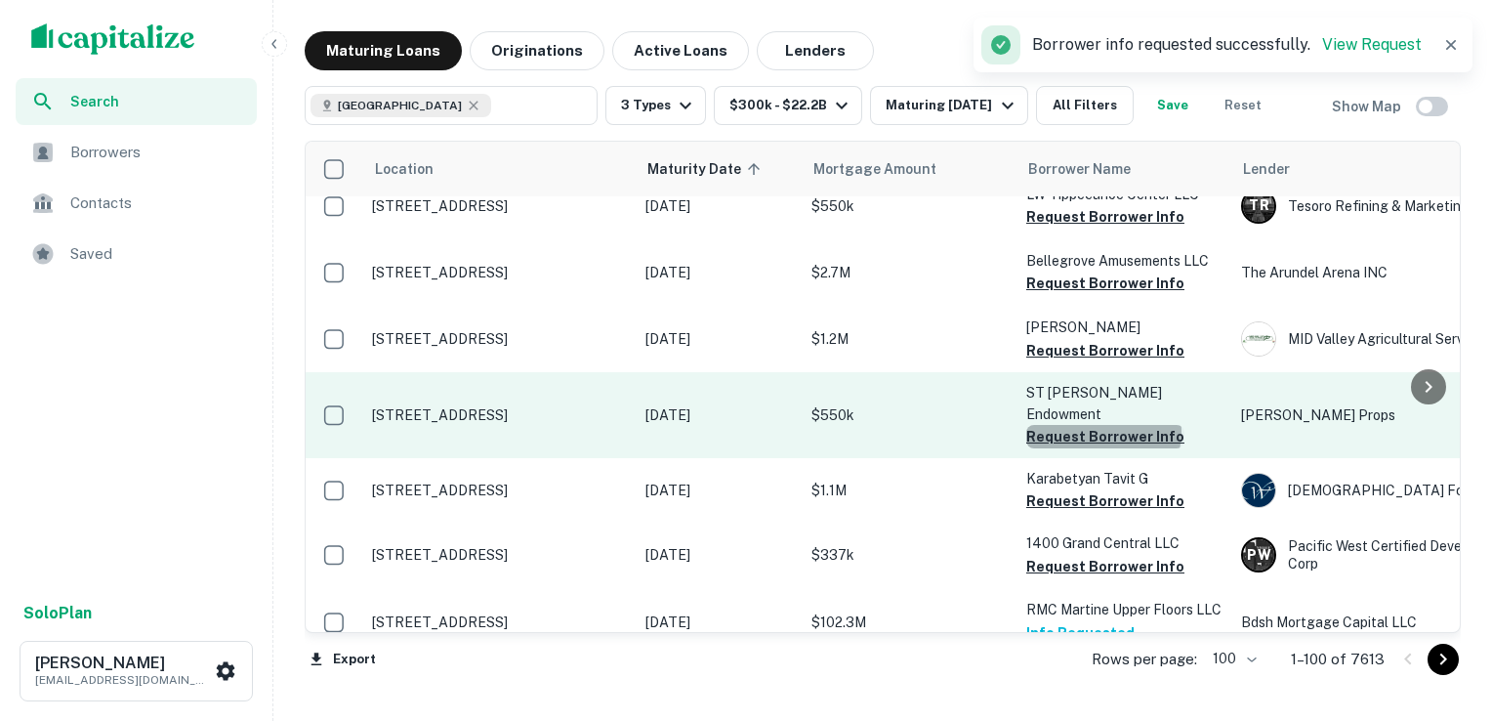
click at [1102, 425] on button "Request Borrower Info" at bounding box center [1105, 436] width 158 height 23
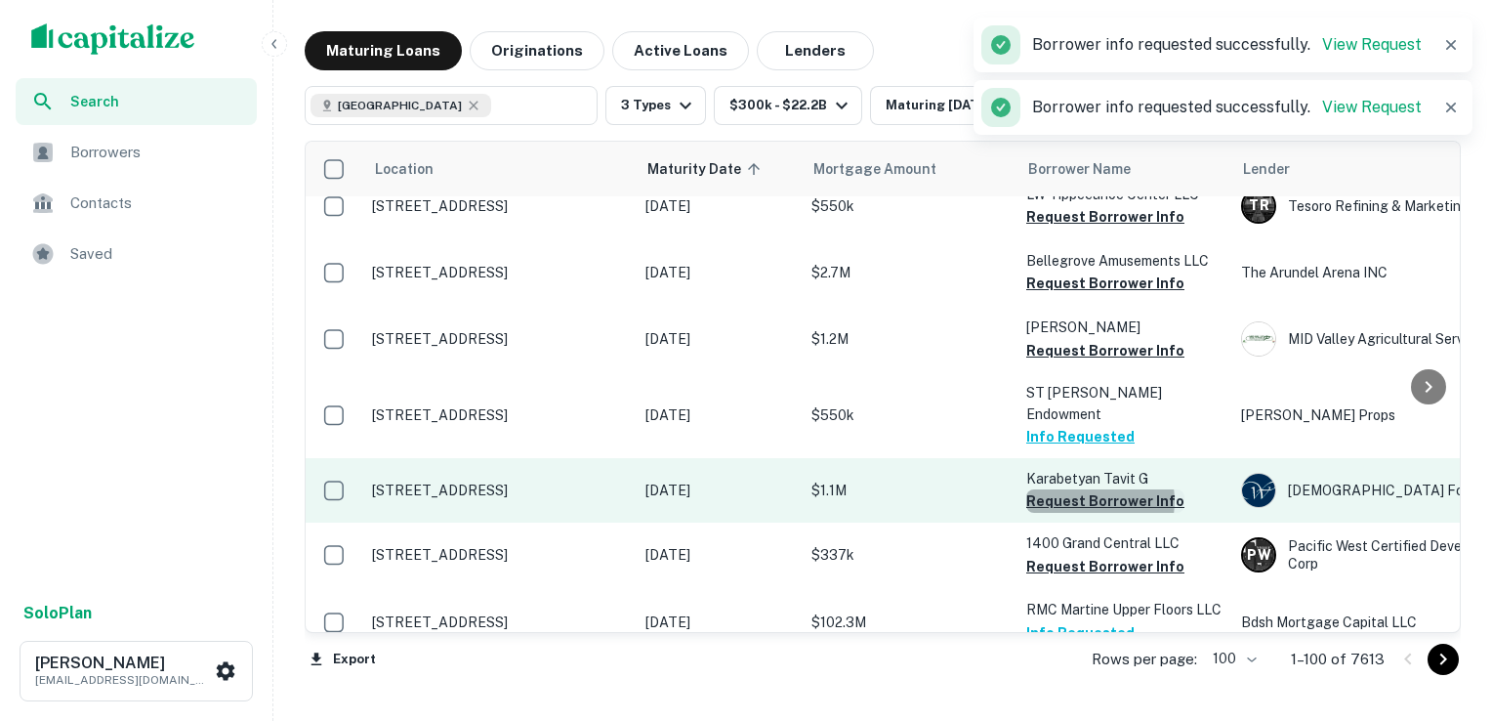
click at [1086, 489] on button "Request Borrower Info" at bounding box center [1105, 500] width 158 height 23
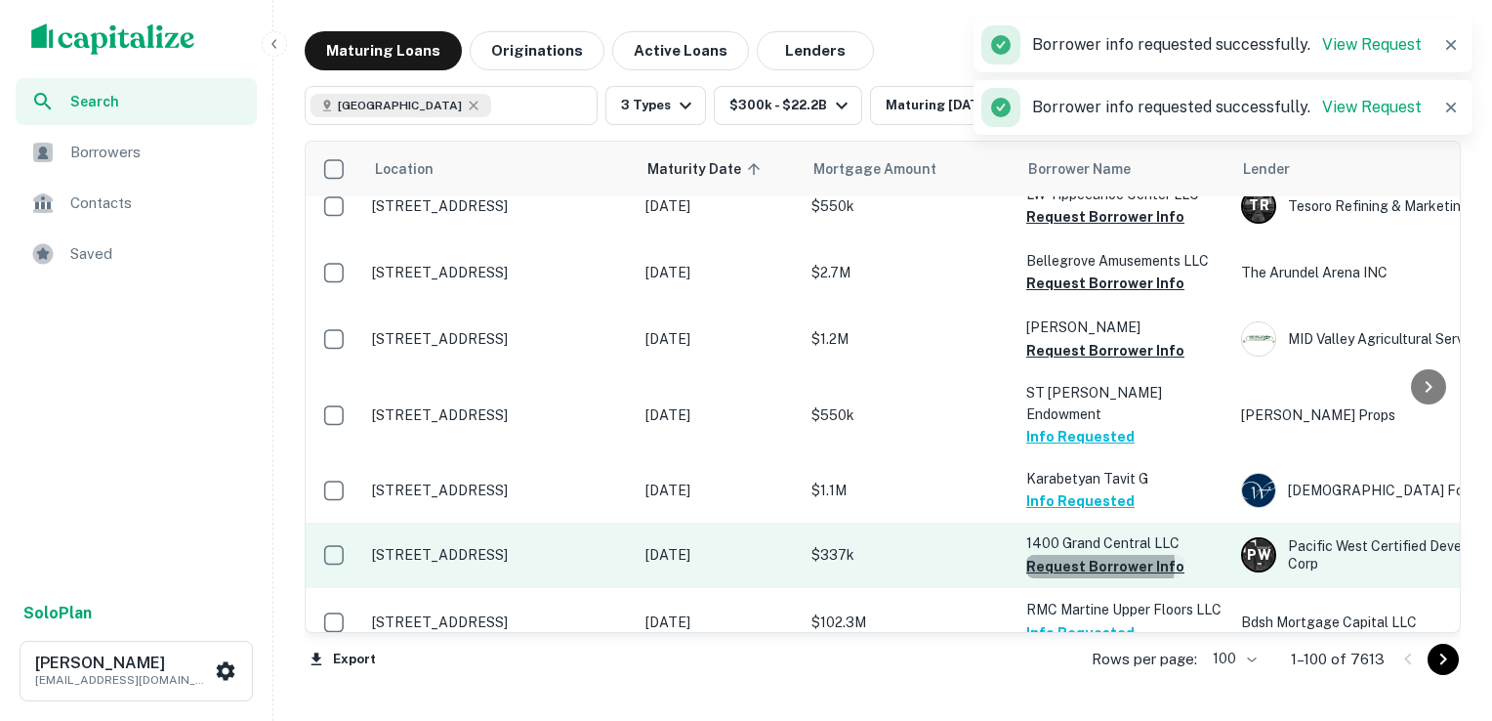
click at [1086, 555] on button "Request Borrower Info" at bounding box center [1105, 566] width 158 height 23
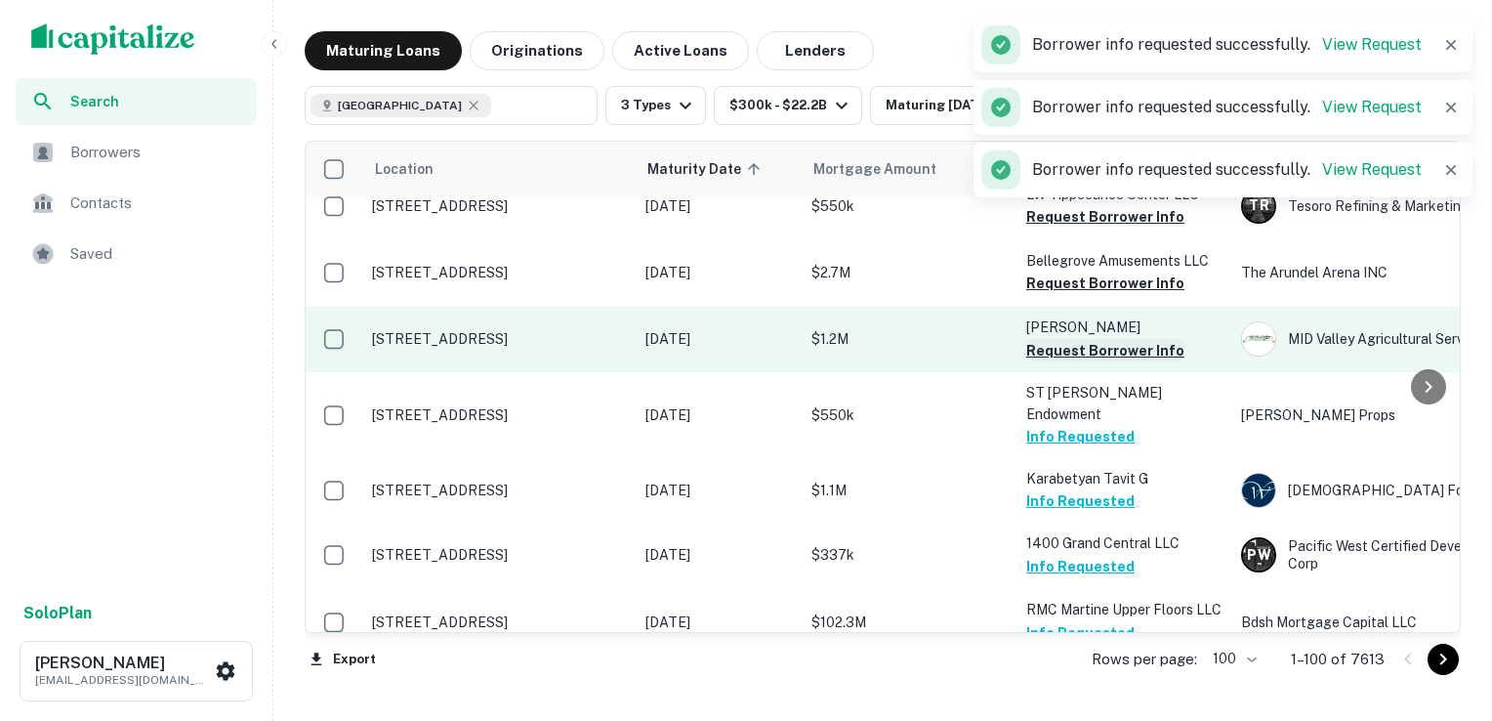
click at [1084, 339] on button "Request Borrower Info" at bounding box center [1105, 350] width 158 height 23
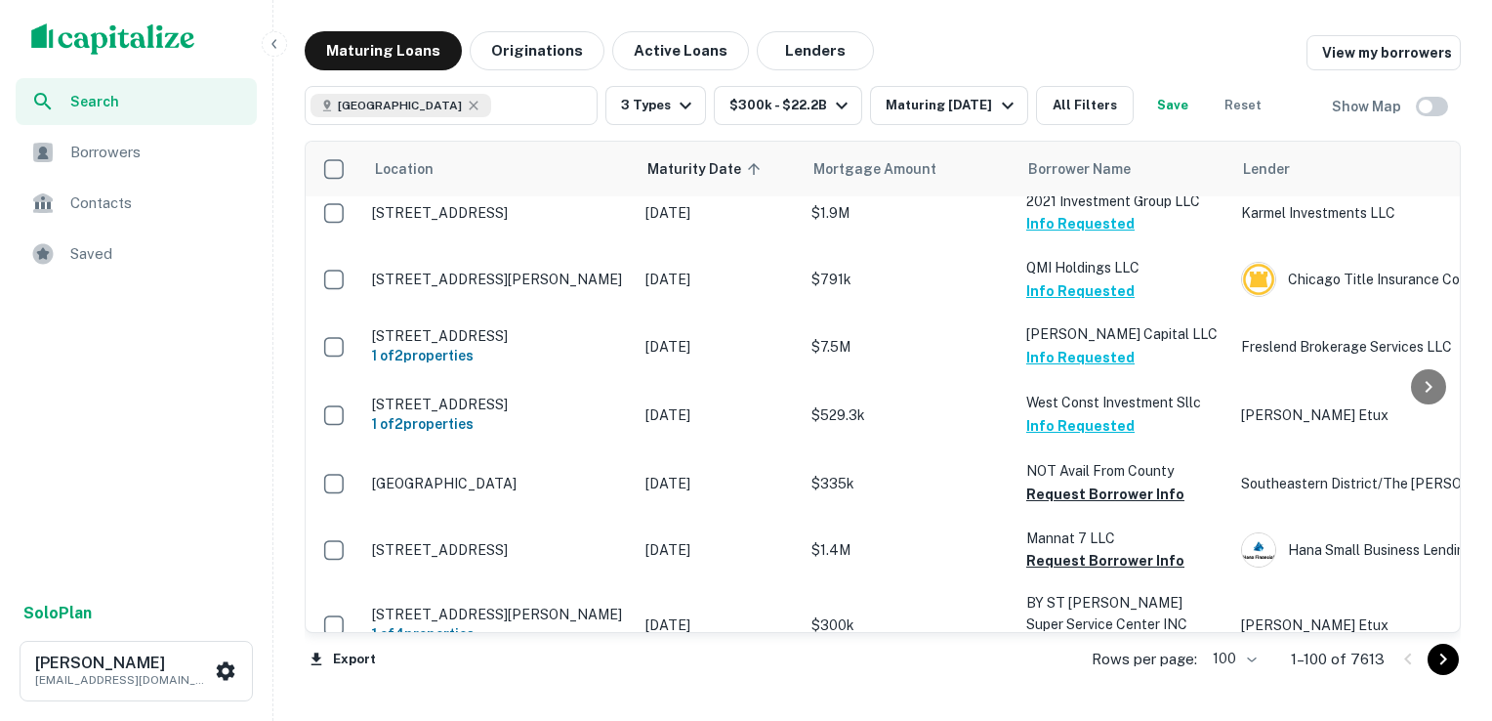
scroll to position [5355, 0]
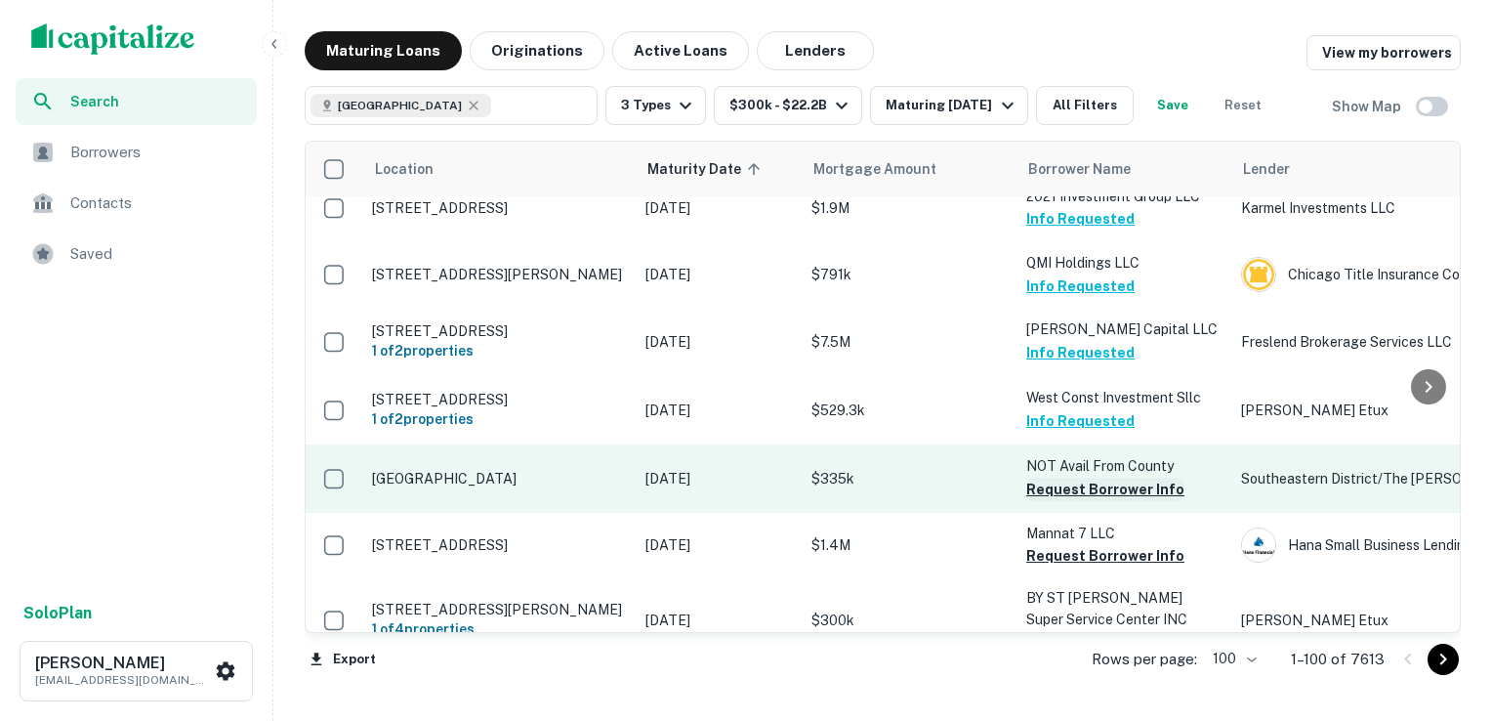
click at [1078, 478] on button "Request Borrower Info" at bounding box center [1105, 489] width 158 height 23
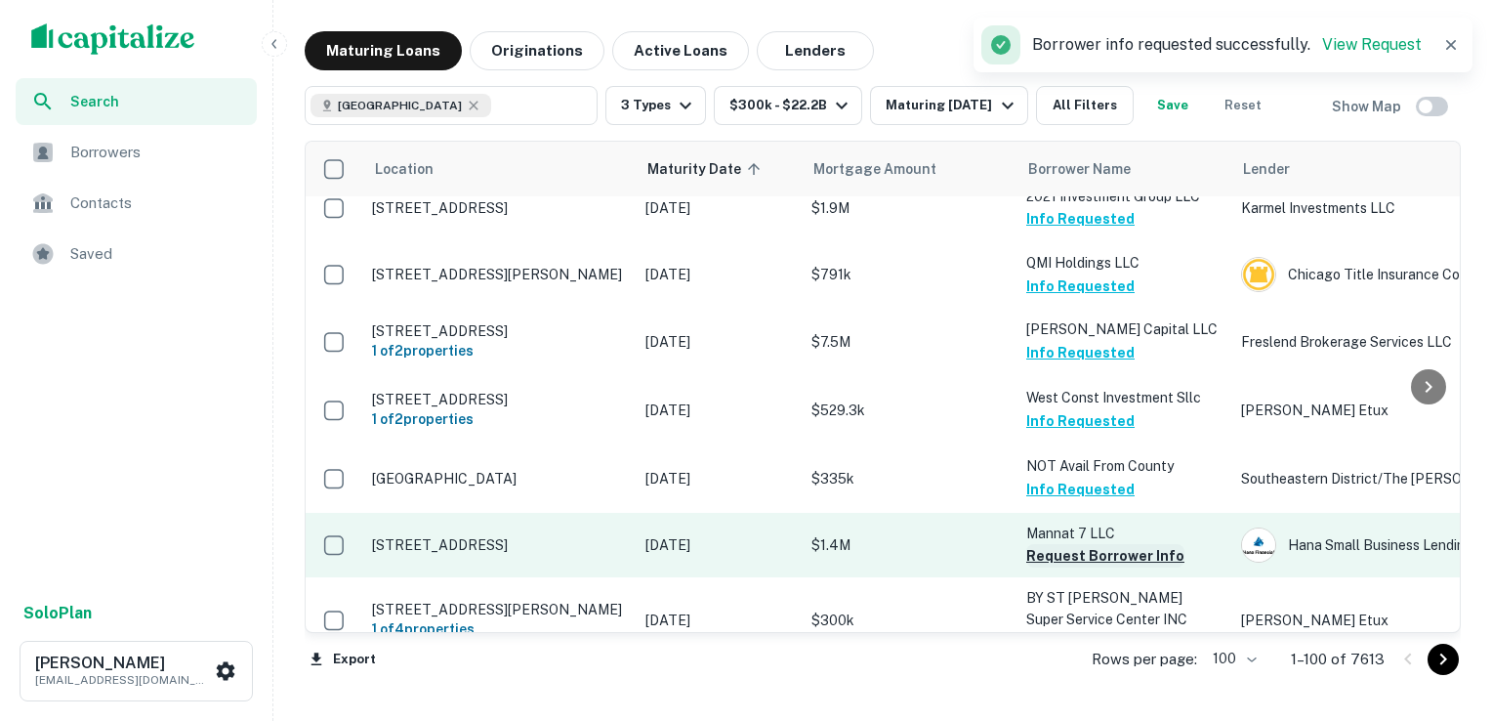
click at [1070, 544] on button "Request Borrower Info" at bounding box center [1105, 555] width 158 height 23
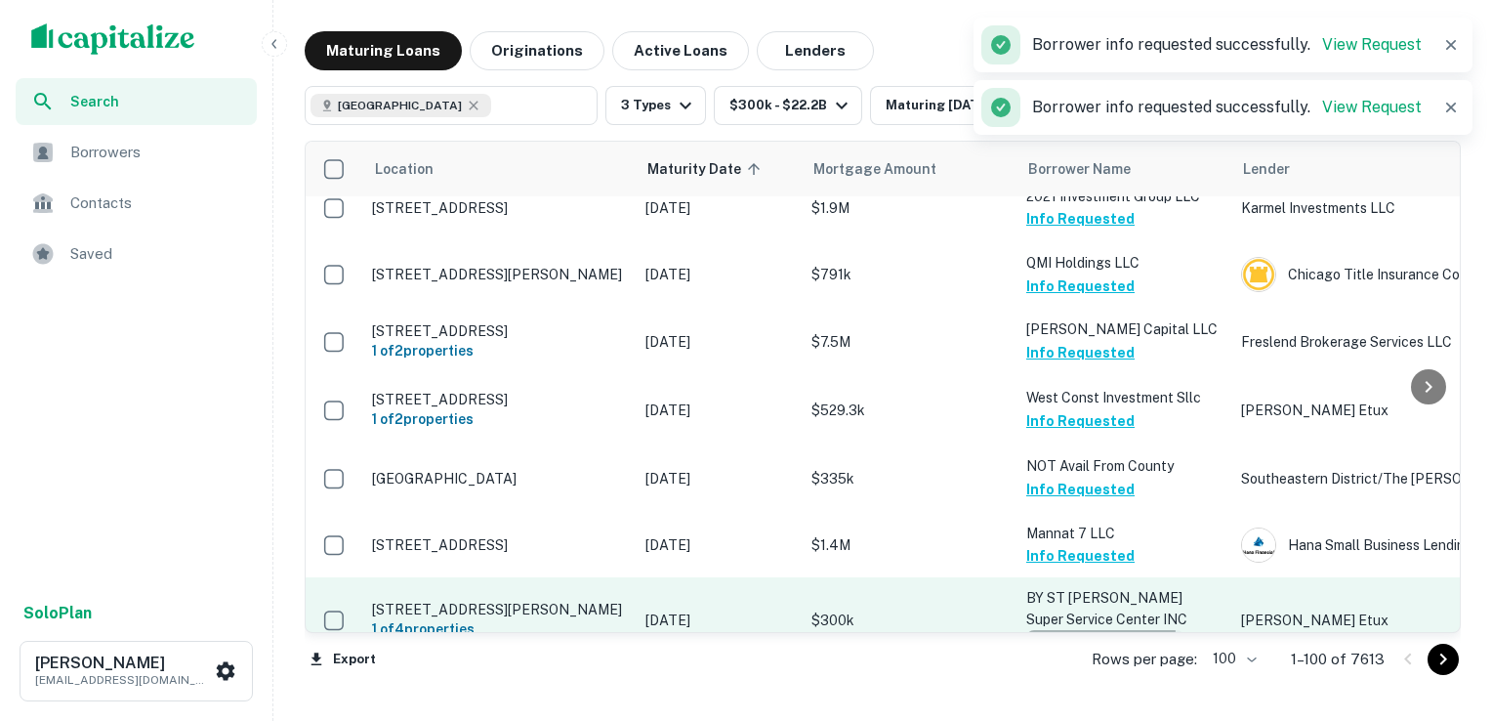
click at [1070, 630] on button "Request Borrower Info" at bounding box center [1105, 641] width 158 height 23
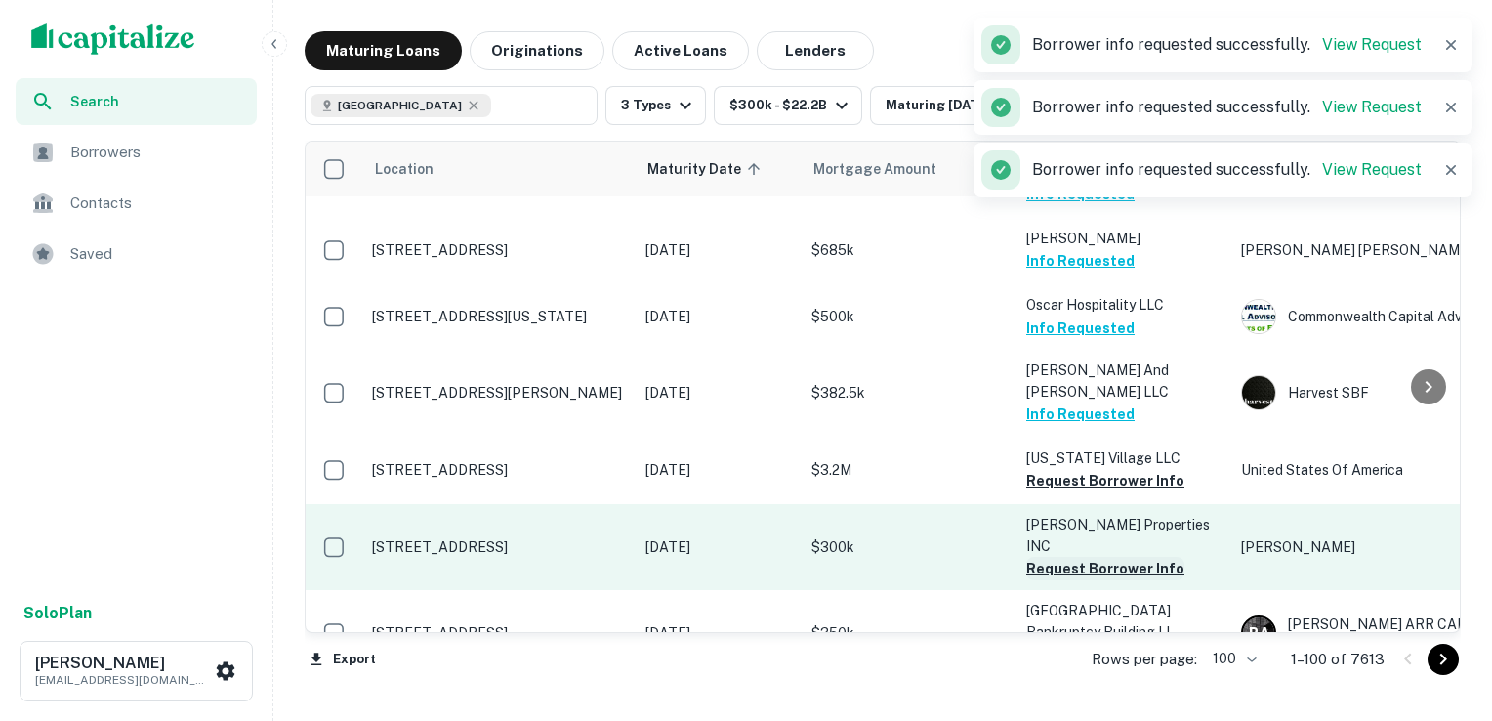
scroll to position [5955, 0]
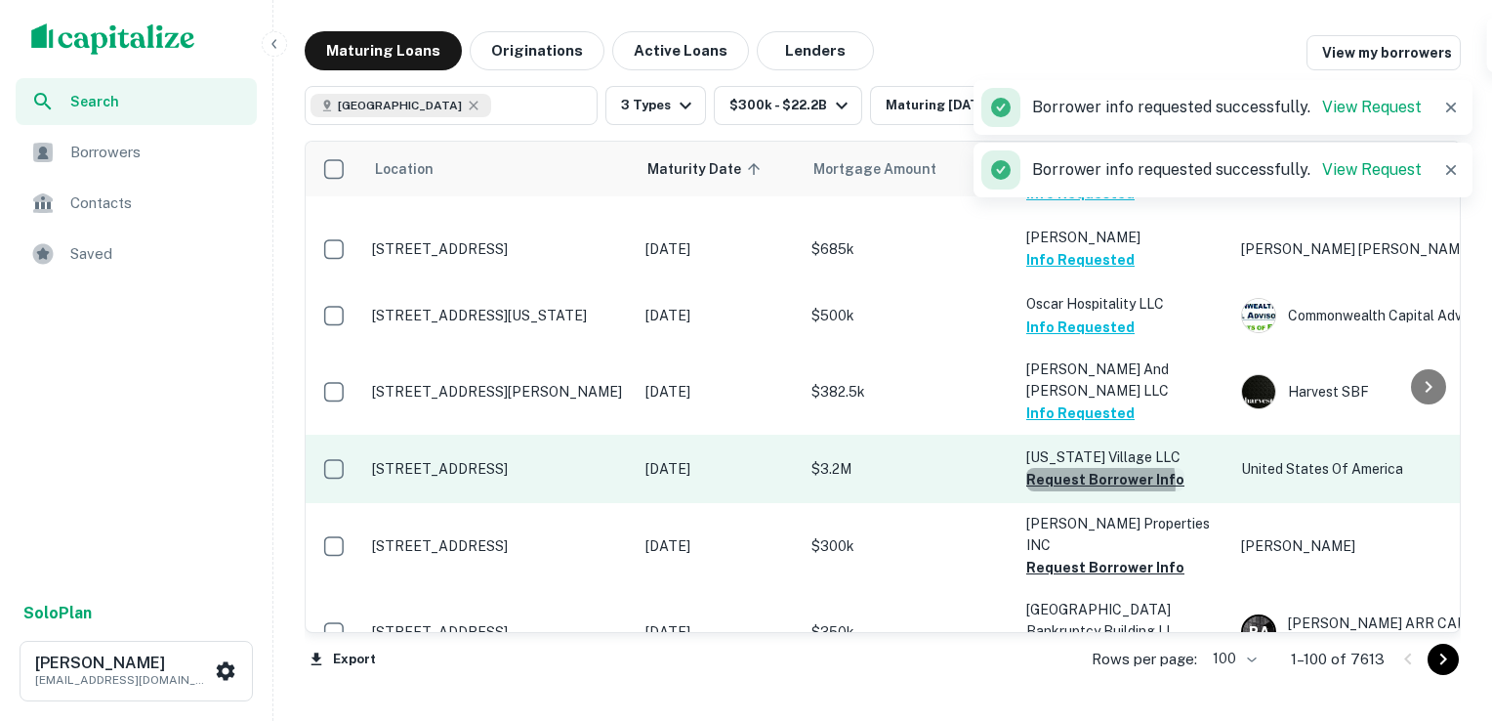
click at [1081, 468] on button "Request Borrower Info" at bounding box center [1105, 479] width 158 height 23
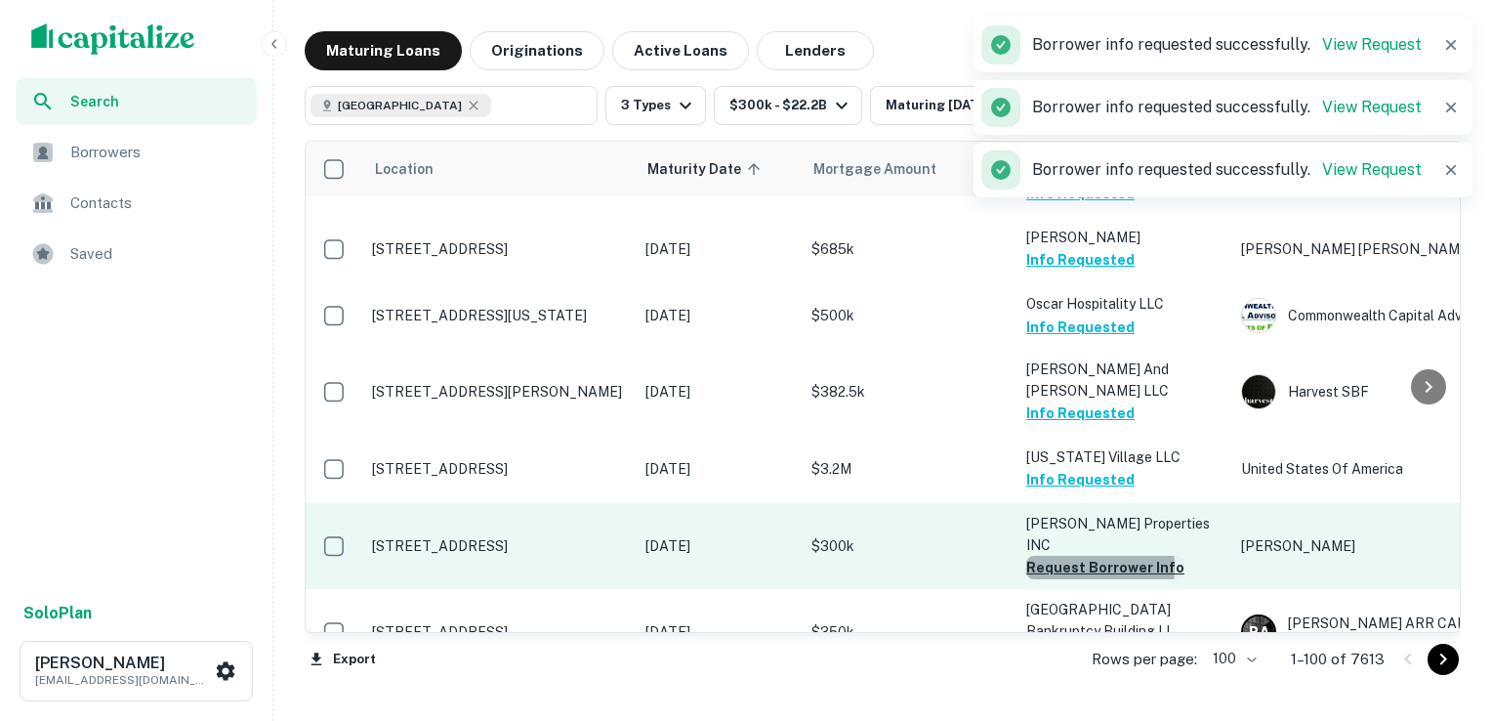
click at [1070, 556] on button "Request Borrower Info" at bounding box center [1105, 567] width 158 height 23
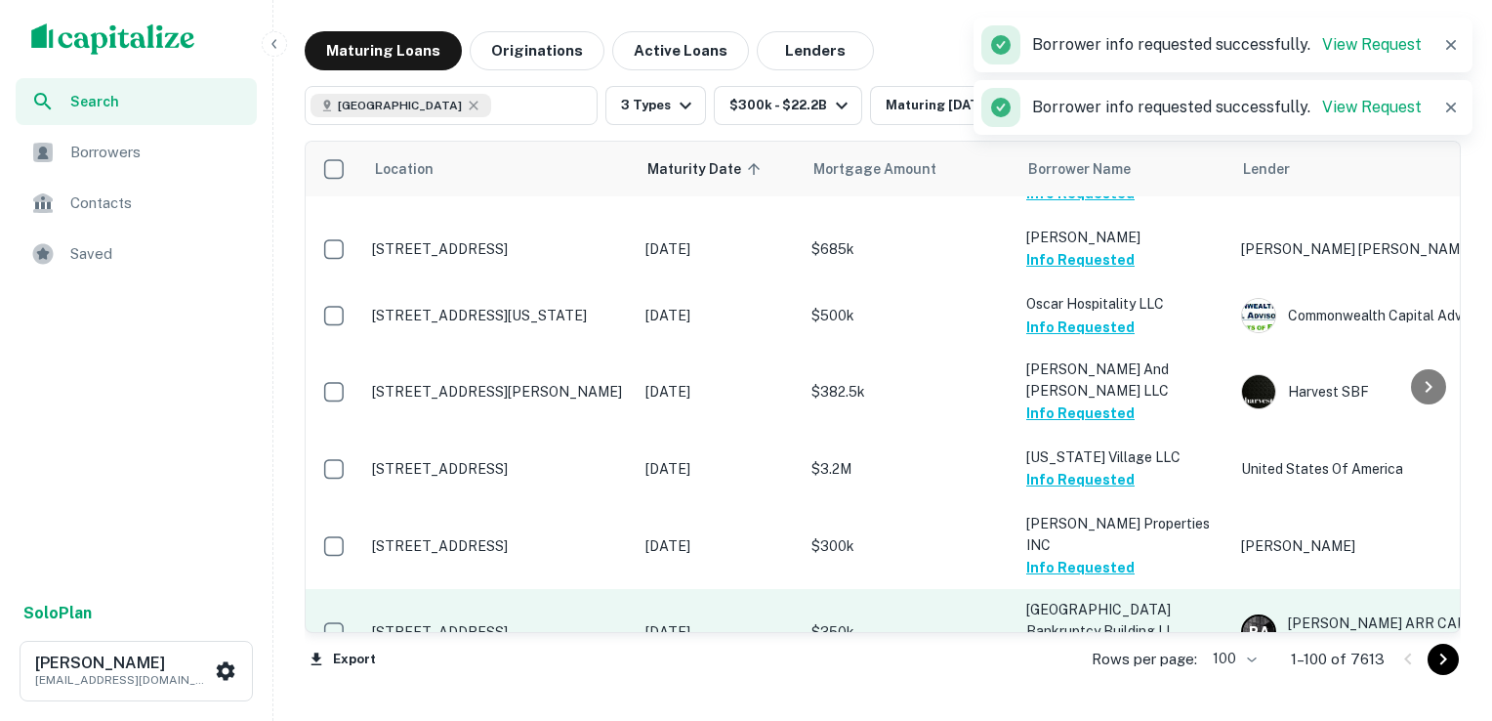
click at [1071, 643] on button "Request Borrower Info" at bounding box center [1105, 654] width 158 height 23
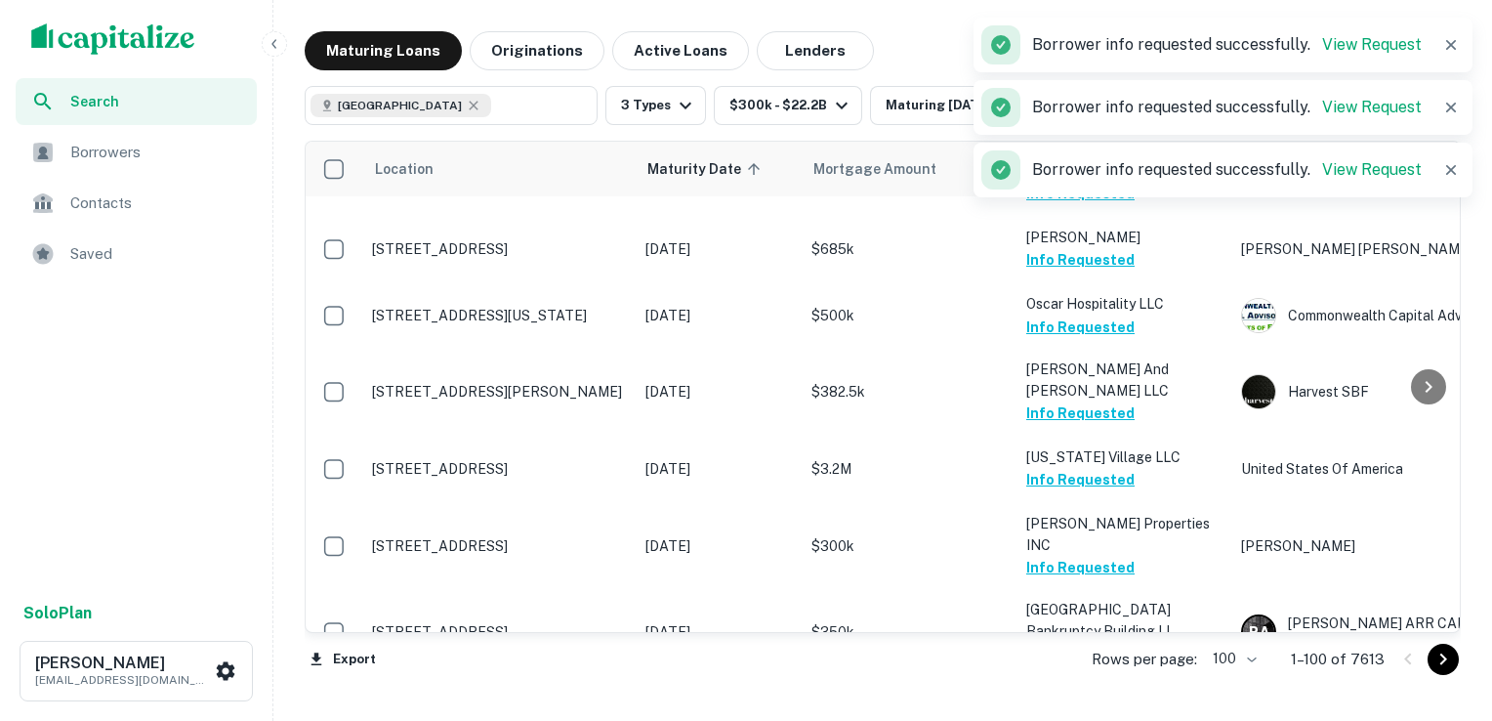
click at [1070, 707] on button "Request Borrower Info" at bounding box center [1105, 718] width 158 height 23
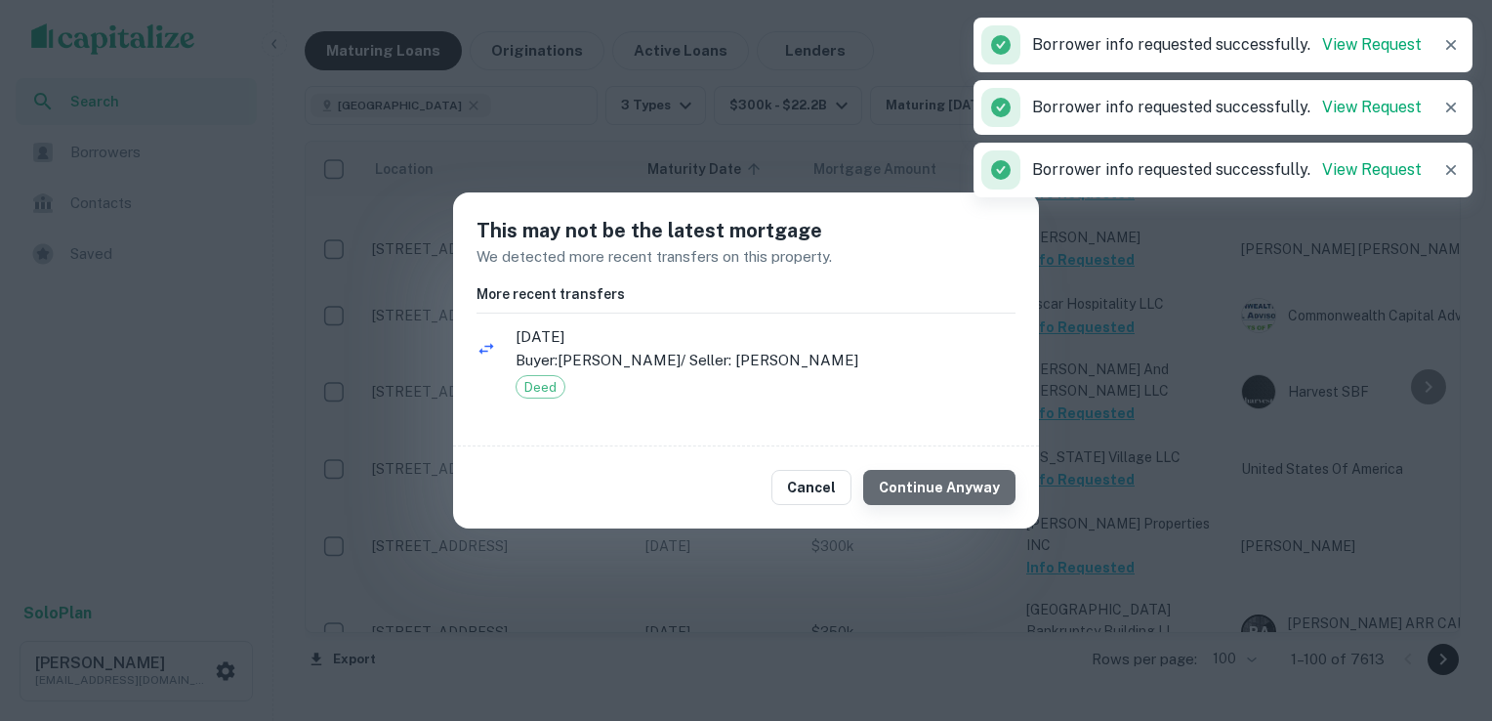
click at [957, 490] on button "Continue Anyway" at bounding box center [939, 487] width 152 height 35
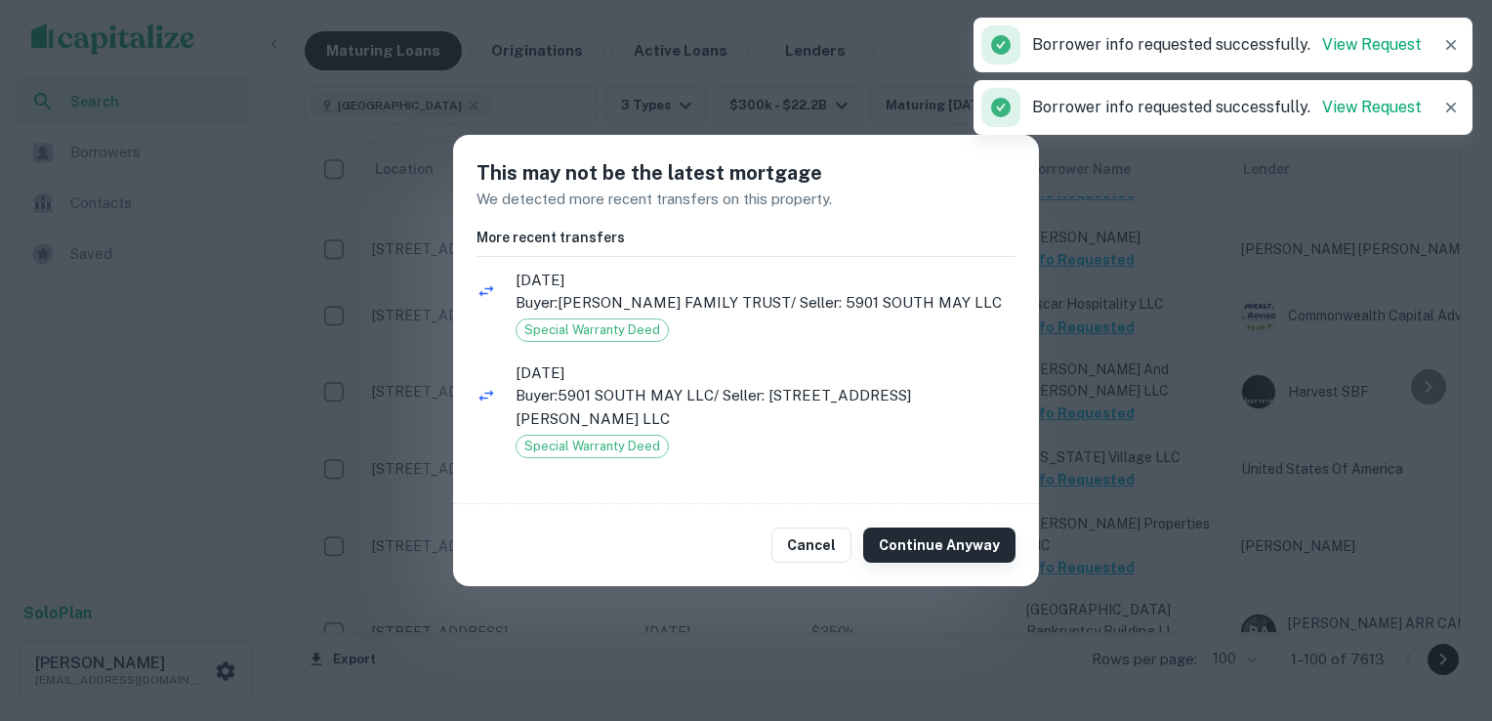
click at [974, 537] on button "Continue Anyway" at bounding box center [939, 544] width 152 height 35
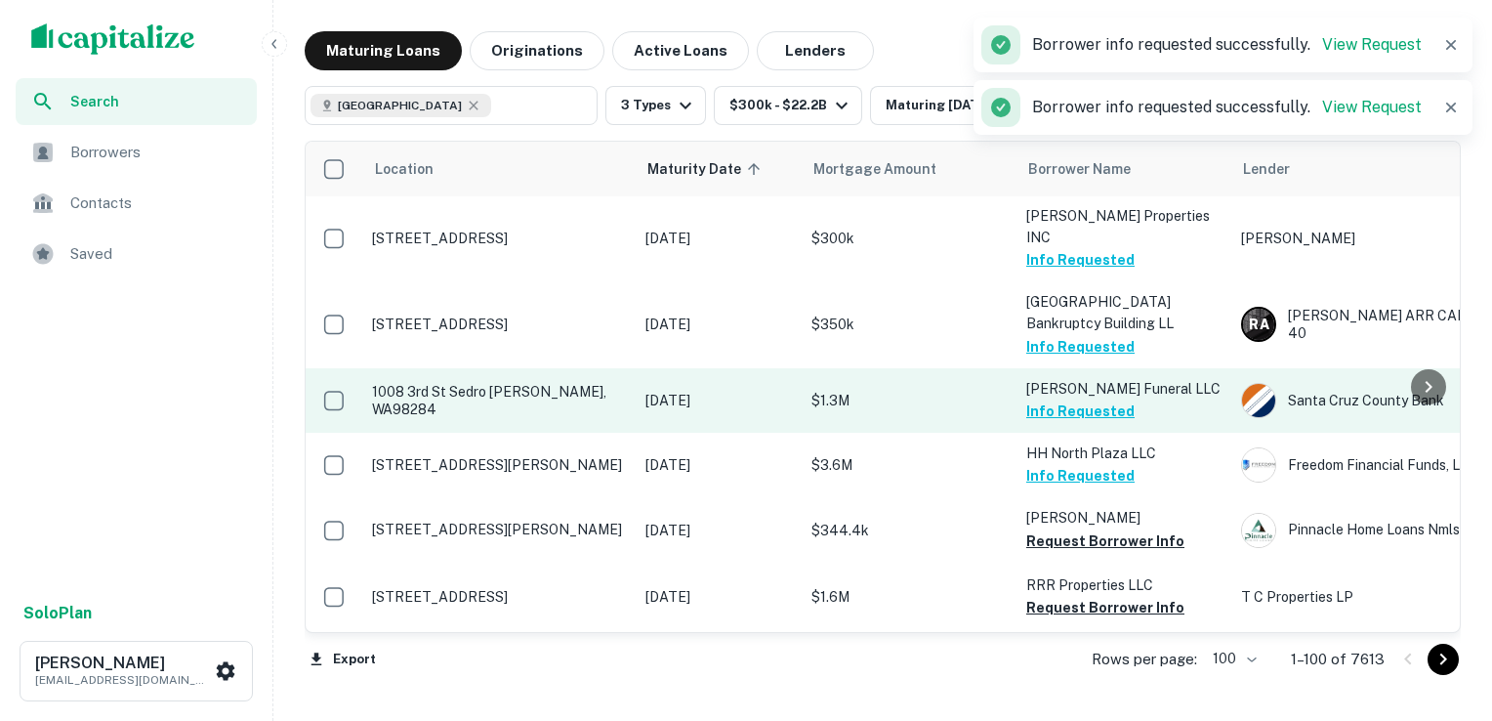
scroll to position [6286, 0]
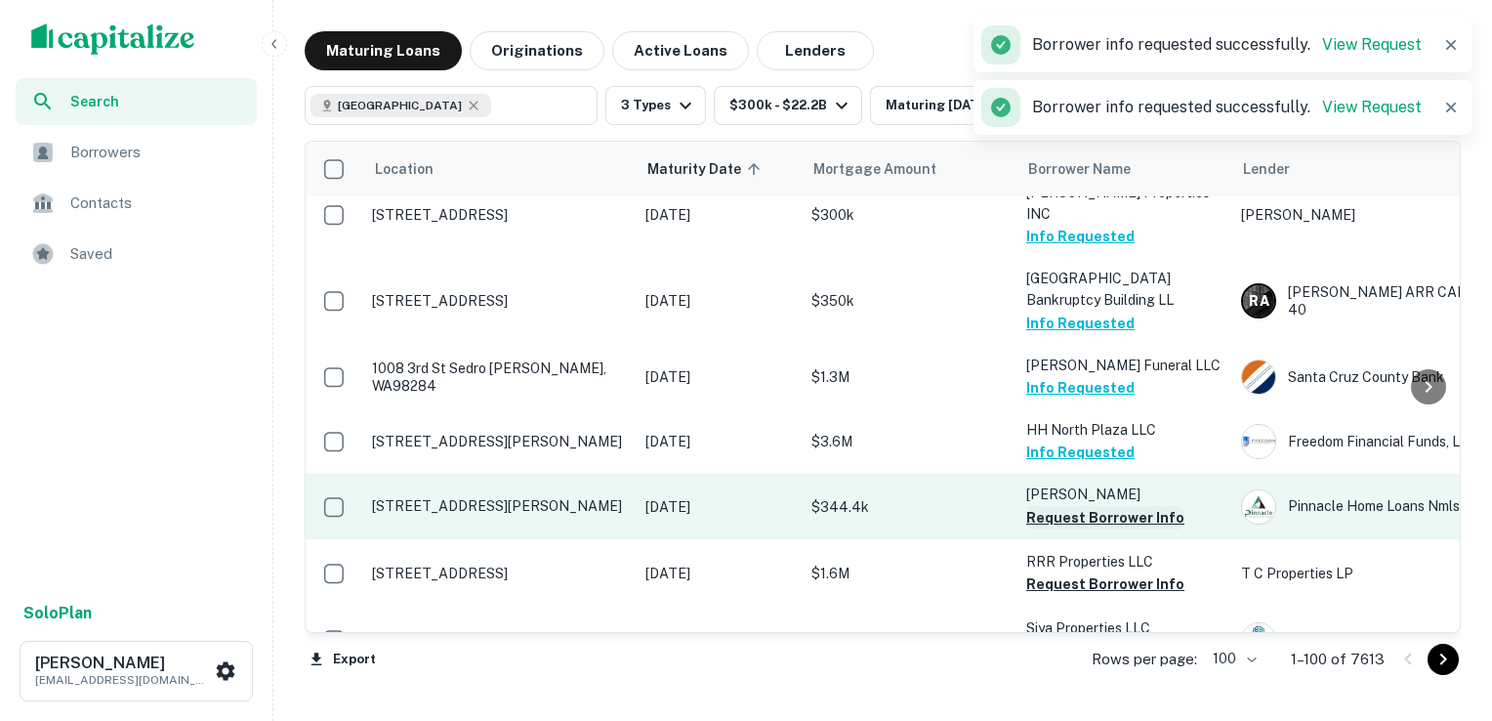
click at [1076, 506] on button "Request Borrower Info" at bounding box center [1105, 517] width 158 height 23
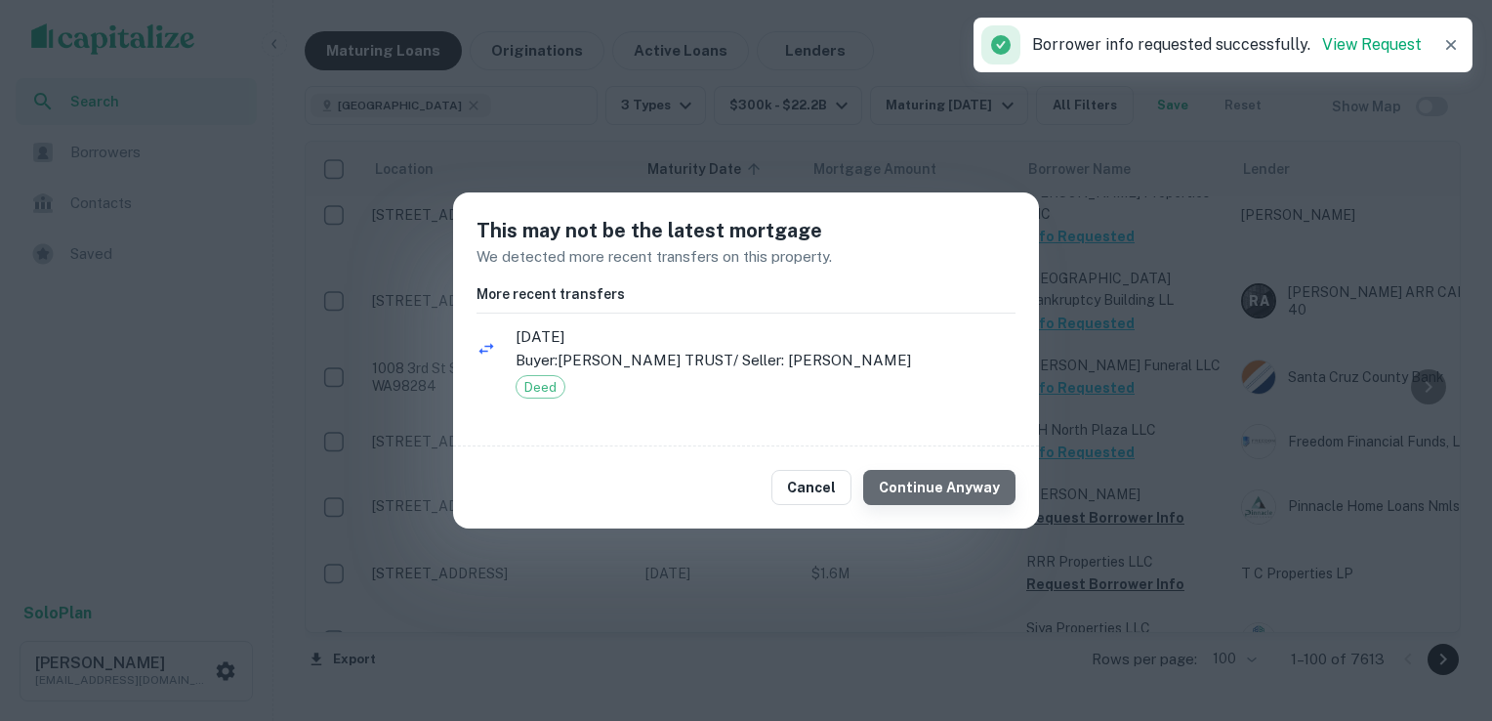
click at [973, 479] on button "Continue Anyway" at bounding box center [939, 487] width 152 height 35
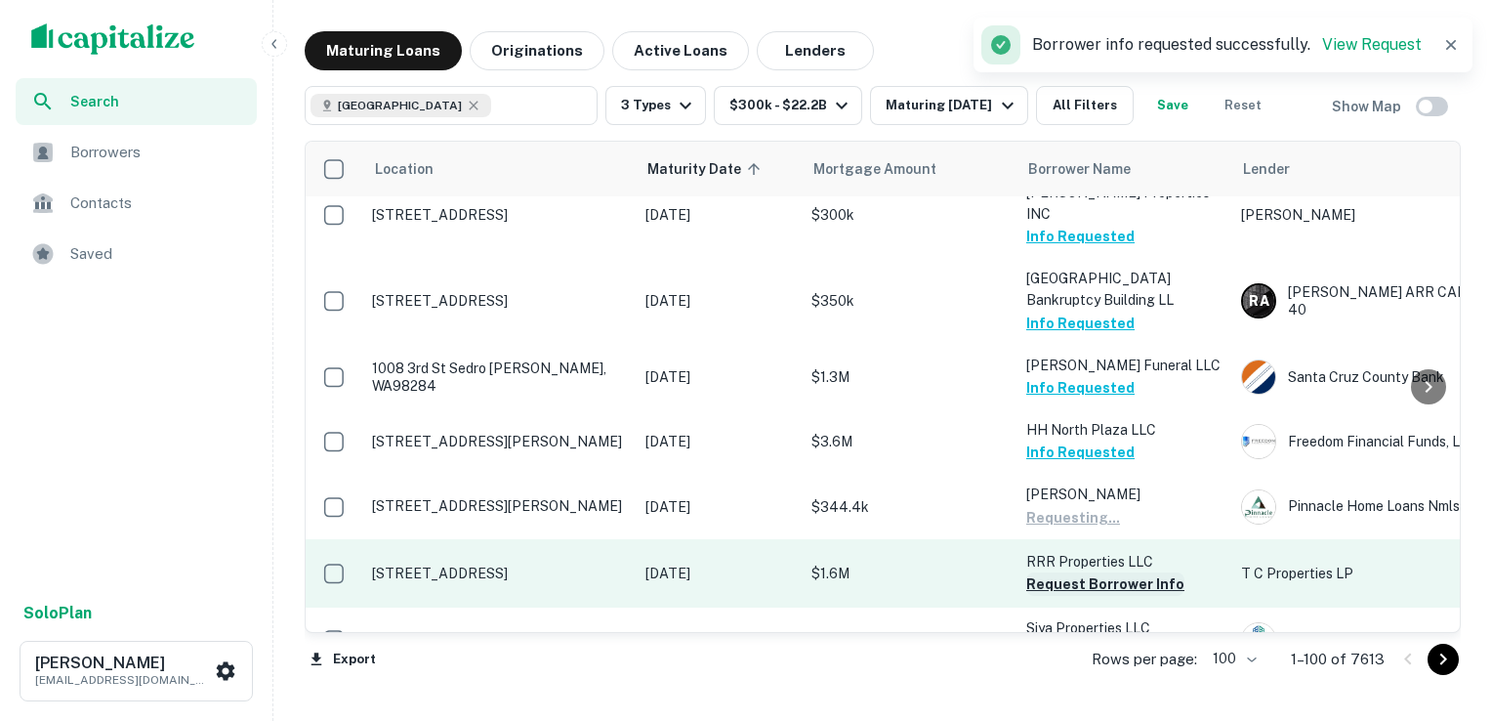
click at [1078, 572] on button "Request Borrower Info" at bounding box center [1105, 583] width 158 height 23
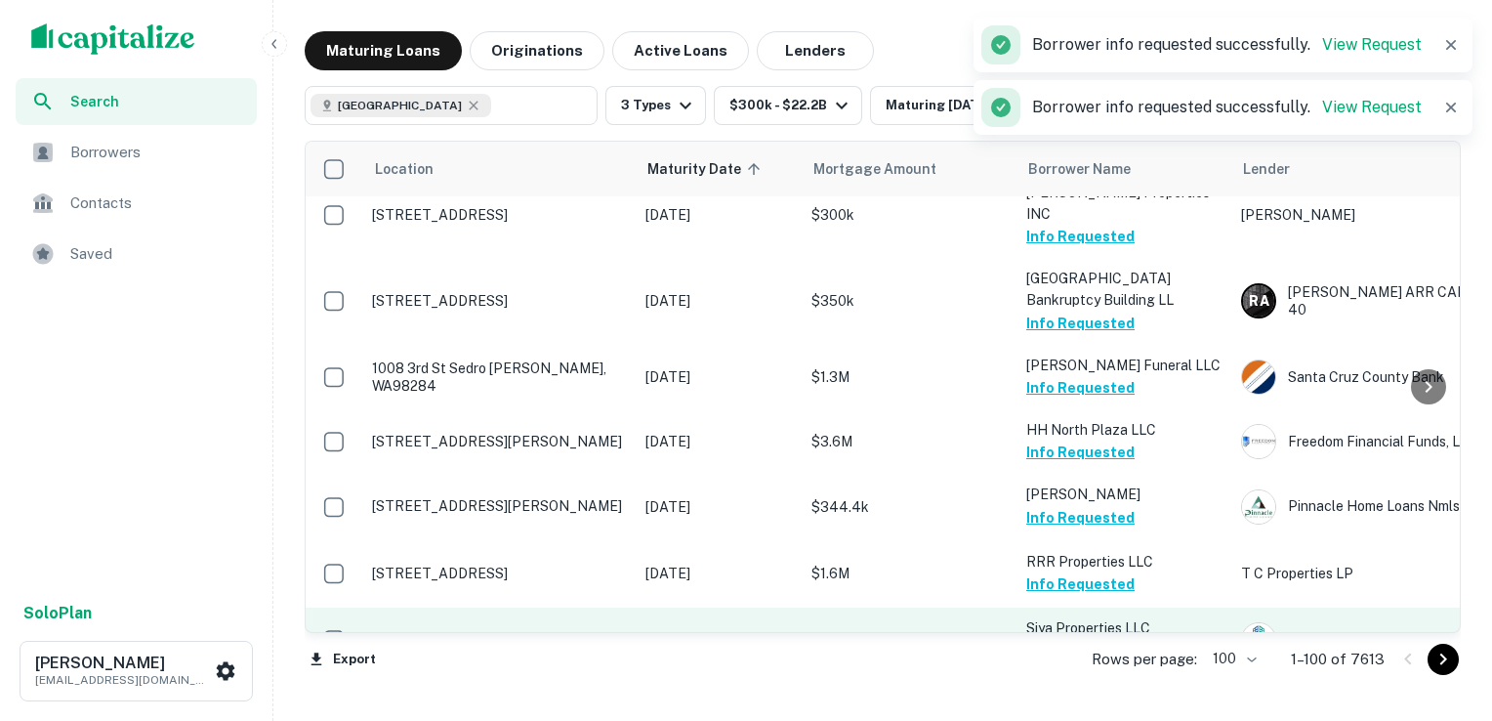
click at [1068, 639] on button "Request Borrower Info" at bounding box center [1105, 650] width 158 height 23
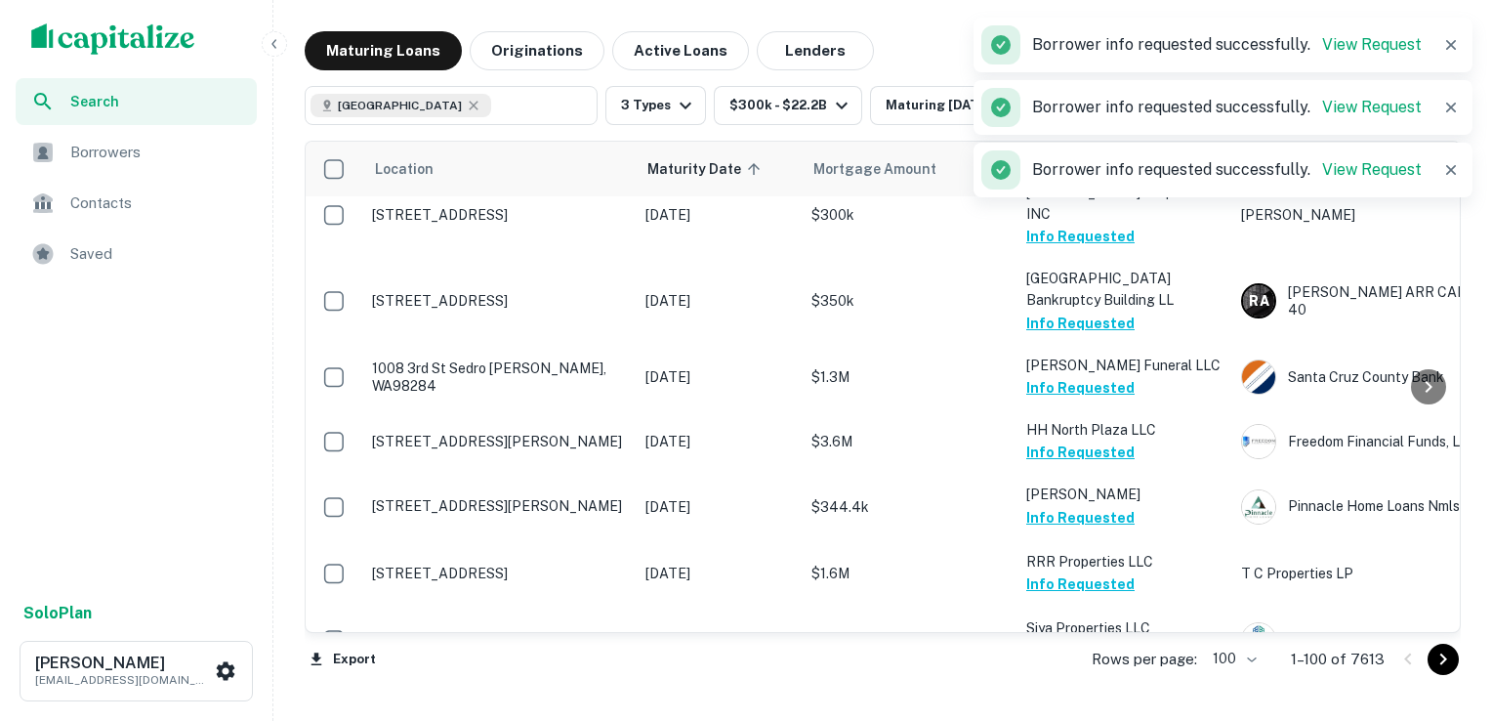
click at [1062, 705] on button "Request Borrower Info" at bounding box center [1105, 716] width 158 height 23
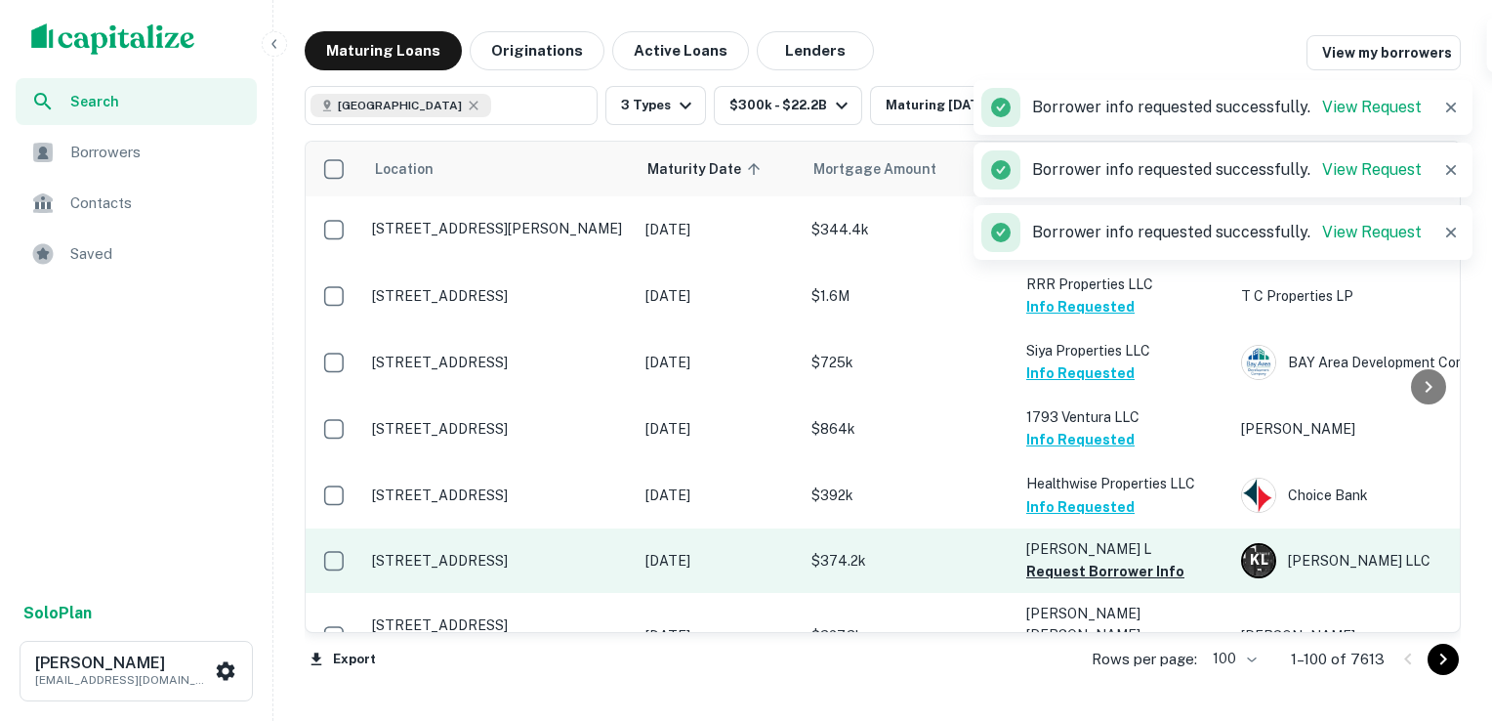
scroll to position [6602, 0]
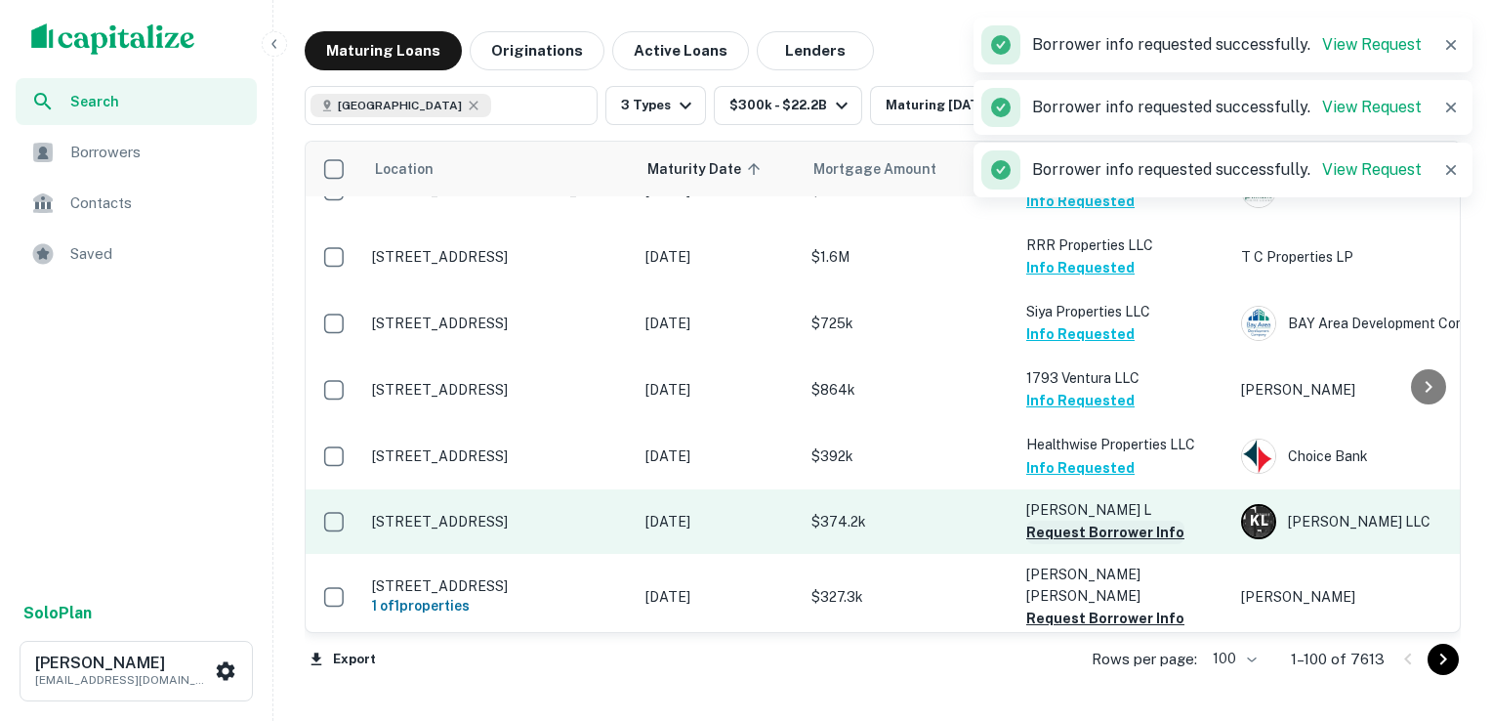
click at [1074, 520] on button "Request Borrower Info" at bounding box center [1105, 531] width 158 height 23
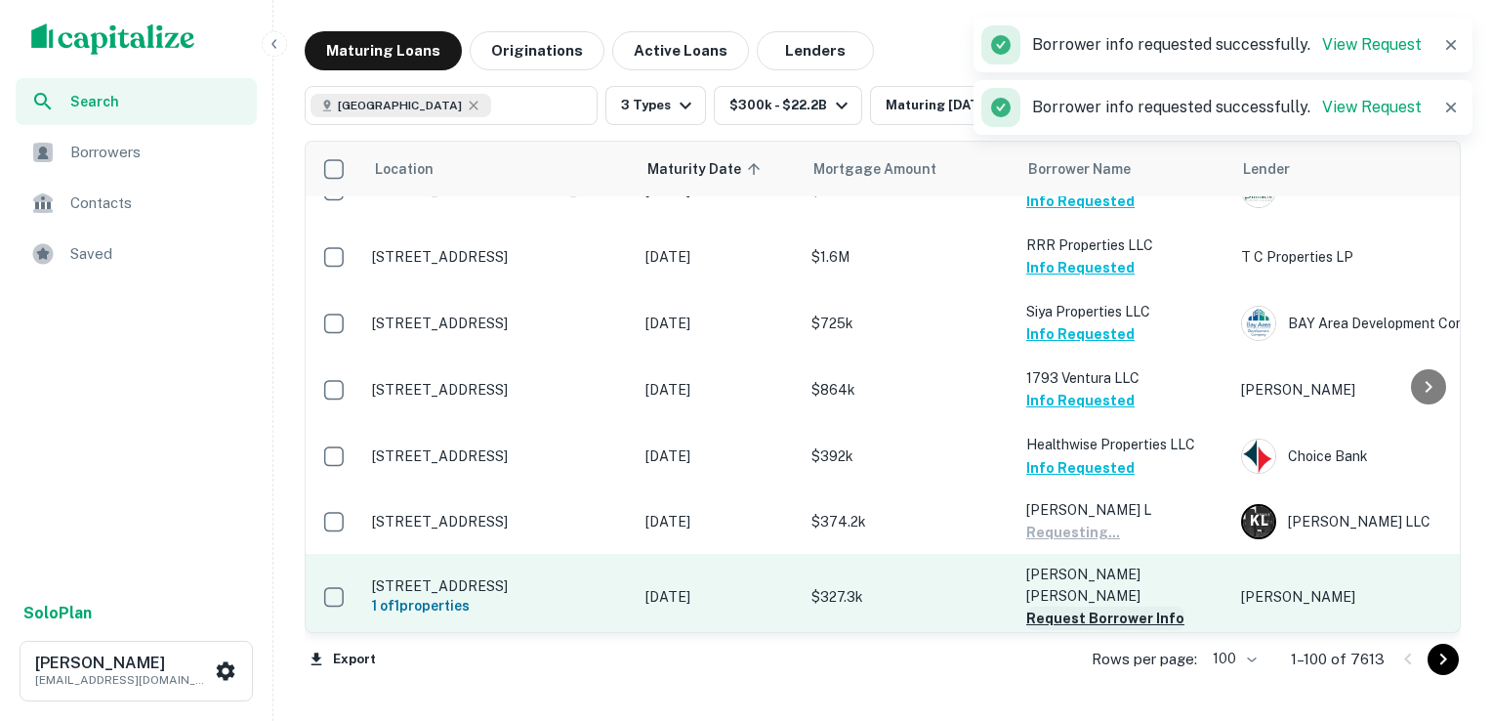
click at [1086, 606] on button "Request Borrower Info" at bounding box center [1105, 617] width 158 height 23
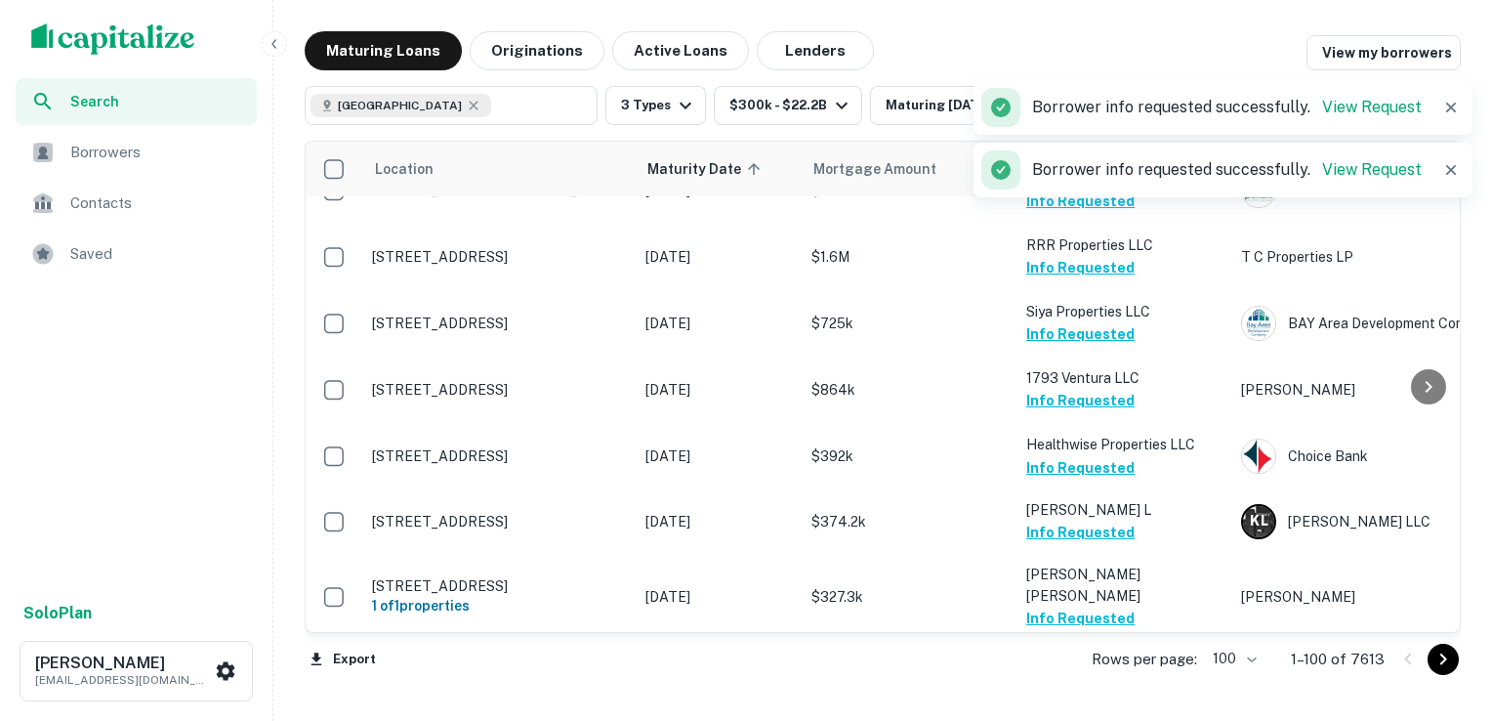
click at [1097, 672] on button "Request Borrower Info" at bounding box center [1105, 683] width 158 height 23
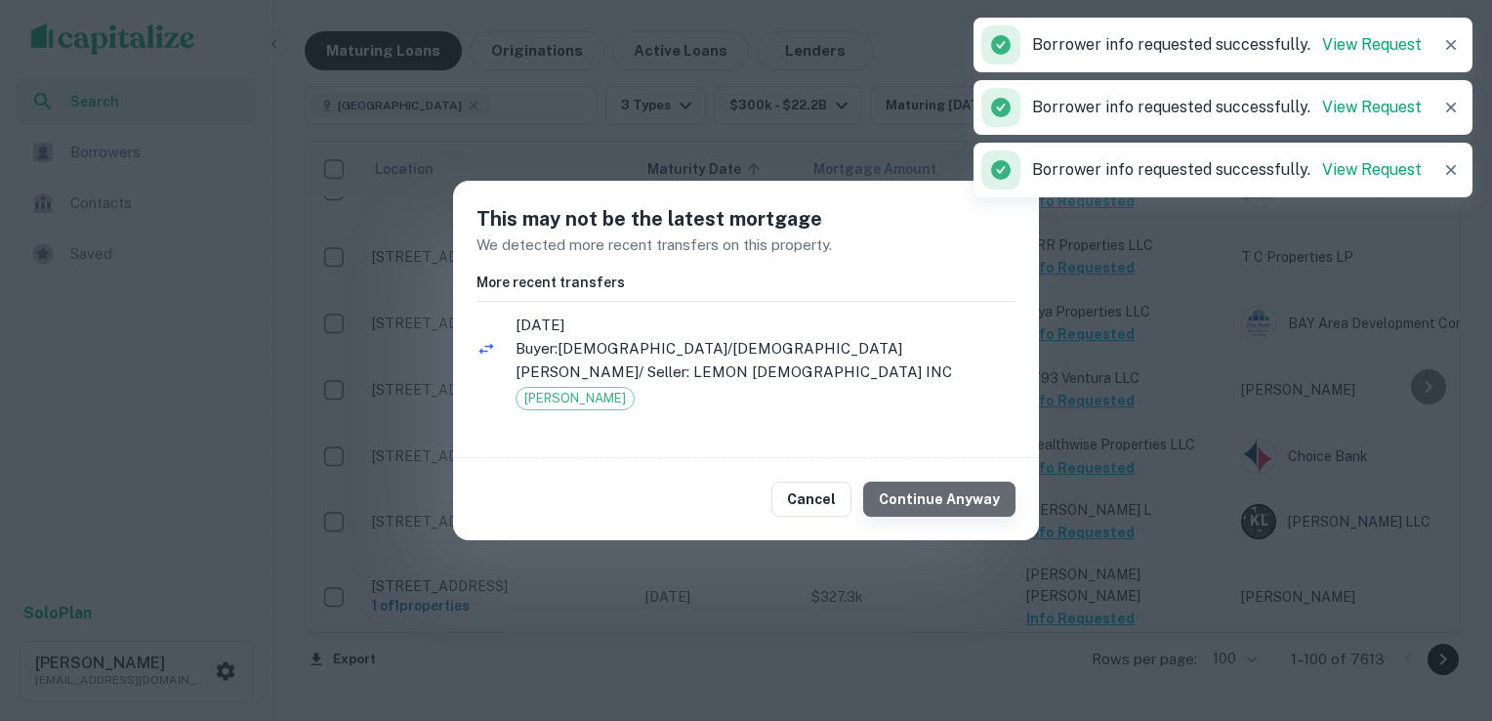
click at [969, 514] on button "Continue Anyway" at bounding box center [939, 498] width 152 height 35
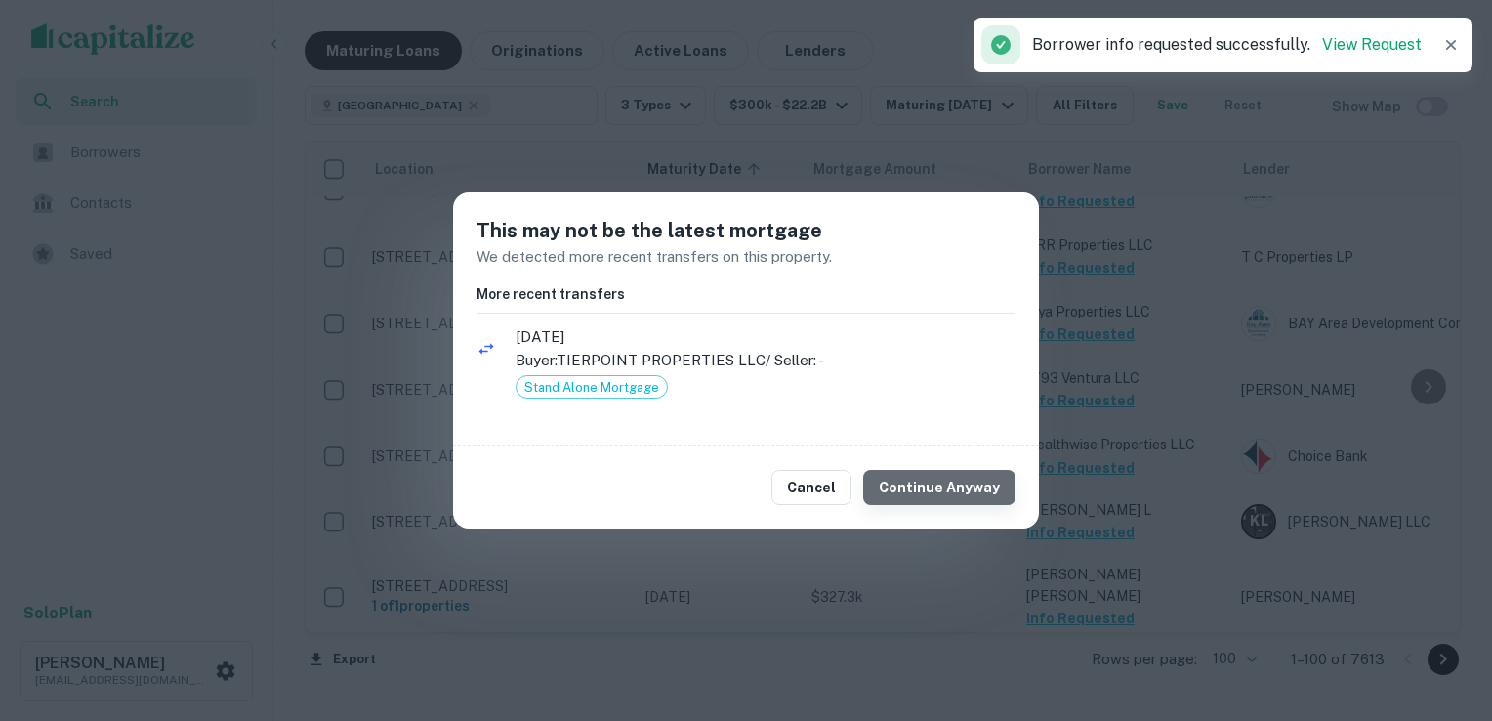
click at [956, 489] on button "Continue Anyway" at bounding box center [939, 487] width 152 height 35
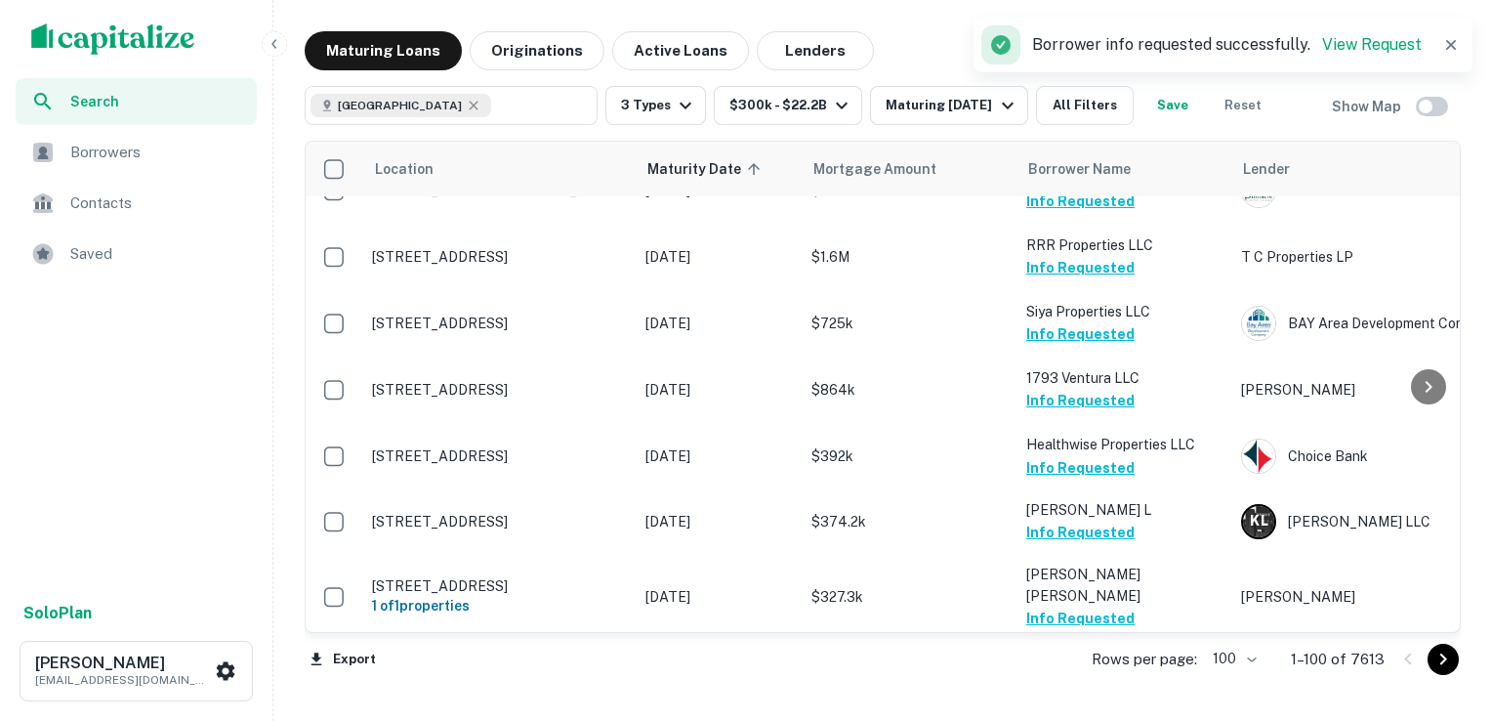
click at [1248, 661] on body "Search Borrowers Contacts Saved Solo Plan Joel Hansen joelhansen.jh@gmail.com M…" at bounding box center [746, 360] width 1492 height 721
click at [1356, 693] on div at bounding box center [746, 360] width 1492 height 721
click at [1448, 658] on icon "Go to next page" at bounding box center [1443, 658] width 23 height 23
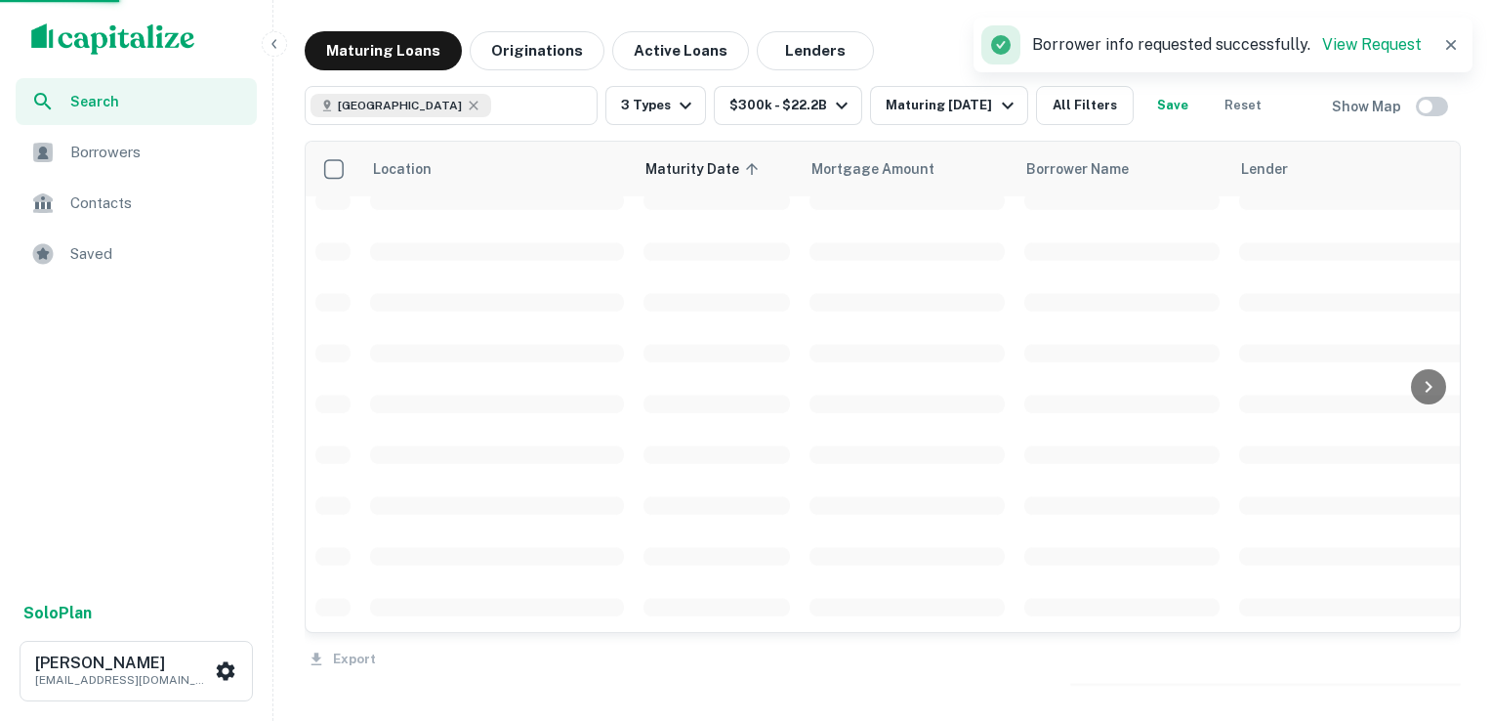
scroll to position [4656, 0]
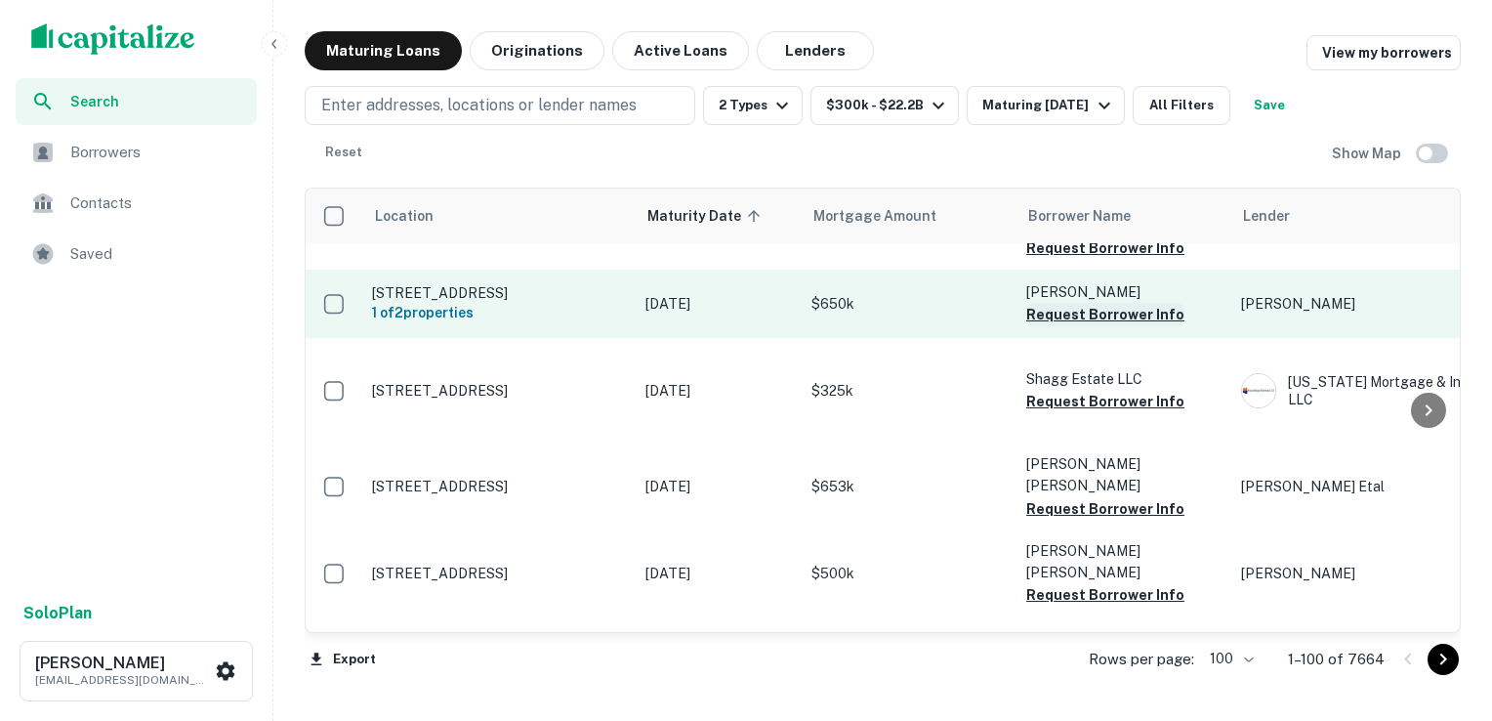
click at [1084, 326] on button "Request Borrower Info" at bounding box center [1105, 314] width 158 height 23
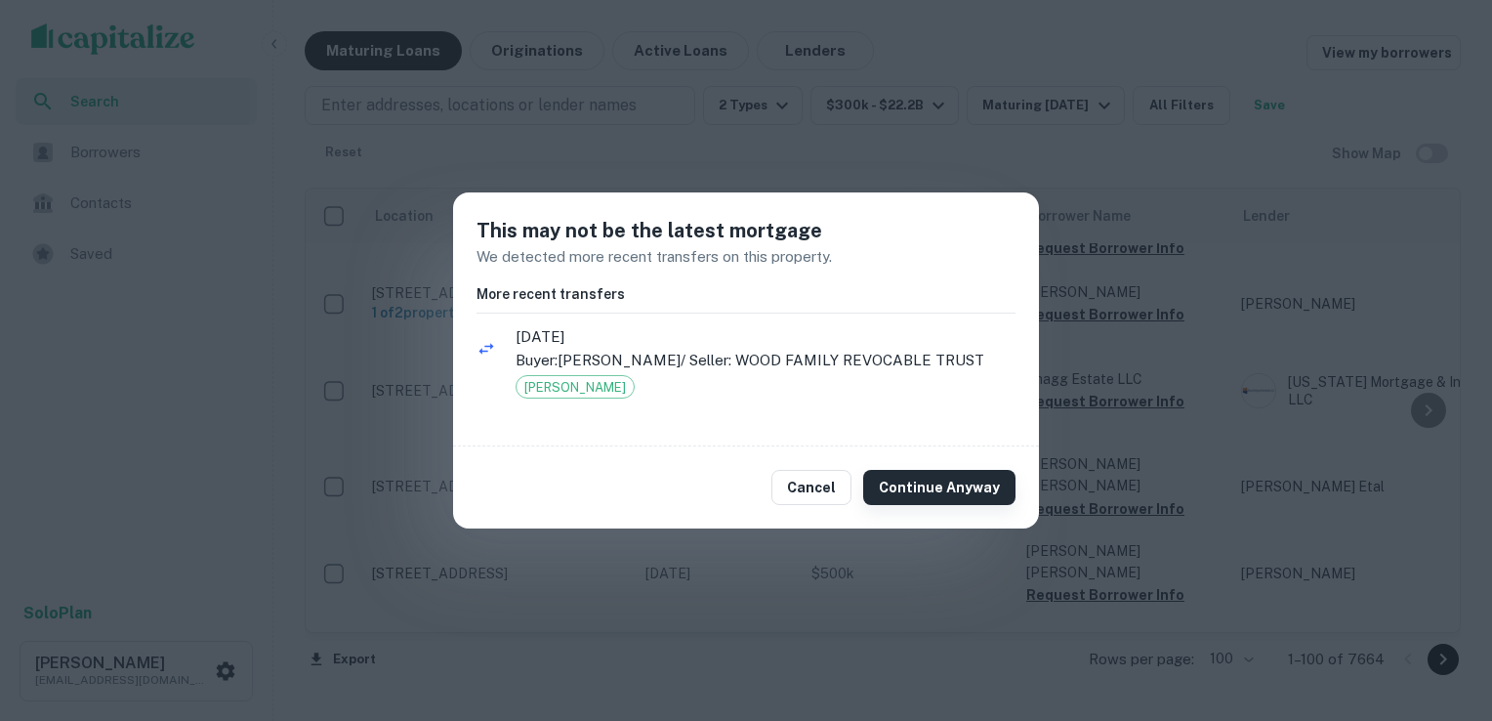
click at [961, 487] on button "Continue Anyway" at bounding box center [939, 487] width 152 height 35
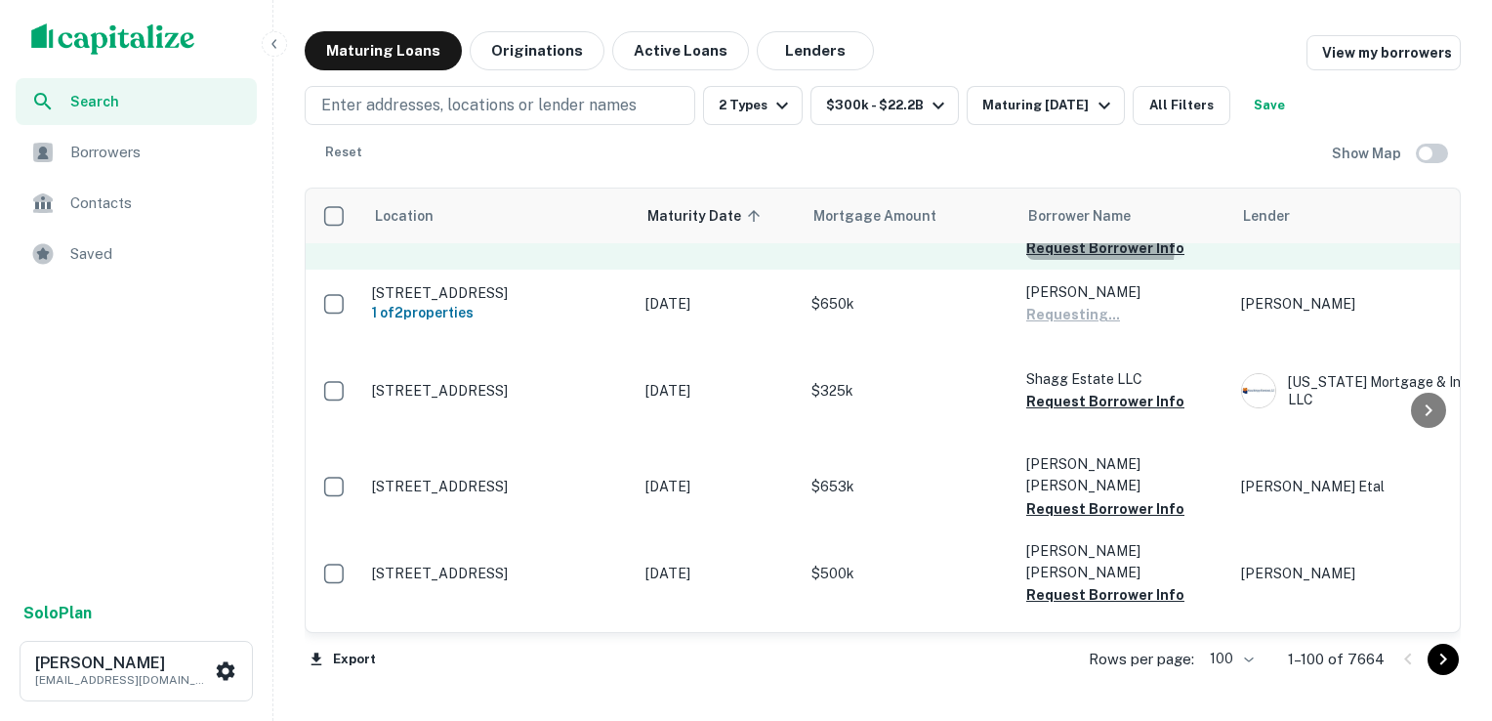
click at [1066, 260] on button "Request Borrower Info" at bounding box center [1105, 247] width 158 height 23
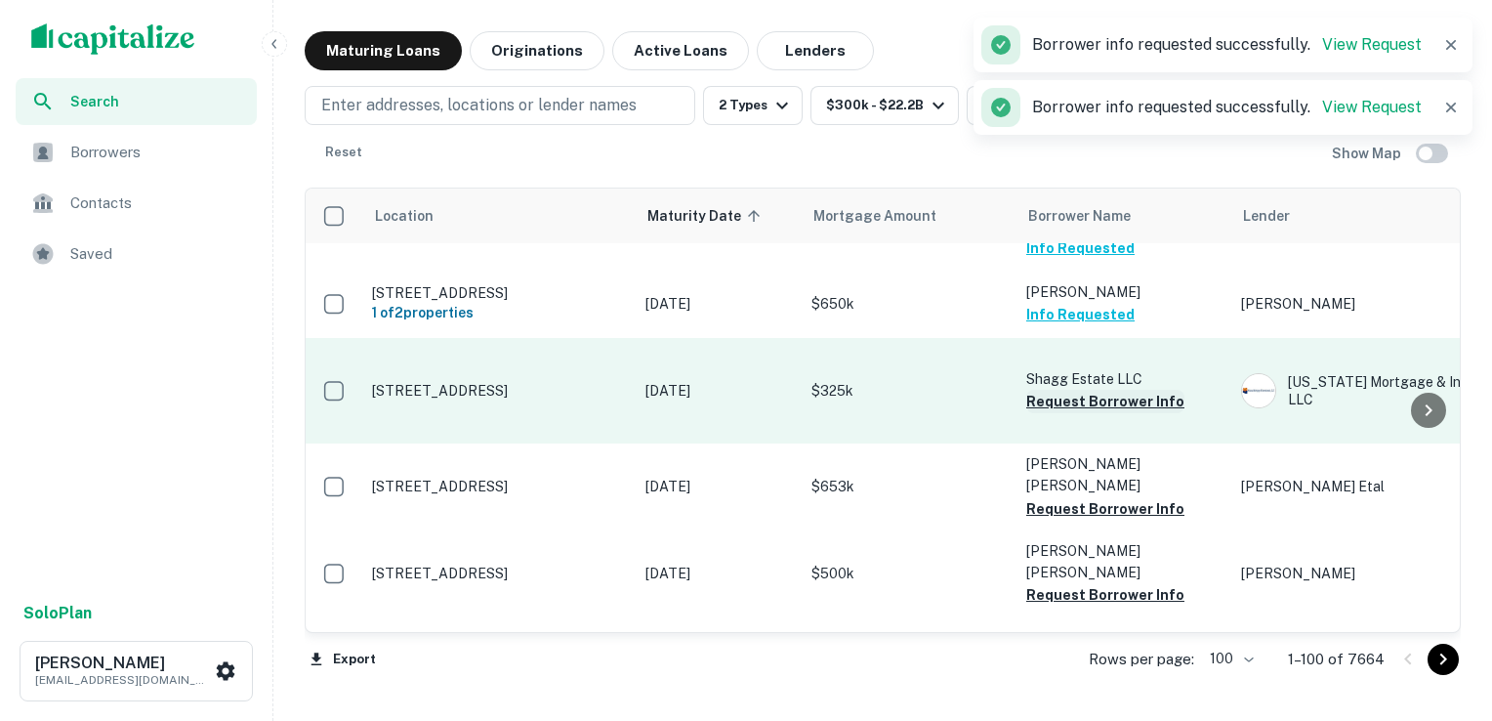
click at [1070, 413] on button "Request Borrower Info" at bounding box center [1105, 401] width 158 height 23
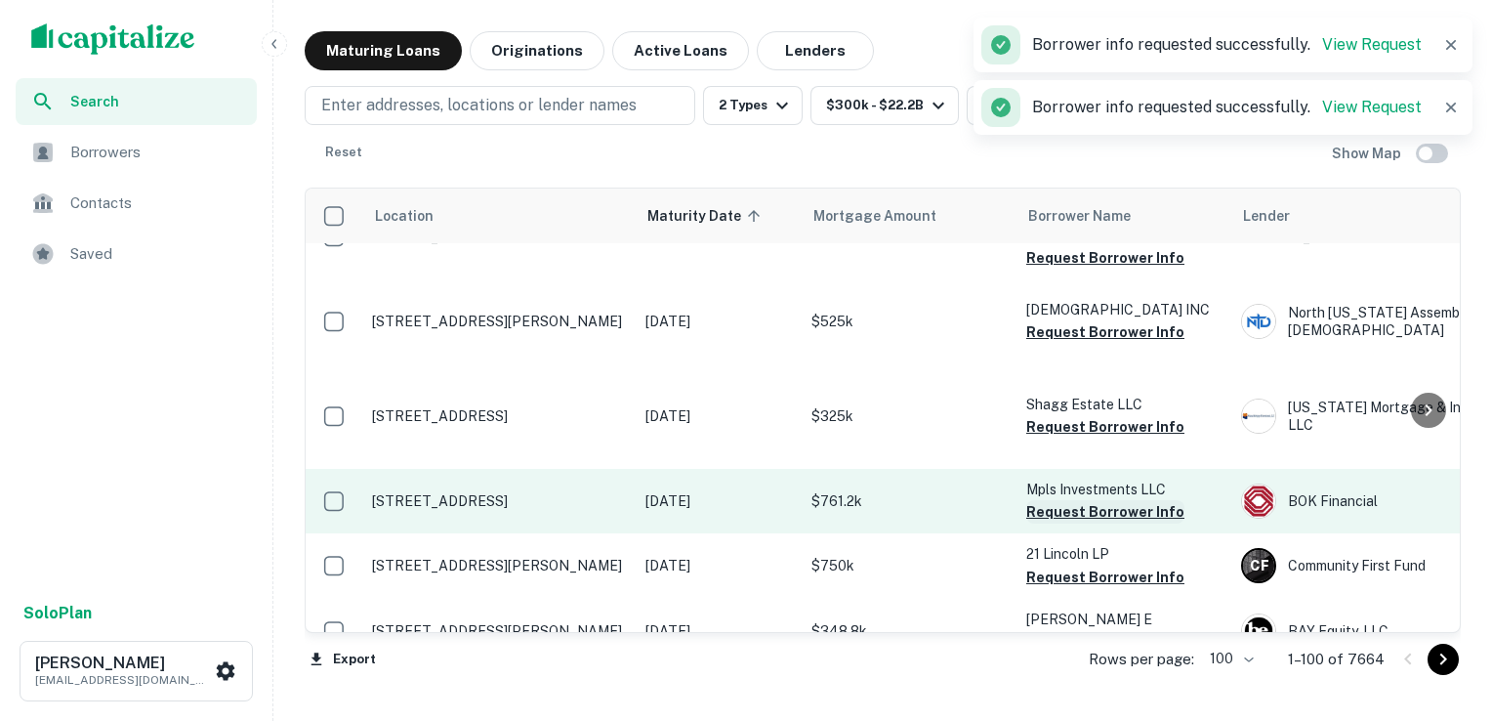
scroll to position [4601, 0]
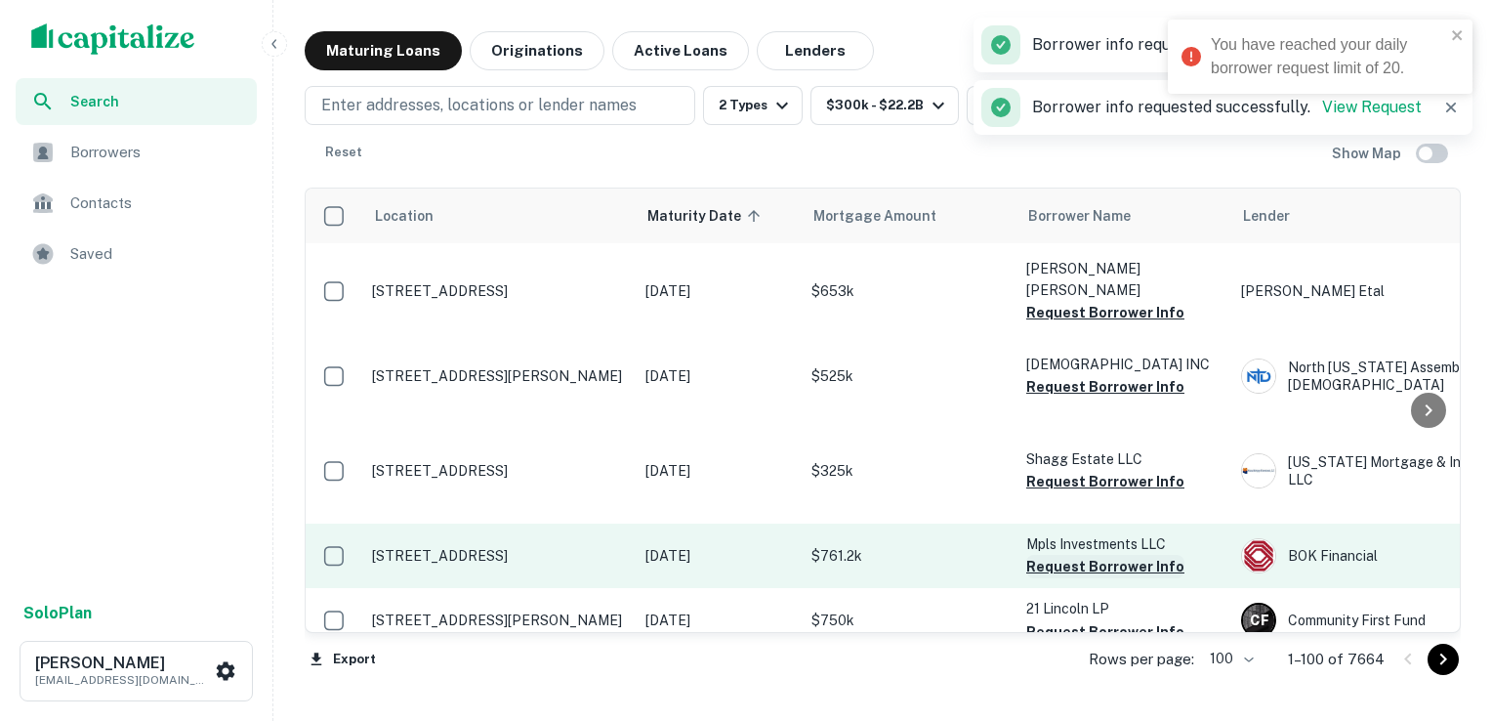
click at [1061, 555] on button "Request Borrower Info" at bounding box center [1105, 566] width 158 height 23
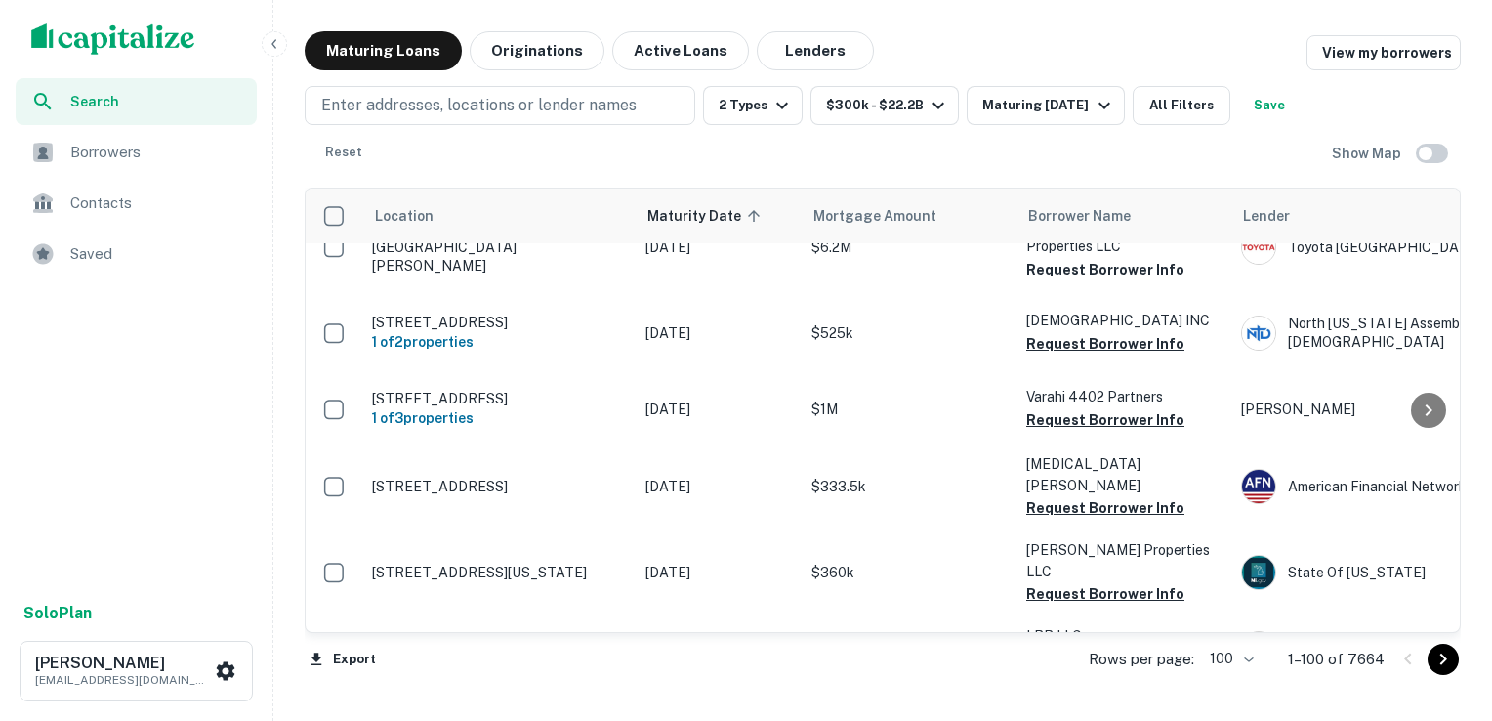
scroll to position [3834, 0]
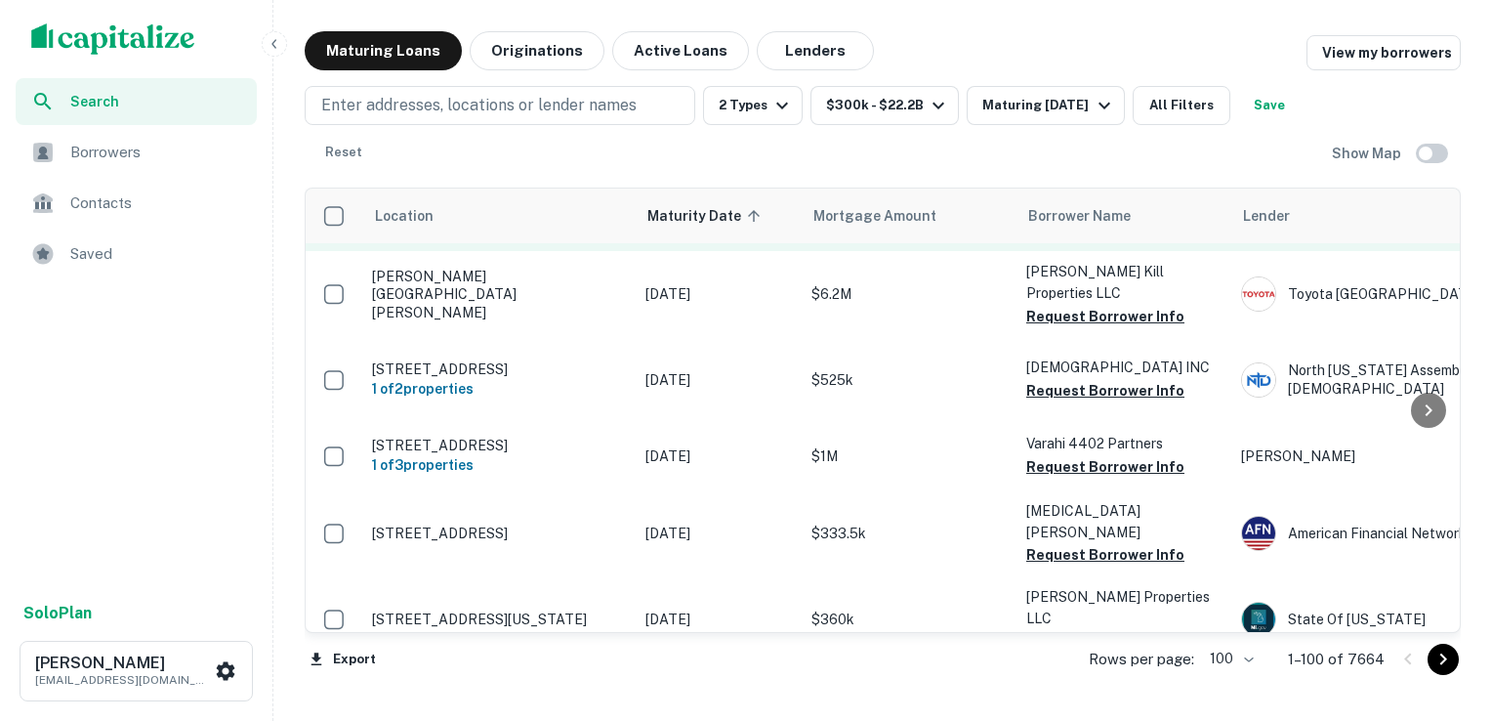
click at [1105, 241] on button "Request Borrower Info" at bounding box center [1105, 229] width 158 height 23
click at [1457, 37] on icon "close" at bounding box center [1458, 35] width 14 height 16
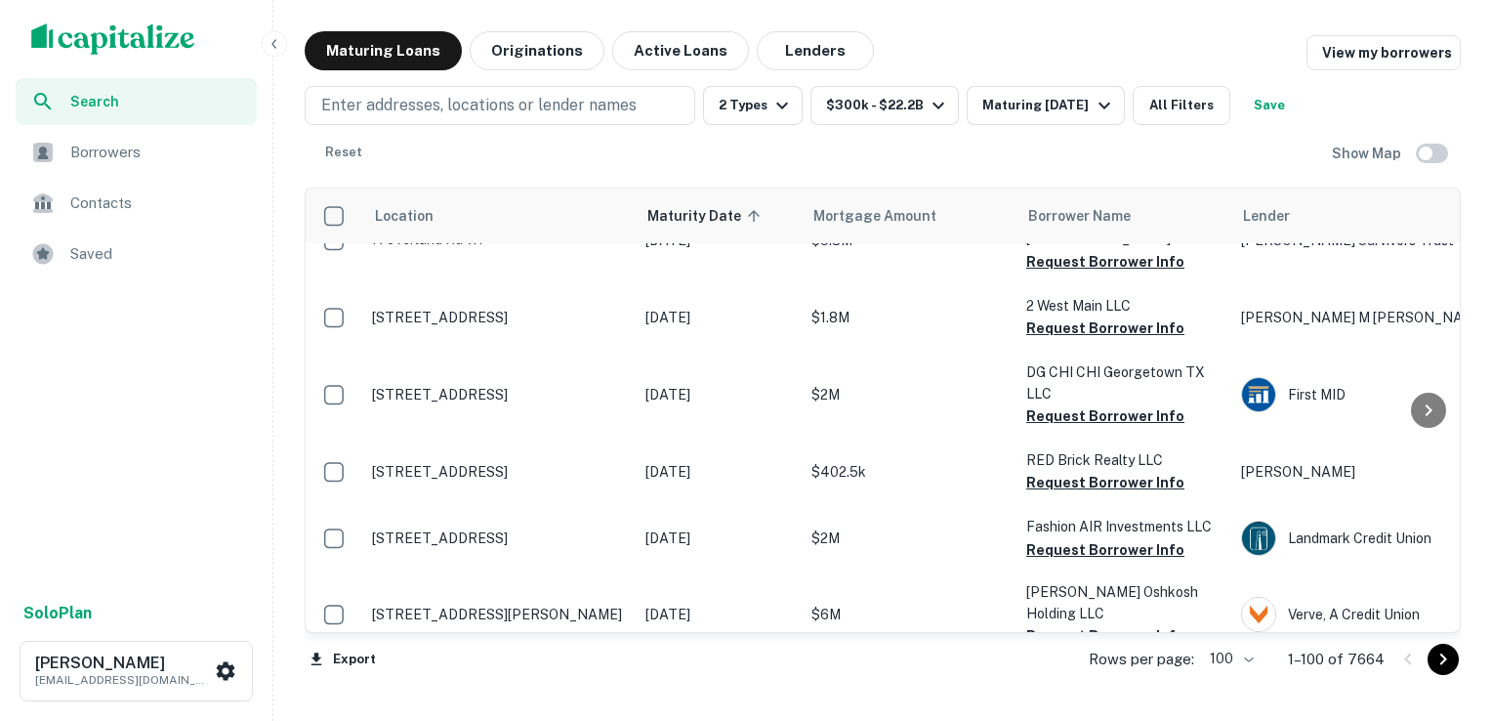
scroll to position [0, 0]
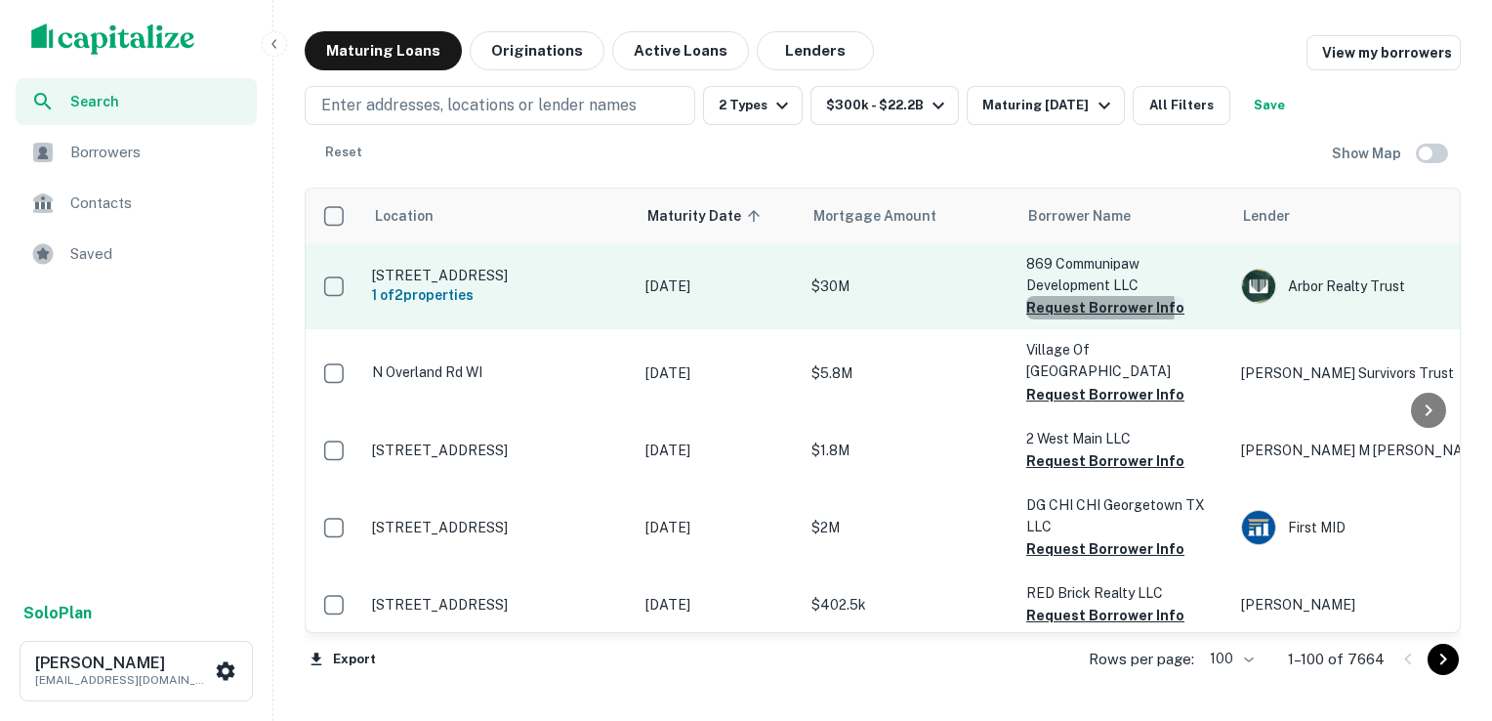
click at [1071, 307] on button "Request Borrower Info" at bounding box center [1105, 307] width 158 height 23
click at [1059, 311] on button "Request Borrower Info" at bounding box center [1105, 307] width 158 height 23
